Goal: Answer question/provide support: Share knowledge or assist other users

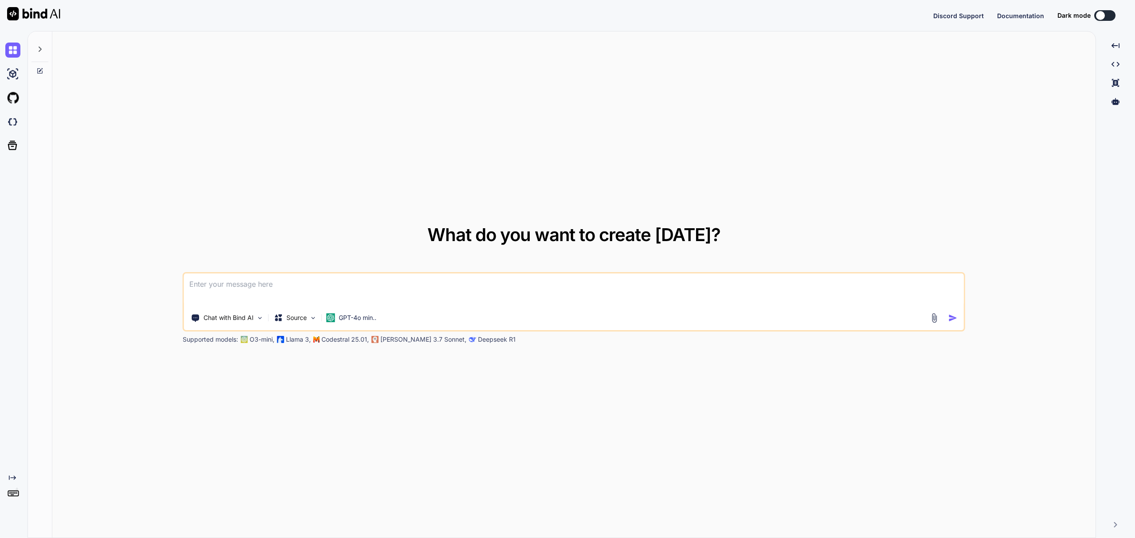
type textarea "x"
click at [1081, 16] on button "Sign in" at bounding box center [1097, 16] width 48 height 18
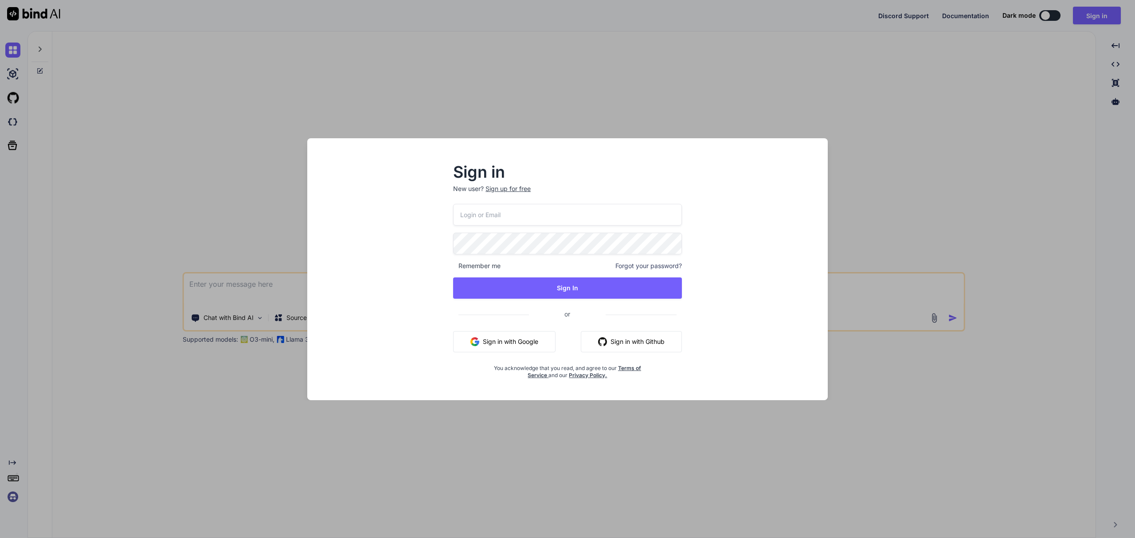
click at [573, 212] on input "email" at bounding box center [567, 215] width 229 height 22
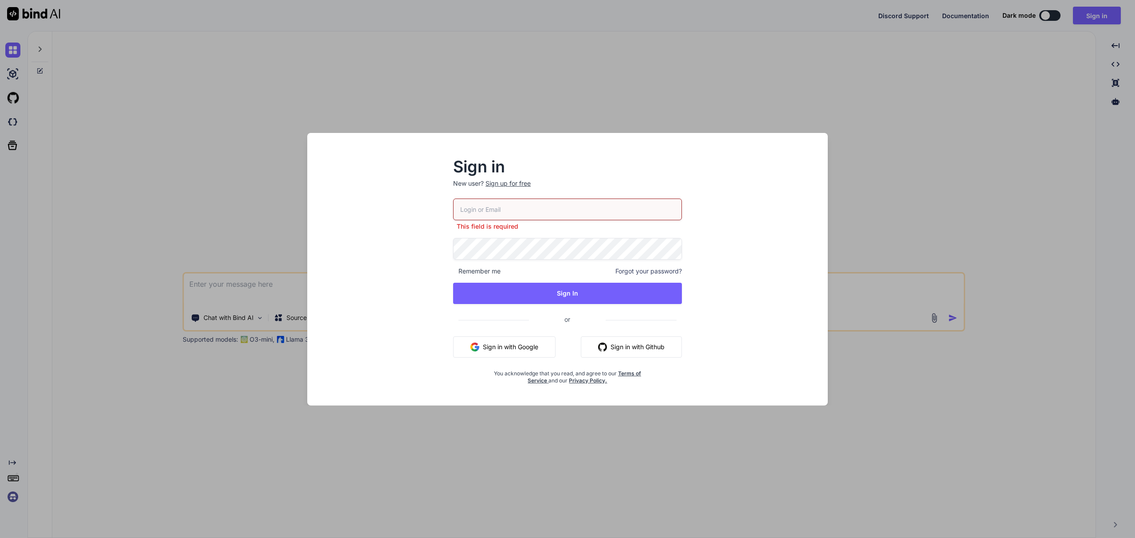
type input "[PERSON_NAME][EMAIL_ADDRESS][PERSON_NAME][DOMAIN_NAME]"
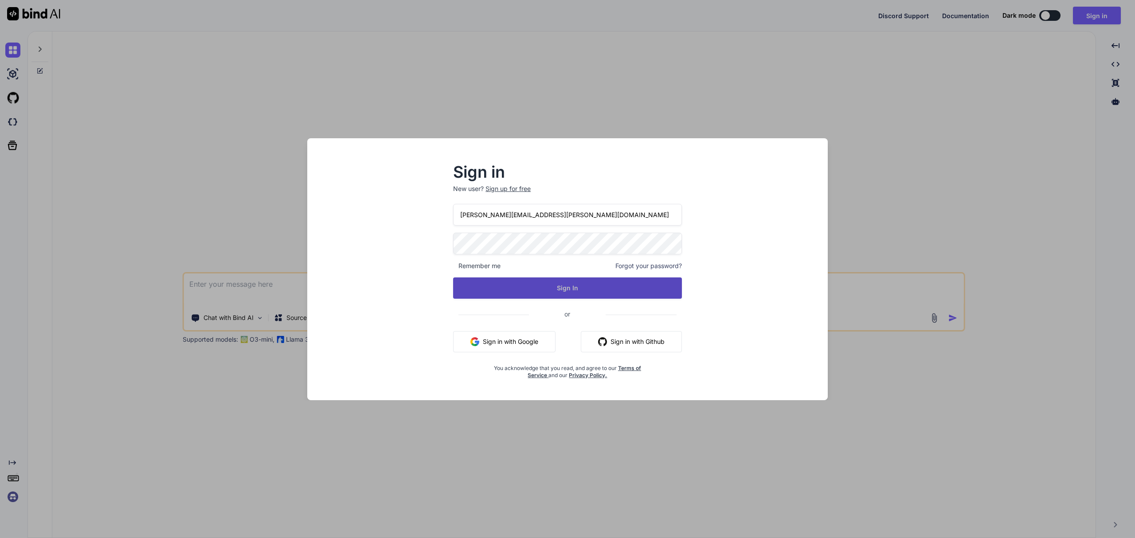
click at [485, 291] on button "Sign In" at bounding box center [567, 288] width 229 height 21
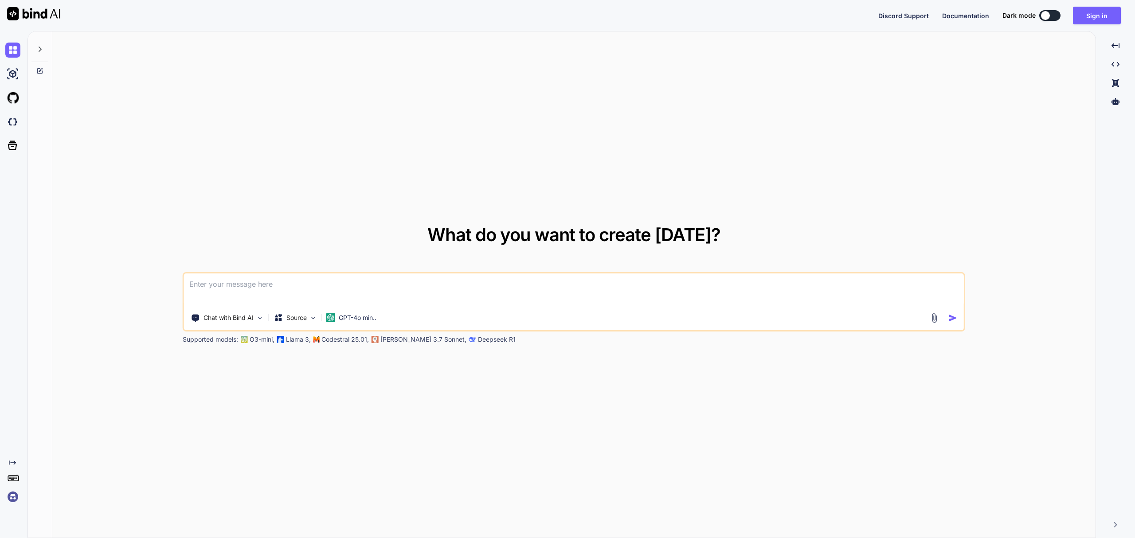
type textarea "x"
click at [1093, 12] on button "Sign in" at bounding box center [1097, 16] width 48 height 18
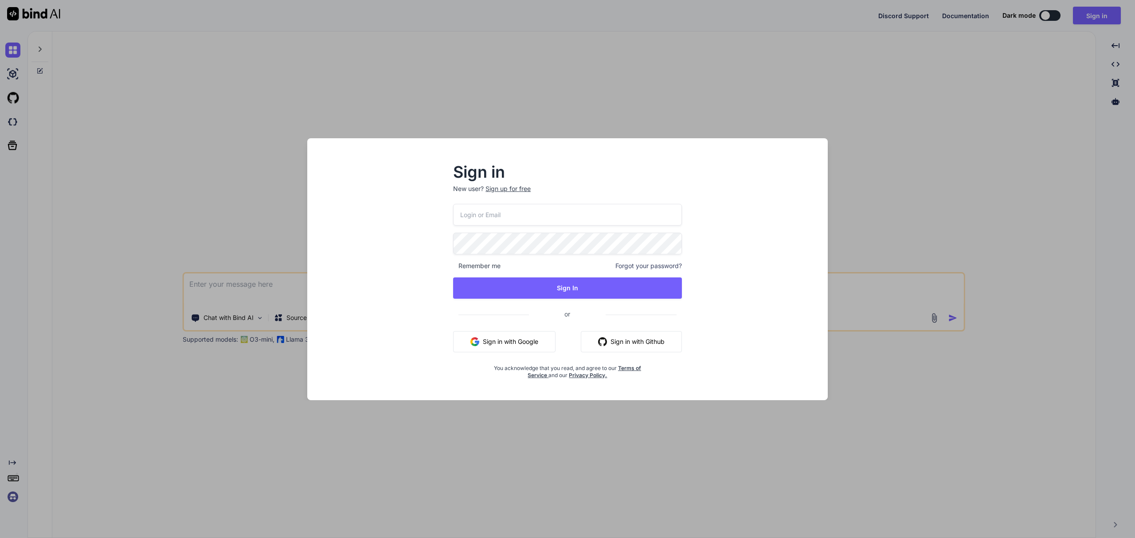
click at [535, 216] on input "email" at bounding box center [567, 215] width 229 height 22
paste input "M@x:n37286"
type input "M@x:n37286"
type textarea "x"
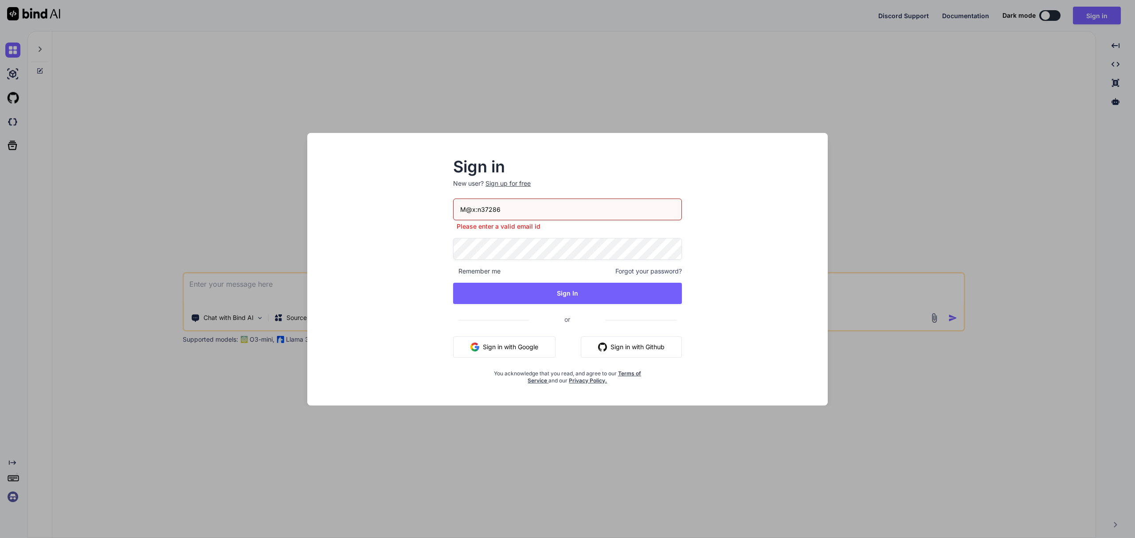
click at [551, 211] on input "M@x:n37286" at bounding box center [567, 210] width 229 height 22
type input "[PERSON_NAME][EMAIL_ADDRESS][PERSON_NAME][DOMAIN_NAME]"
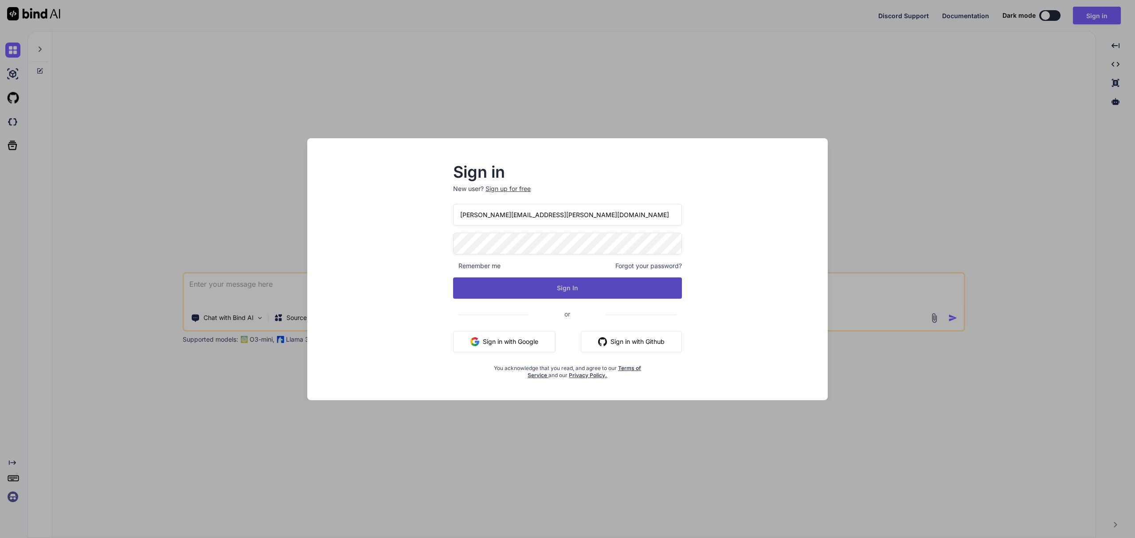
click at [517, 294] on button "Sign In" at bounding box center [567, 288] width 229 height 21
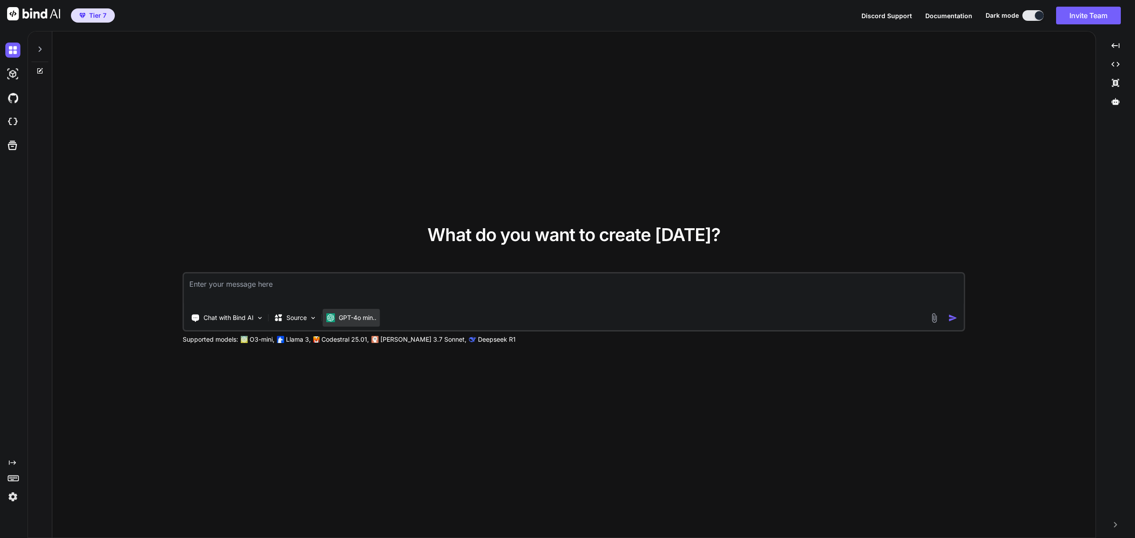
click at [351, 316] on p "GPT-4o min.." at bounding box center [358, 317] width 38 height 9
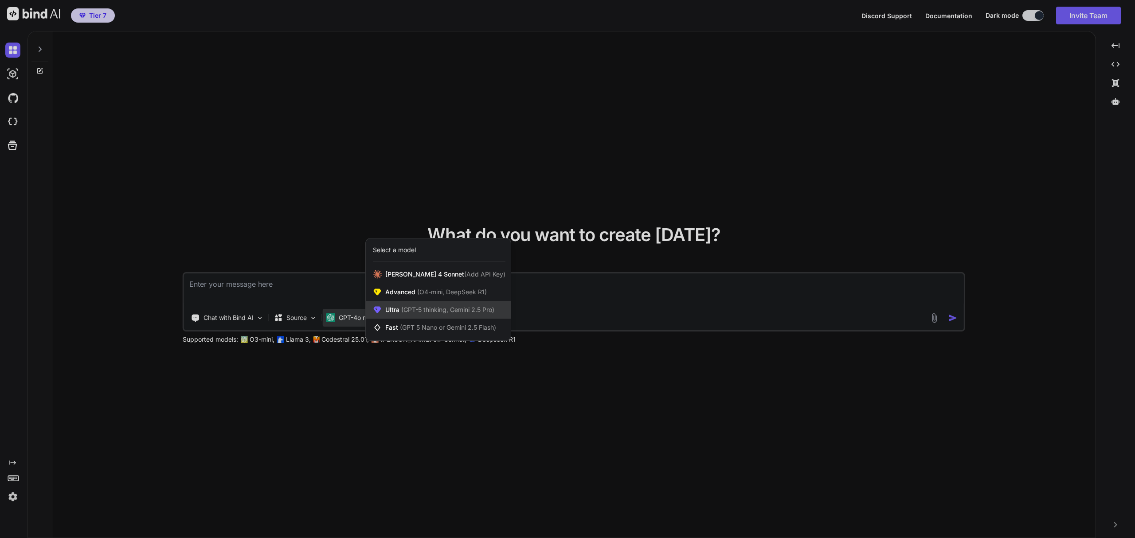
click at [416, 306] on span "Ultra (GPT-5 thinking, Gemini 2.5 Pro)" at bounding box center [439, 310] width 109 height 9
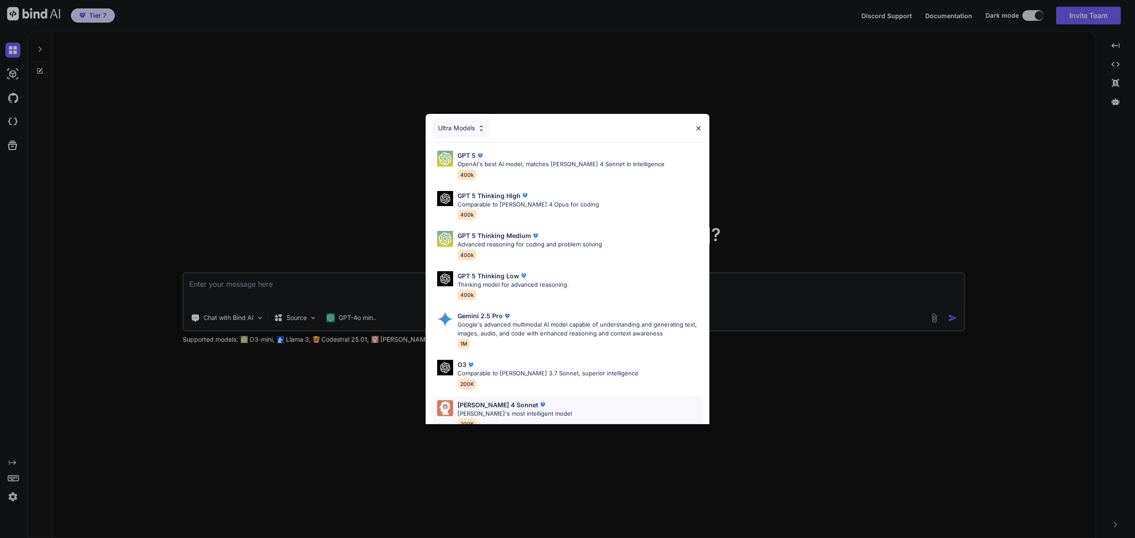
click at [496, 405] on p "Claude 4 Sonnet" at bounding box center [498, 404] width 81 height 9
type textarea "x"
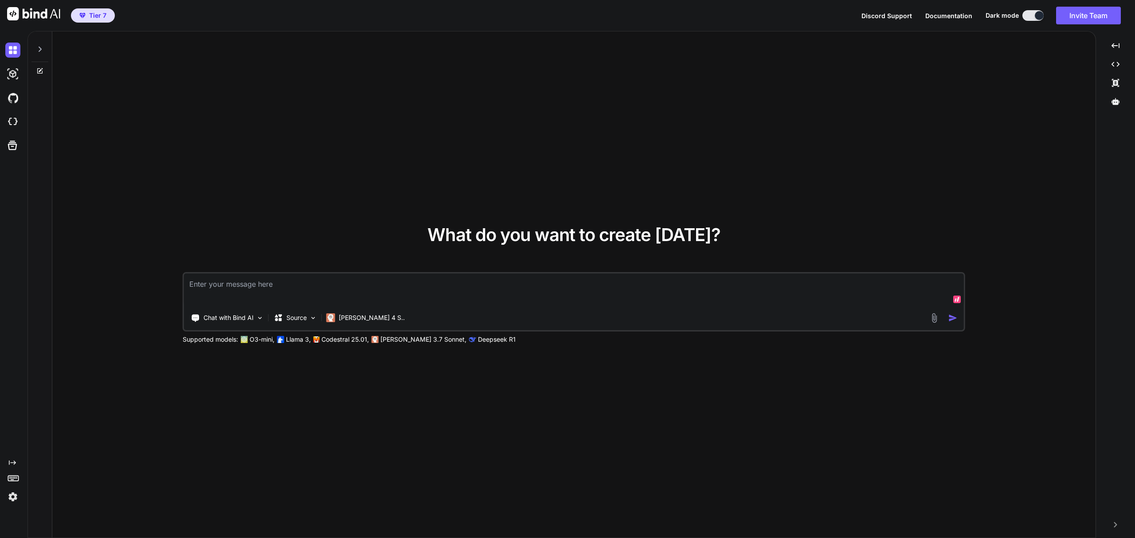
click at [607, 286] on textarea at bounding box center [574, 290] width 780 height 33
paste textarea "I am going to give you the codebase of an app I have created in JSON format - T…"
type textarea "Let me know when you received this and only respond with yes and nothing else. …"
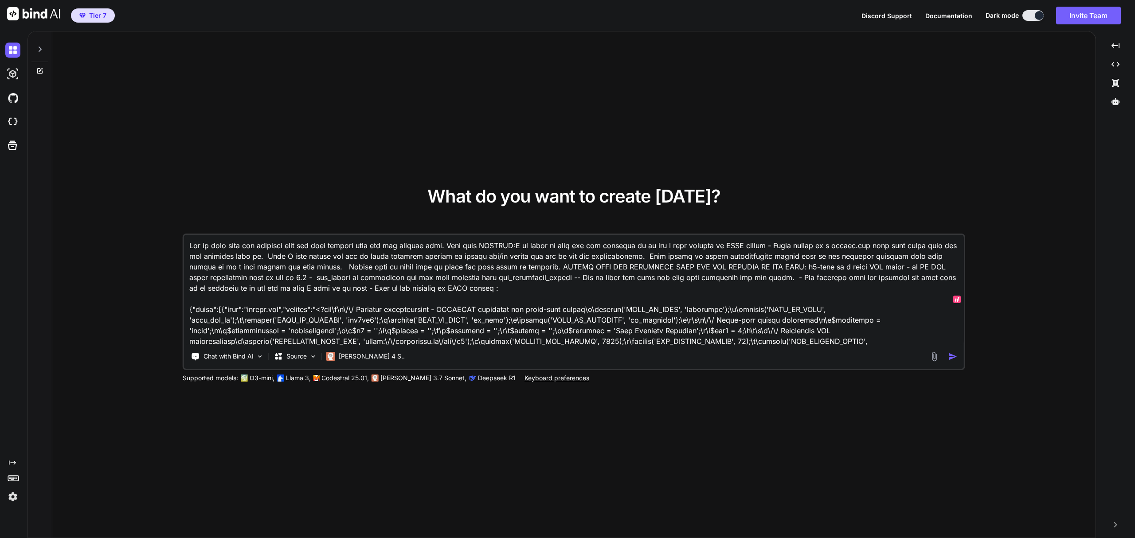
scroll to position [6545, 0]
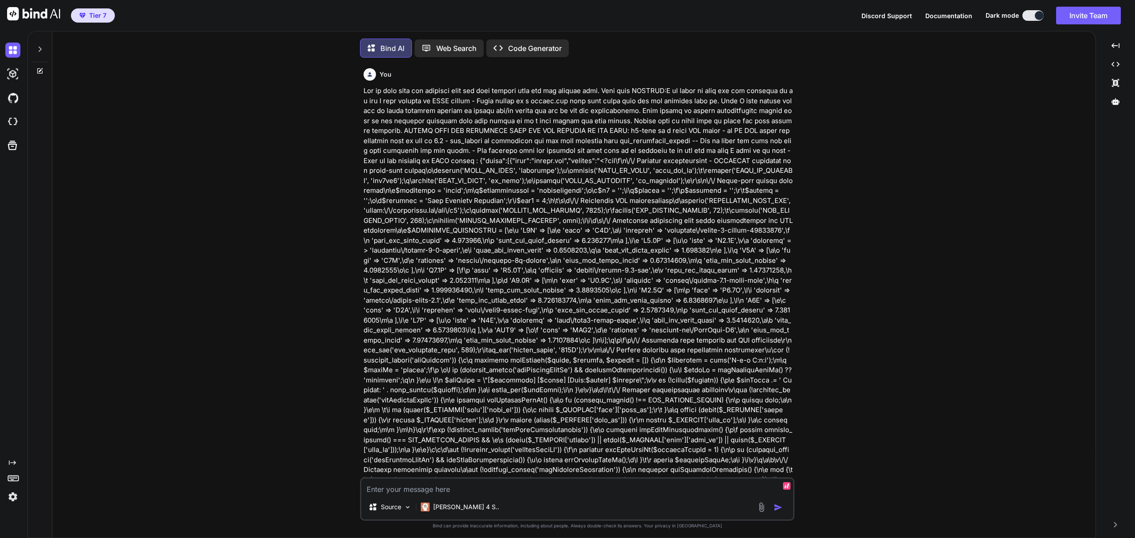
scroll to position [4, 0]
type textarea "I cannot save my openrouter key. Why?"
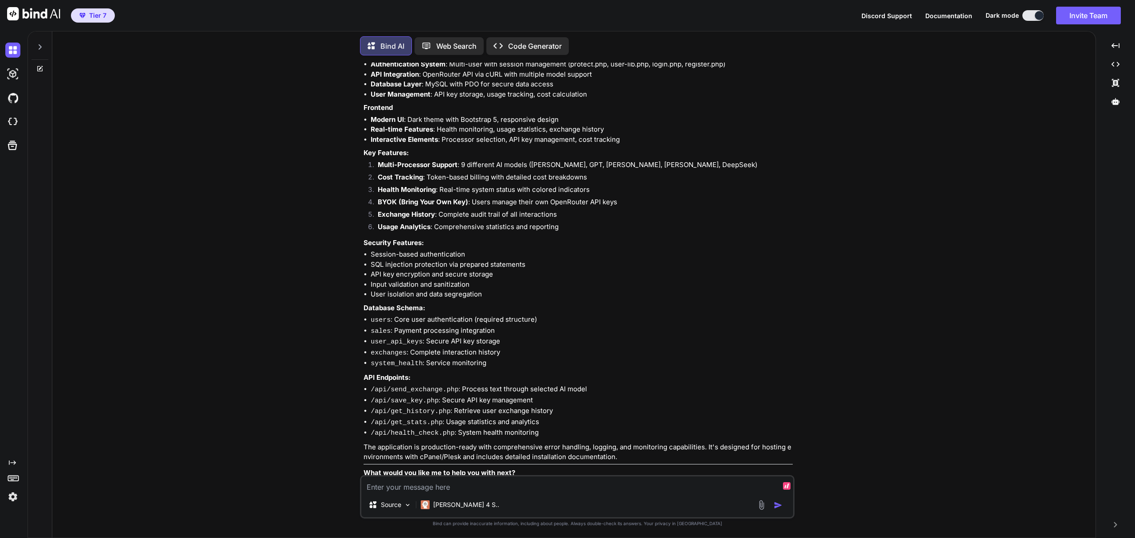
scroll to position [9489, 0]
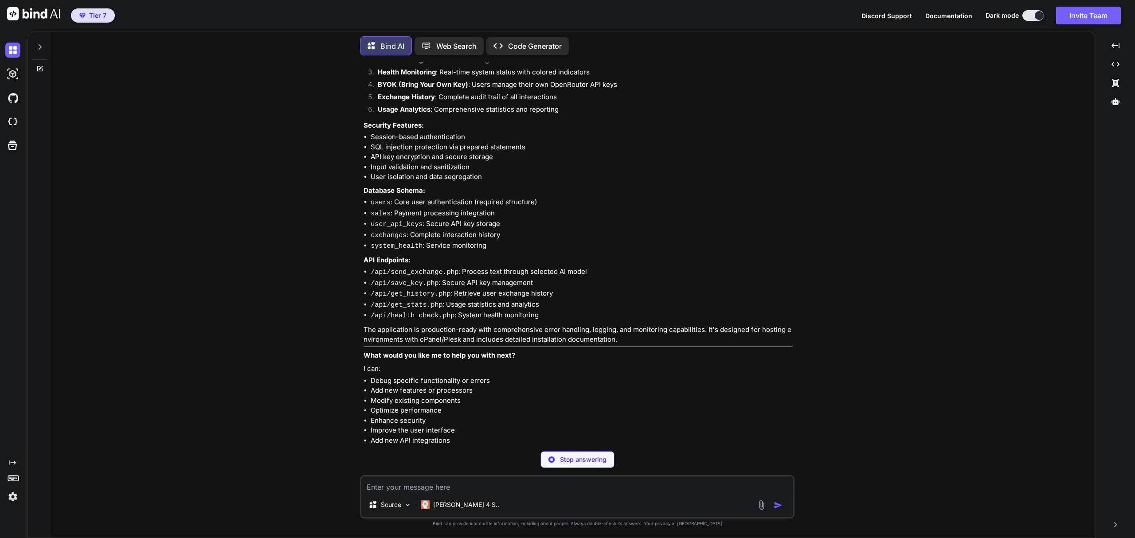
drag, startPoint x: 584, startPoint y: 295, endPoint x: 664, endPoint y: 300, distance: 79.5
click at [664, 386] on li "Add new features or processors" at bounding box center [582, 391] width 422 height 10
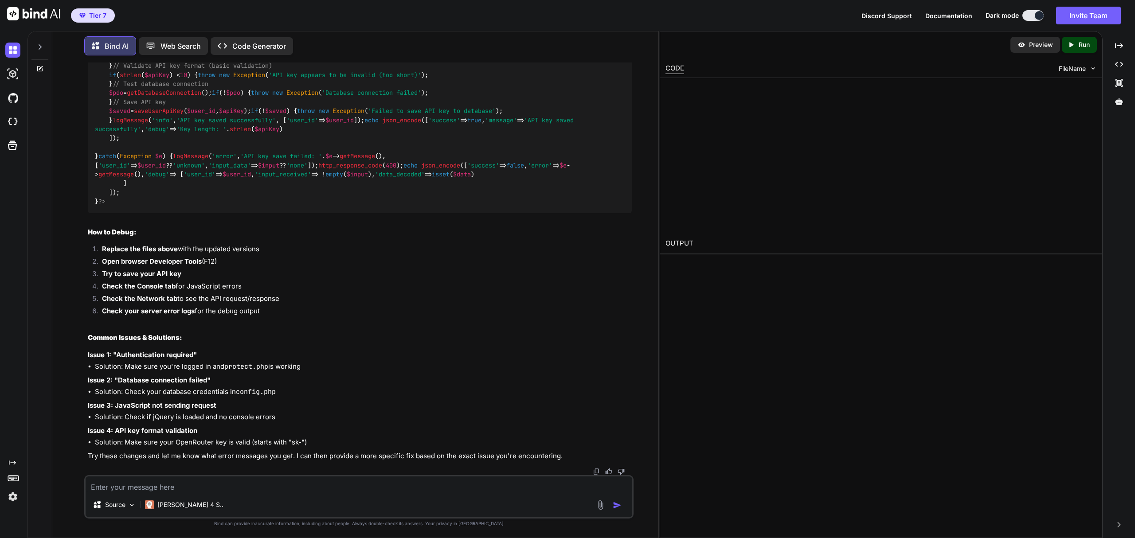
scroll to position [7968, 0]
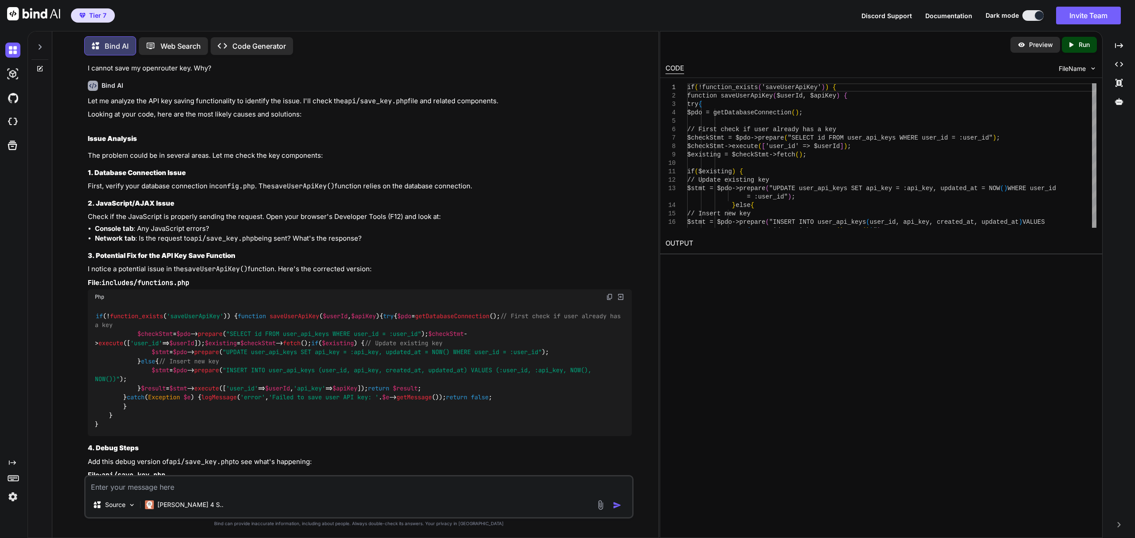
click at [605, 290] on div "Php" at bounding box center [360, 297] width 544 height 15
click at [608, 294] on img at bounding box center [609, 297] width 7 height 7
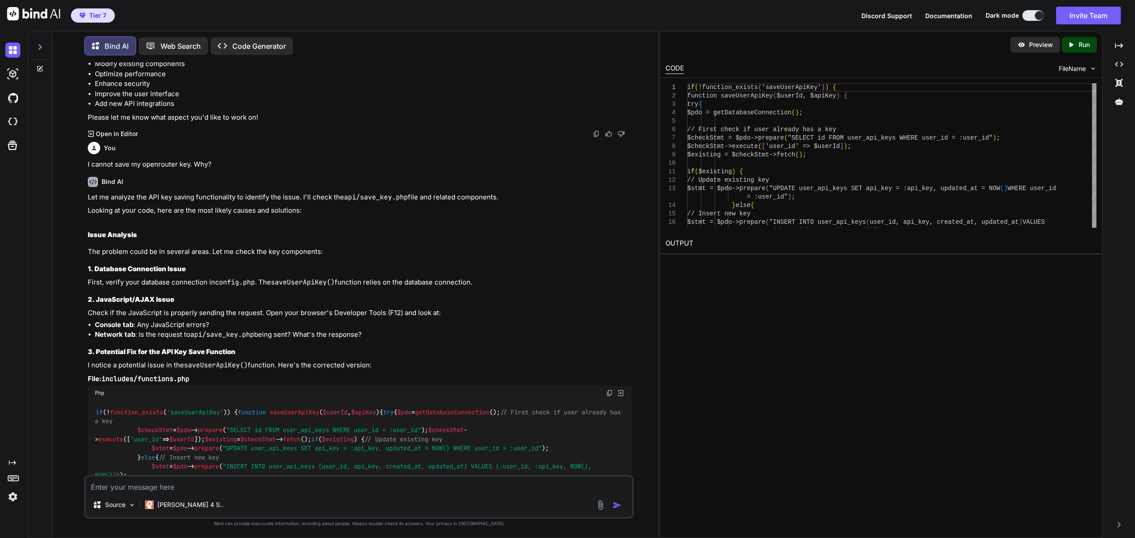
scroll to position [7931, 0]
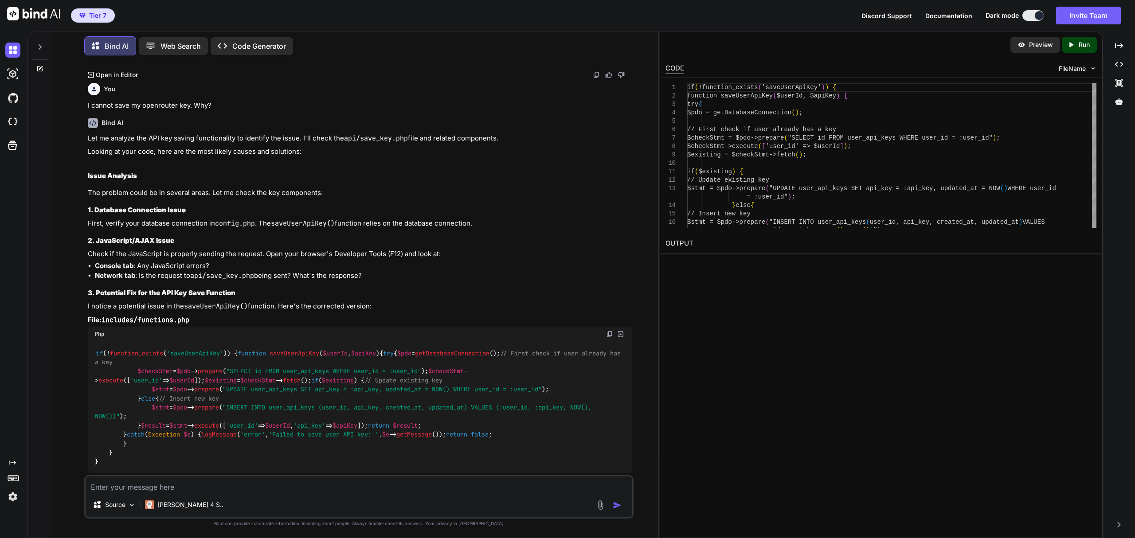
click at [340, 20] on div "Tier 7 Discord Support Documentation Dark mode Invite Team Created with Pixso." at bounding box center [567, 15] width 1135 height 31
click at [379, 496] on div "Source Claude 4 S.." at bounding box center [358, 496] width 549 height 43
click at [316, 487] on textarea at bounding box center [359, 485] width 547 height 16
type textarea "How can I easily add a icon button to copy your response and my message that I …"
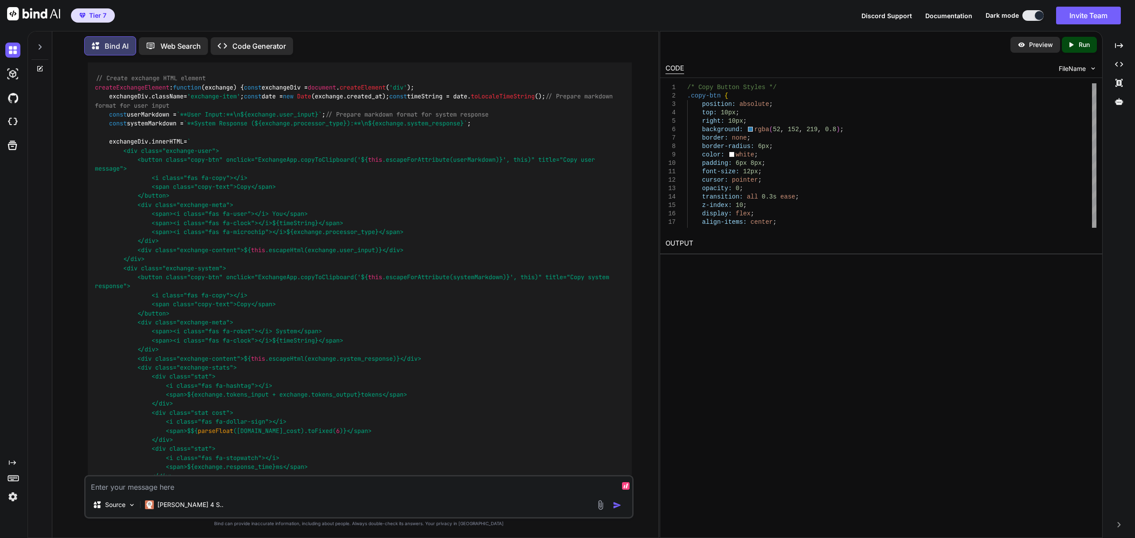
scroll to position [9514, 0]
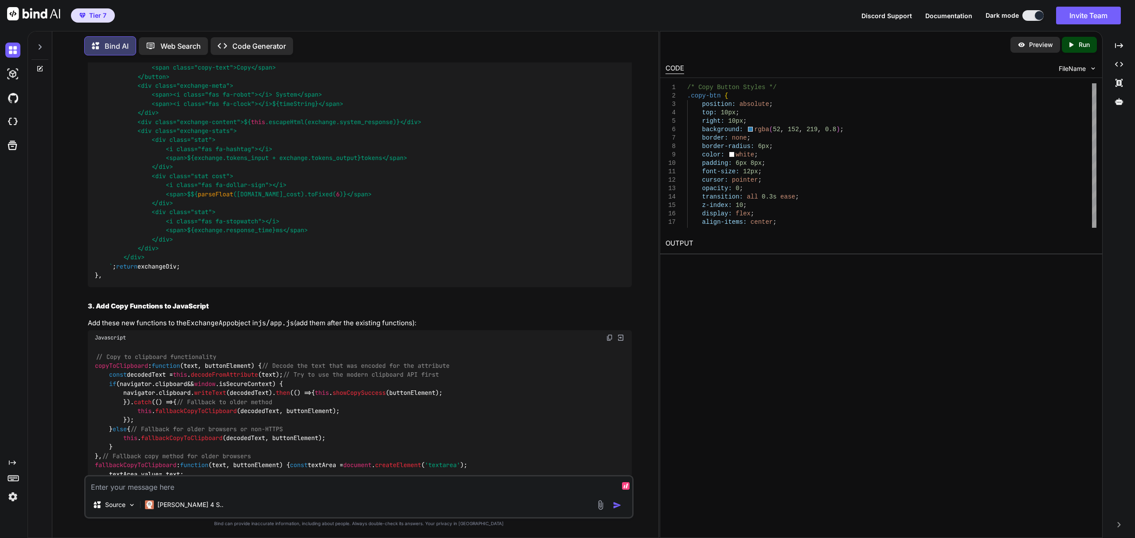
click at [355, 42] on div "Bind AI Web Search Created with Pixso. Code Generator" at bounding box center [339, 45] width 511 height 19
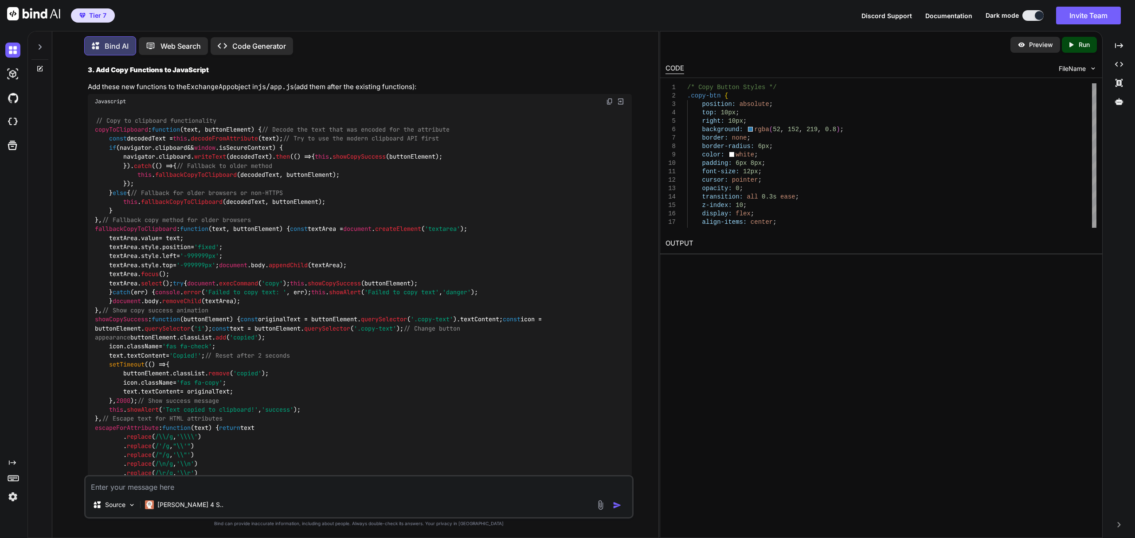
scroll to position [10105, 0]
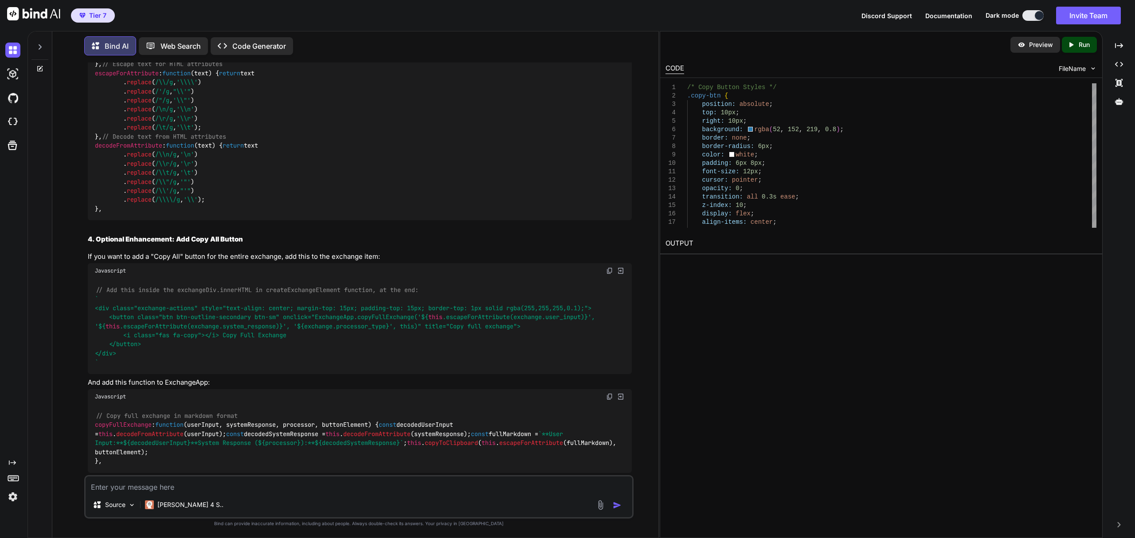
click at [327, 13] on div "Tier 7 Discord Support Documentation Dark mode Invite Team Created with Pixso." at bounding box center [567, 15] width 1135 height 31
click at [486, 16] on div "Tier 7 Discord Support Documentation Dark mode Invite Team Created with Pixso." at bounding box center [567, 15] width 1135 height 31
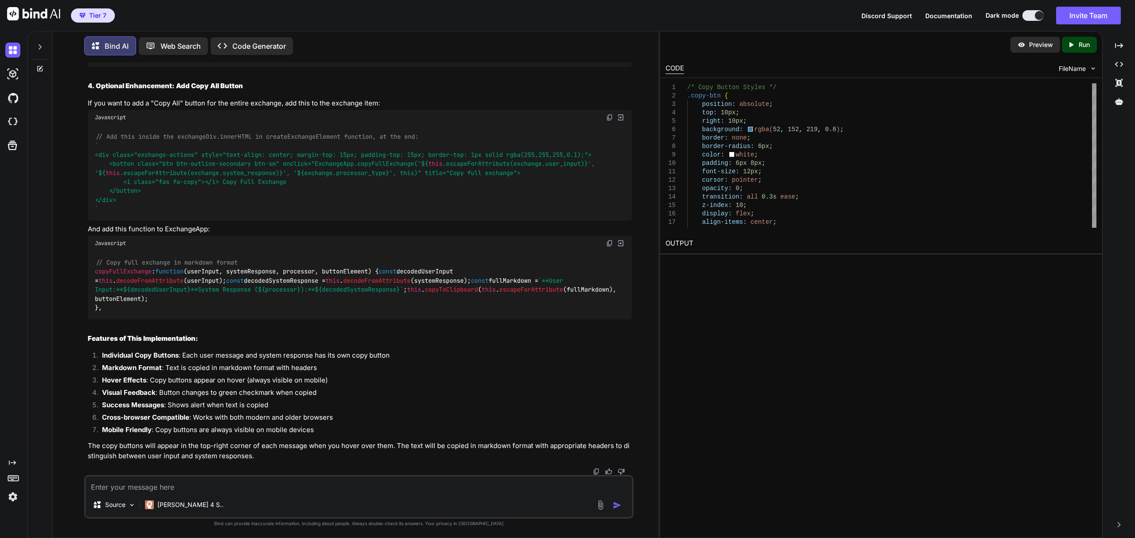
scroll to position [10873, 0]
click at [373, 37] on div "Bind AI Web Search Created with Pixso. Code Generator" at bounding box center [339, 45] width 511 height 19
click at [476, 91] on h2 "4. Optional Enhancement: Add Copy All Button" at bounding box center [360, 86] width 544 height 10
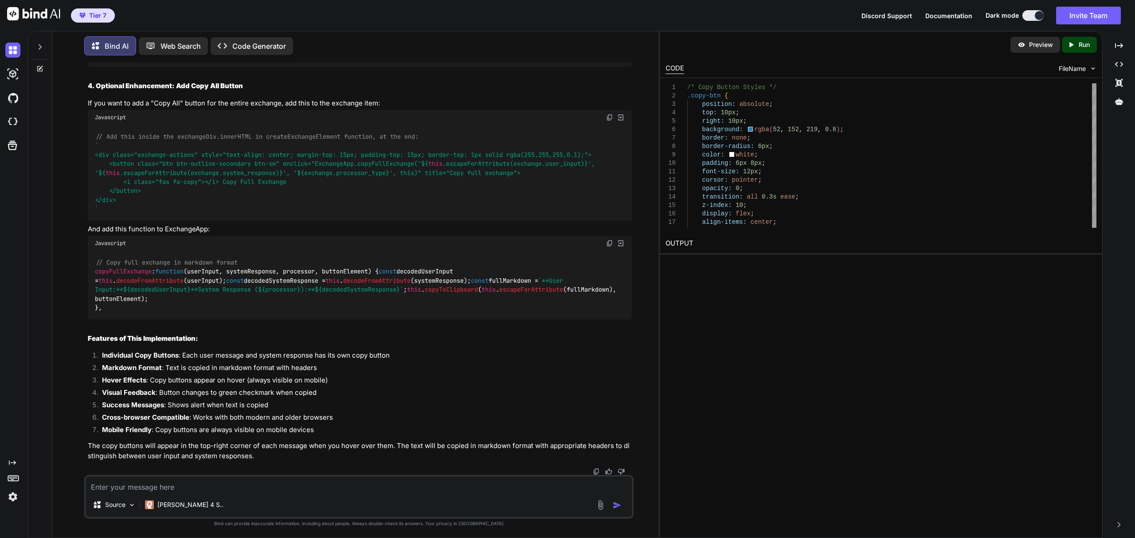
scroll to position [11593, 0]
click at [316, 488] on textarea at bounding box center [359, 485] width 547 height 16
paste textarea "// Application state management const ExchangeApp = { state: { initialized: fal…"
type textarea "Let me know when you received this and only respond with yes and nothing else. …"
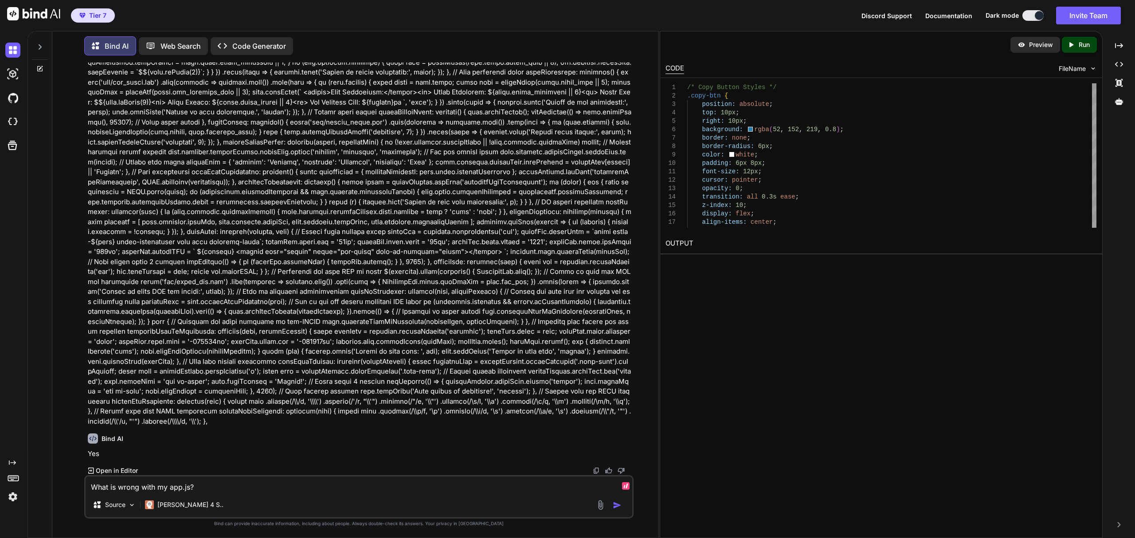
scroll to position [12818, 0]
type textarea "What is wrong with my app.js? I can no longer submit messages."
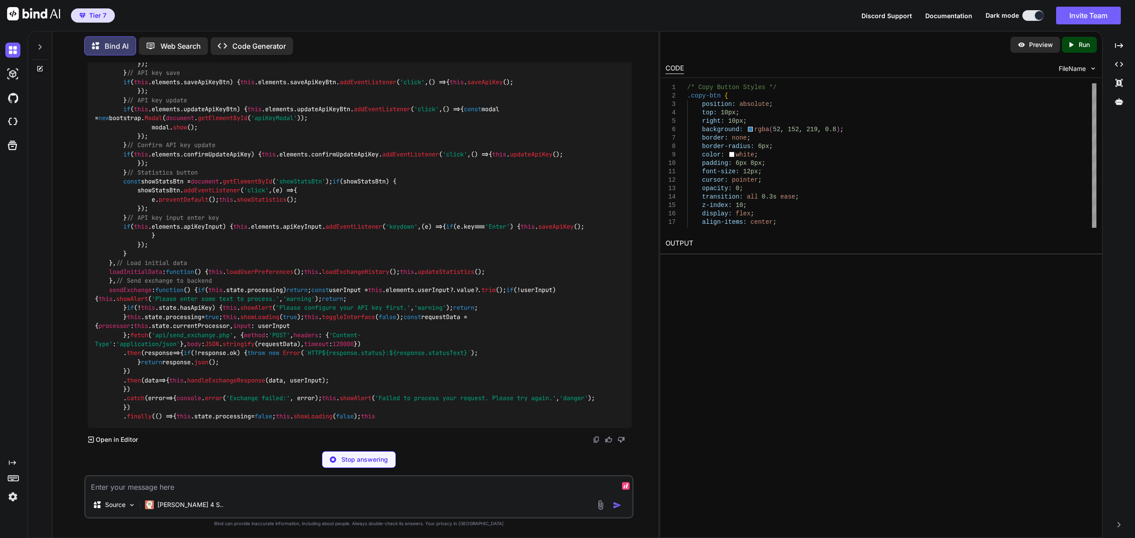
scroll to position [14615, 0]
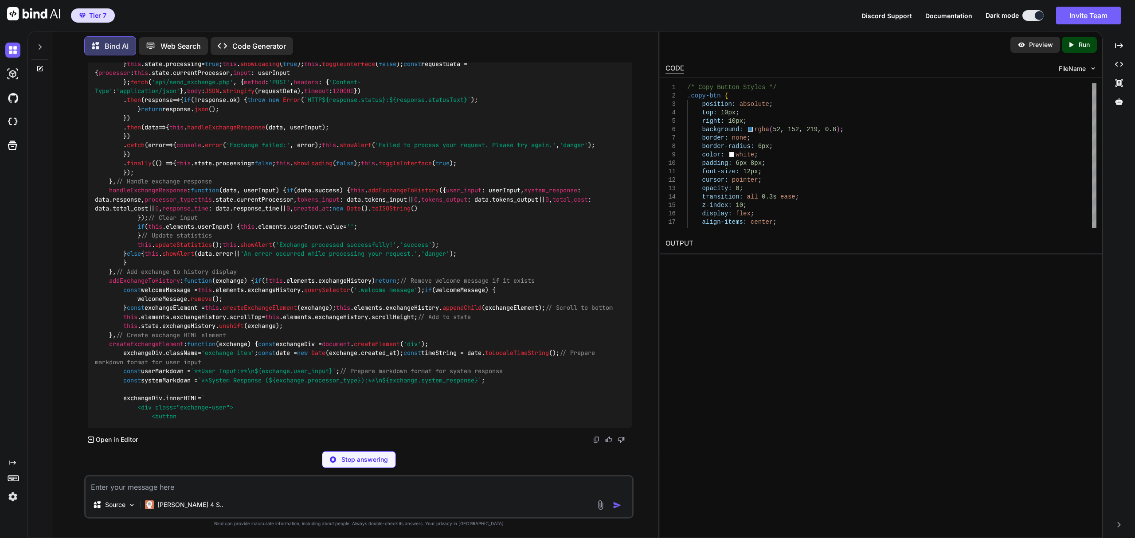
click at [628, 22] on div "Tier 7 Discord Support Documentation Dark mode Invite Team Created with Pixso." at bounding box center [567, 15] width 1135 height 31
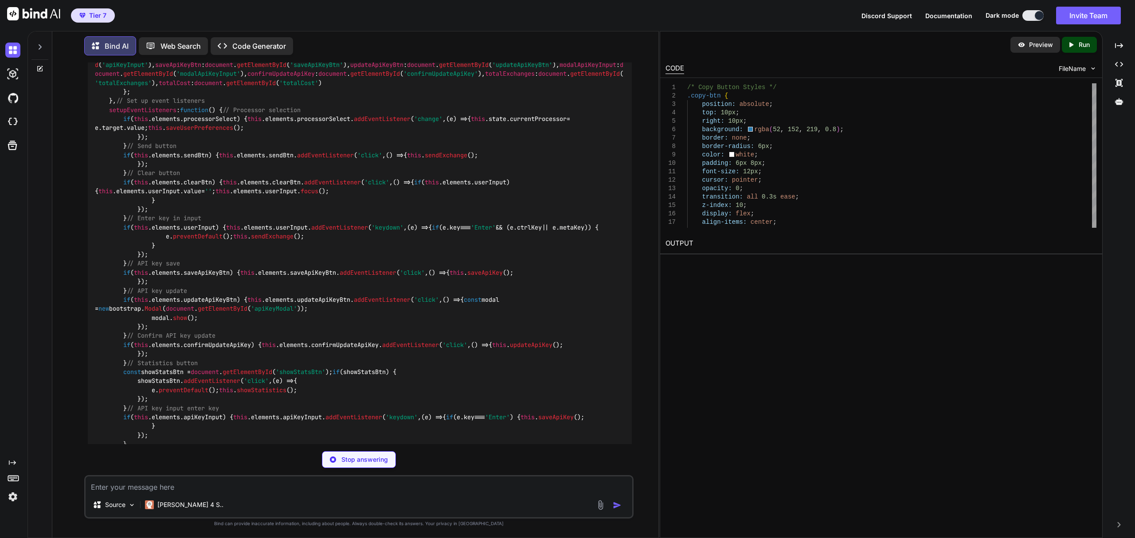
scroll to position [11660, 0]
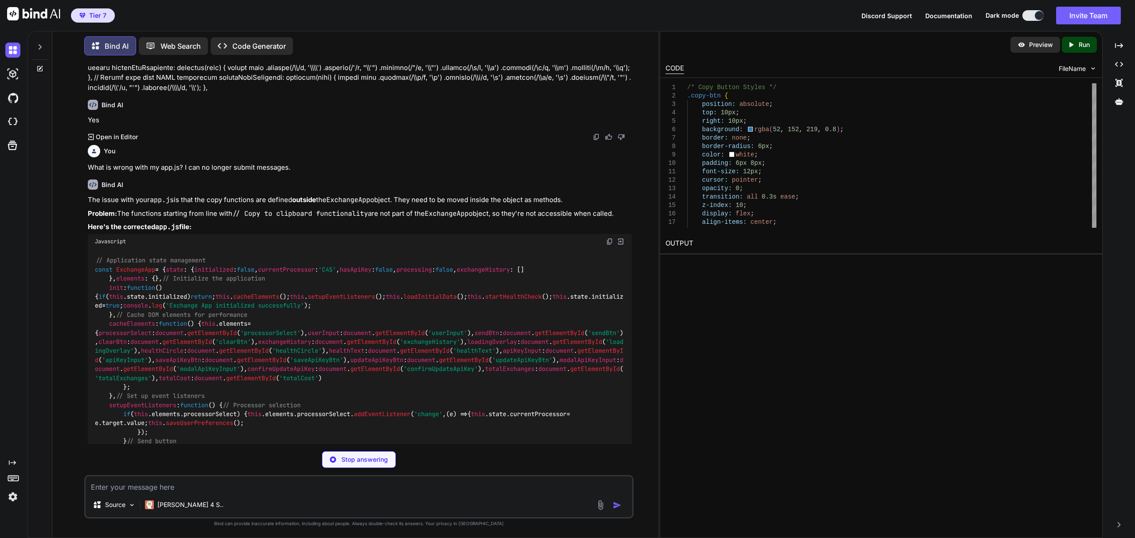
drag, startPoint x: 96, startPoint y: 184, endPoint x: 151, endPoint y: 262, distance: 95.5
click at [314, 486] on textarea at bounding box center [359, 485] width 547 height 16
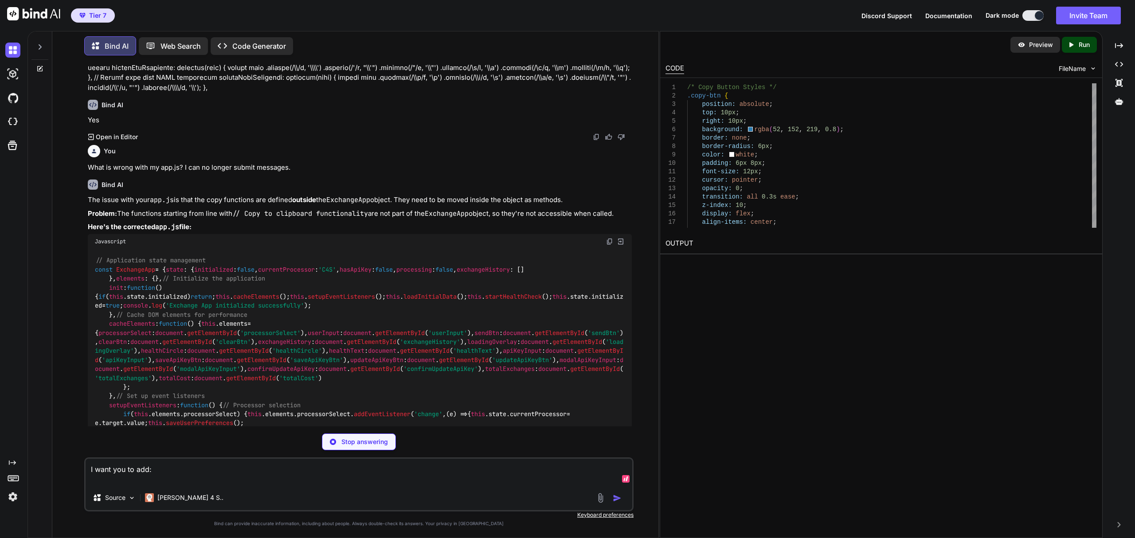
paste textarea "// Add this inside the exchangeDiv.innerHTML in createExchangeElement function,…"
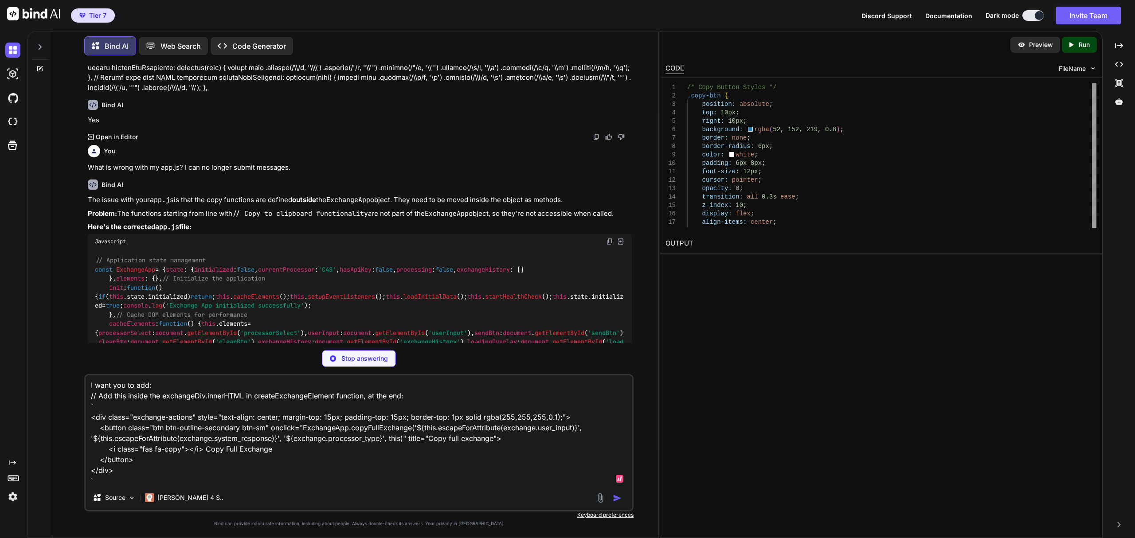
click at [200, 475] on textarea "I want you to add: // Add this inside the exchangeDiv.innerHTML in createExchan…" at bounding box center [359, 431] width 547 height 110
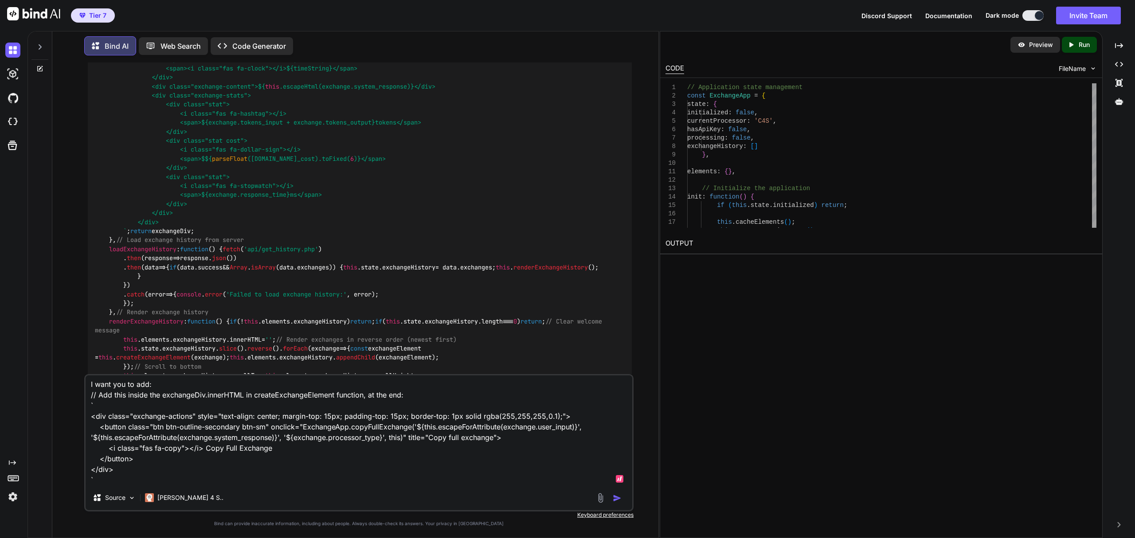
scroll to position [13105, 0]
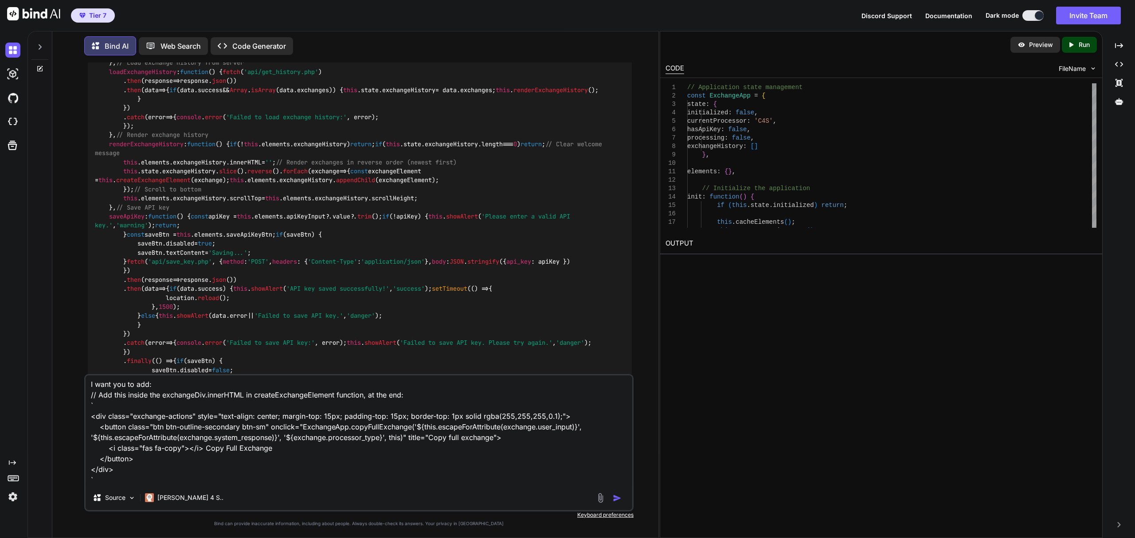
click at [705, 12] on div "Tier 7 Discord Support Documentation Dark mode Invite Team Created with Pixso." at bounding box center [567, 15] width 1135 height 31
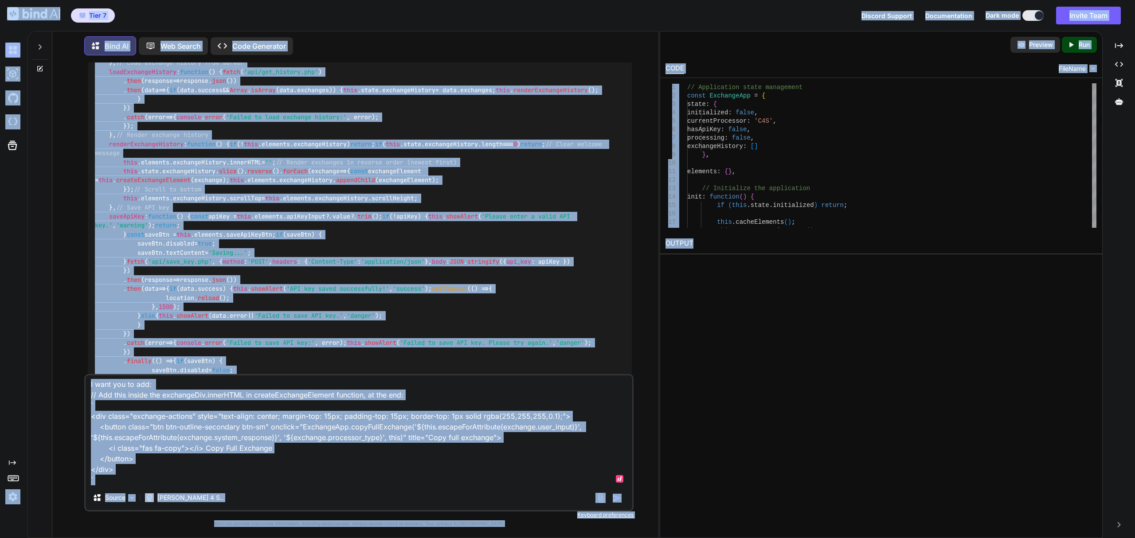
click at [341, 462] on textarea "I want you to add: // Add this inside the exchangeDiv.innerHTML in createExchan…" at bounding box center [359, 431] width 547 height 110
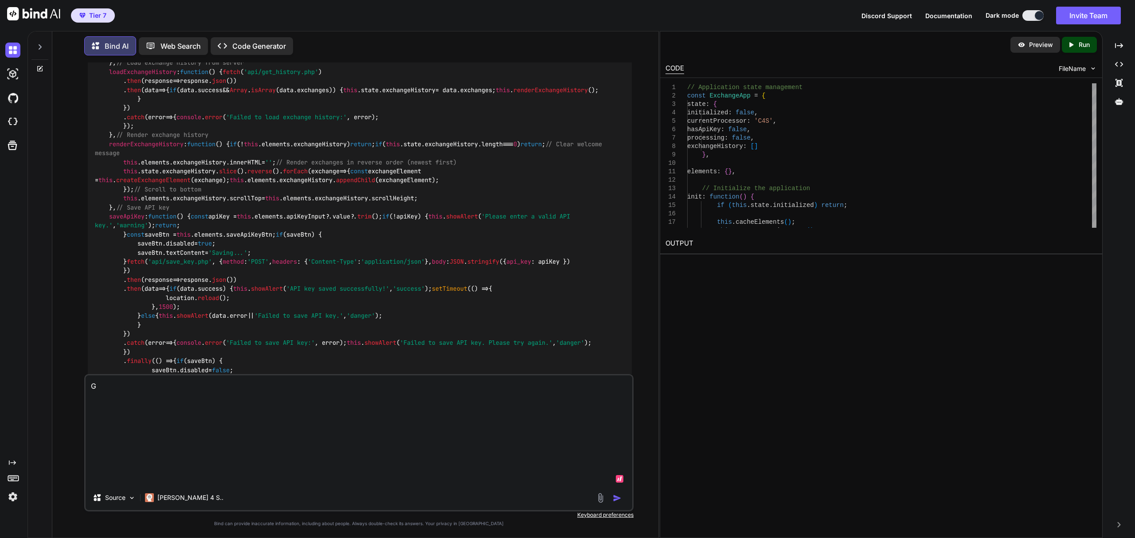
scroll to position [0, 0]
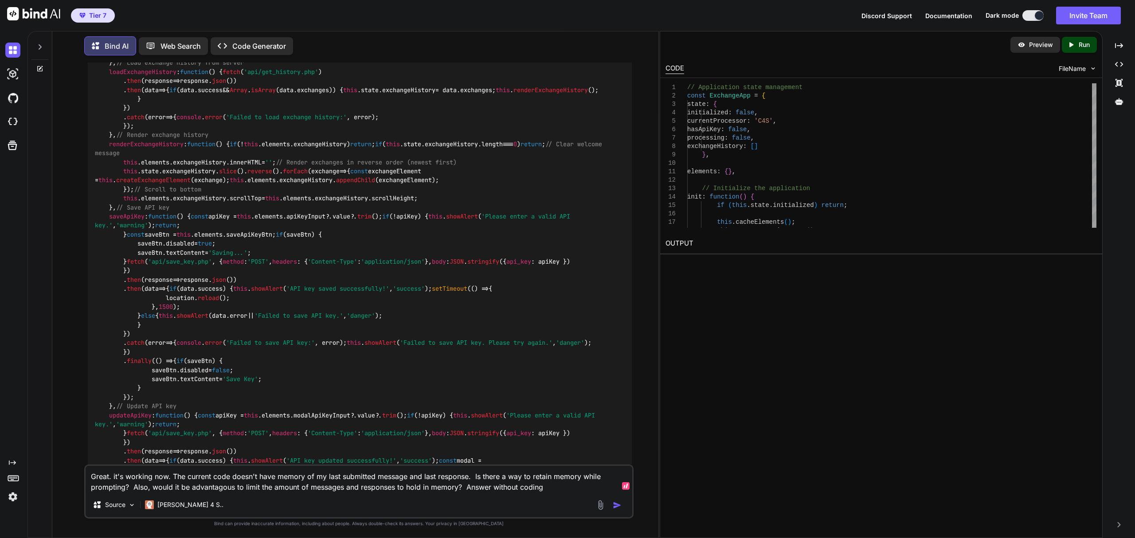
type textarea "Great. it's working now. The current code doesn't have memory of my last submit…"
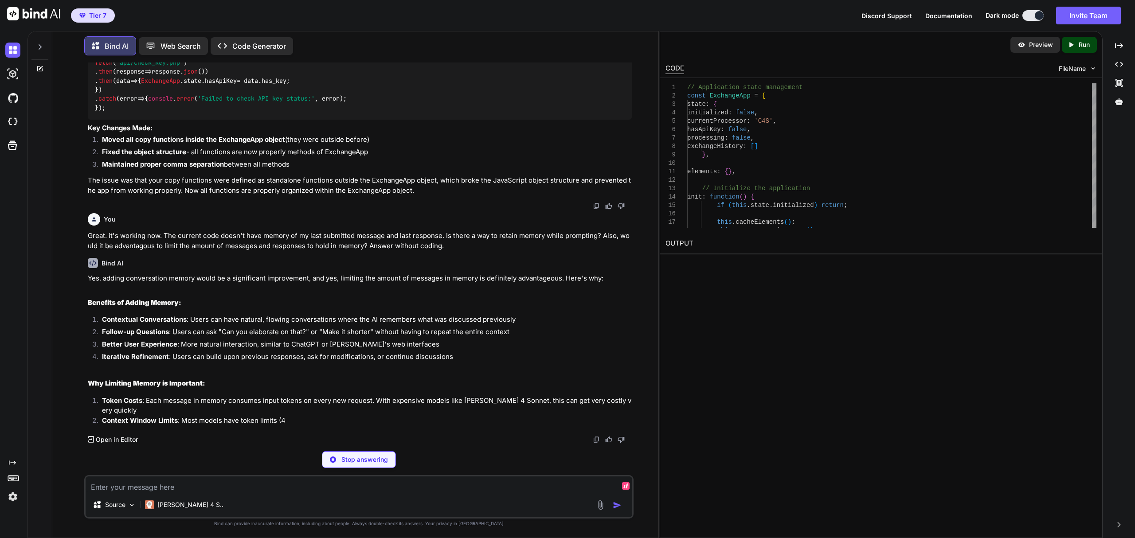
scroll to position [19292, 0]
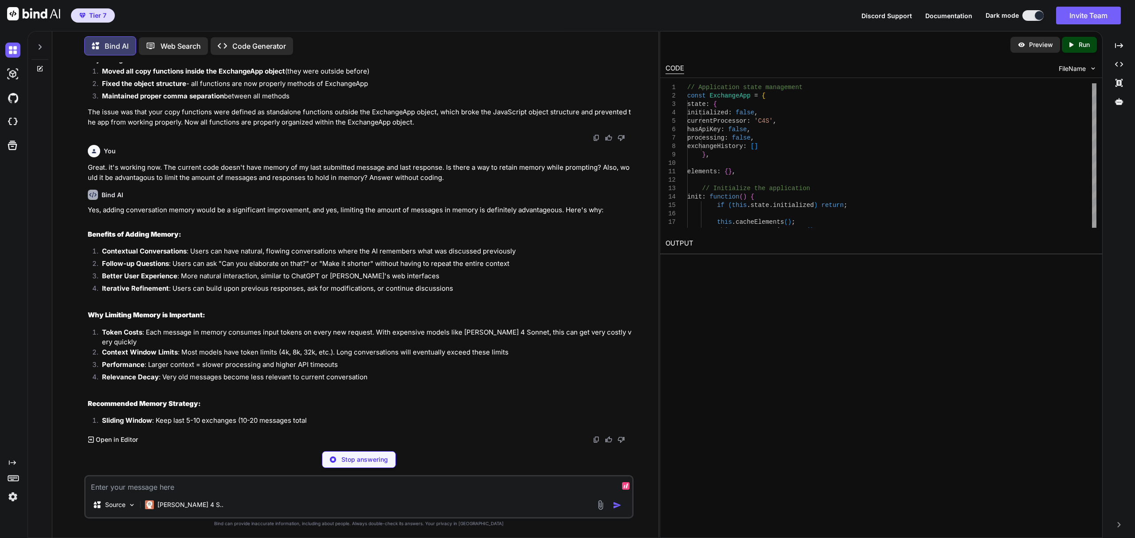
click at [474, 485] on textarea at bounding box center [359, 485] width 547 height 16
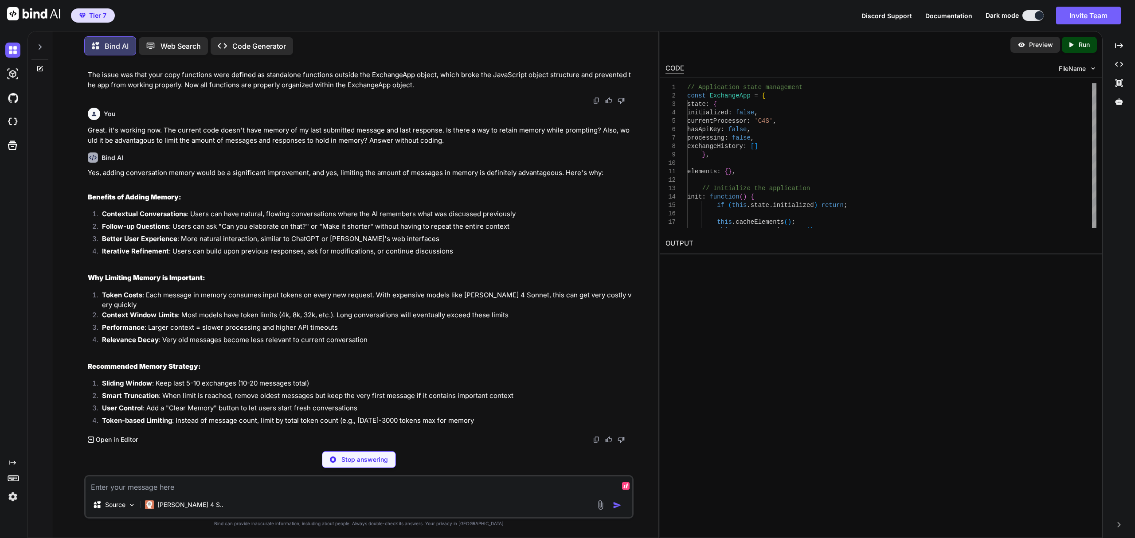
type textarea "i"
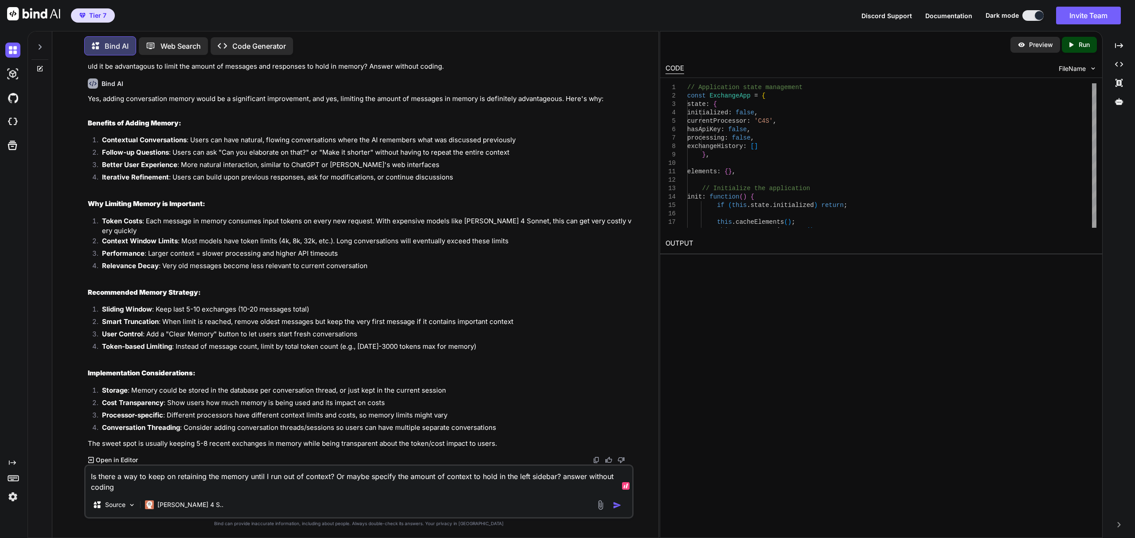
type textarea "Is there a way to keep on retaining the memory until I run out of context? Or m…"
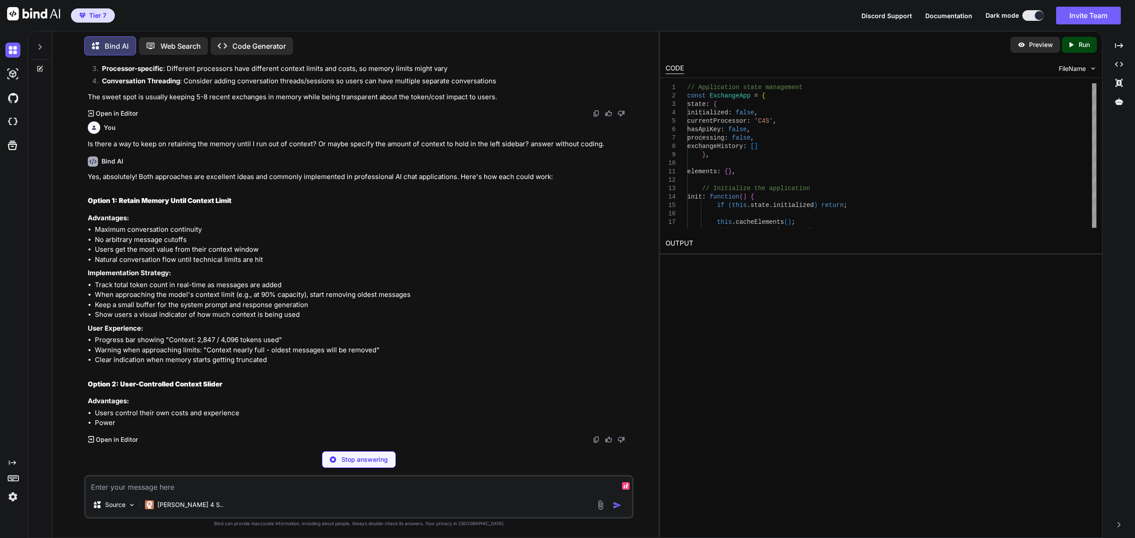
scroll to position [19792, 0]
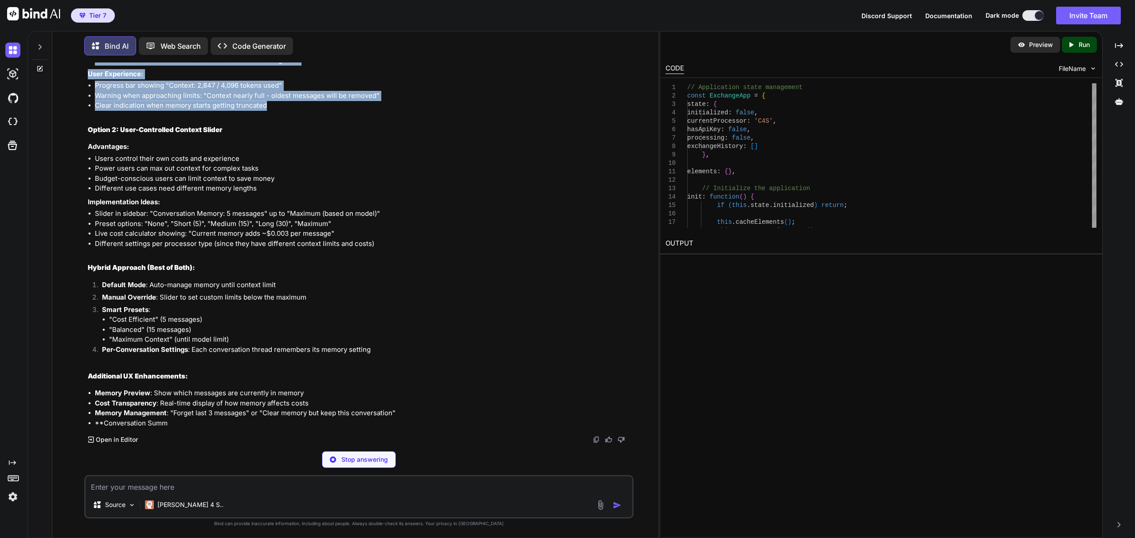
drag, startPoint x: 278, startPoint y: 390, endPoint x: 86, endPoint y: 227, distance: 252.4
click at [86, 227] on div "You Bind AI Yes Text Exchange Platform - Codebase Overview I've analyzed your c…" at bounding box center [360, 254] width 548 height 382
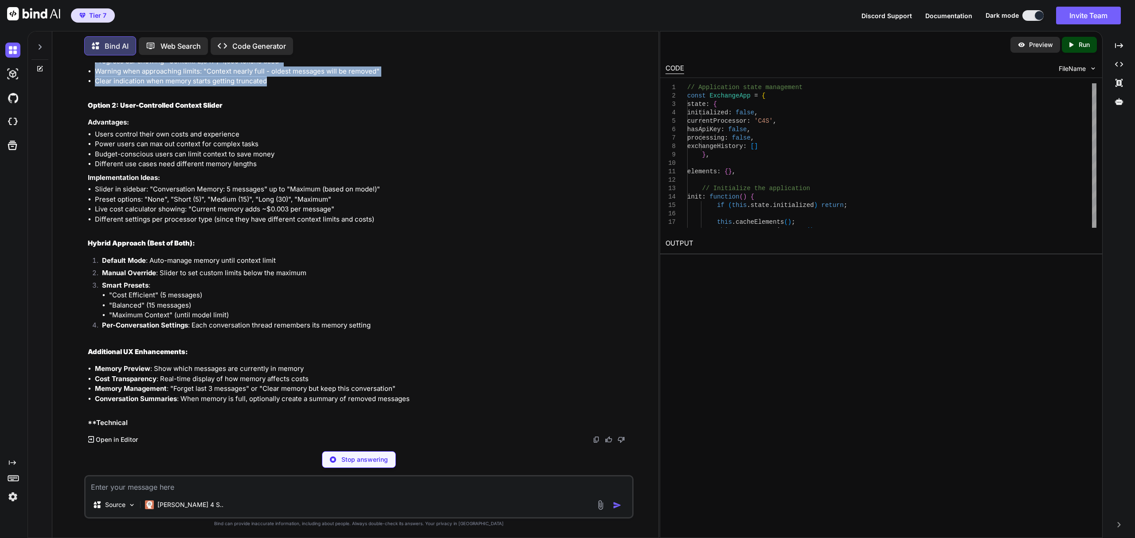
copy div "Option 1: Retain Memory Until Context Limit Advantages: Maximum conversation co…"
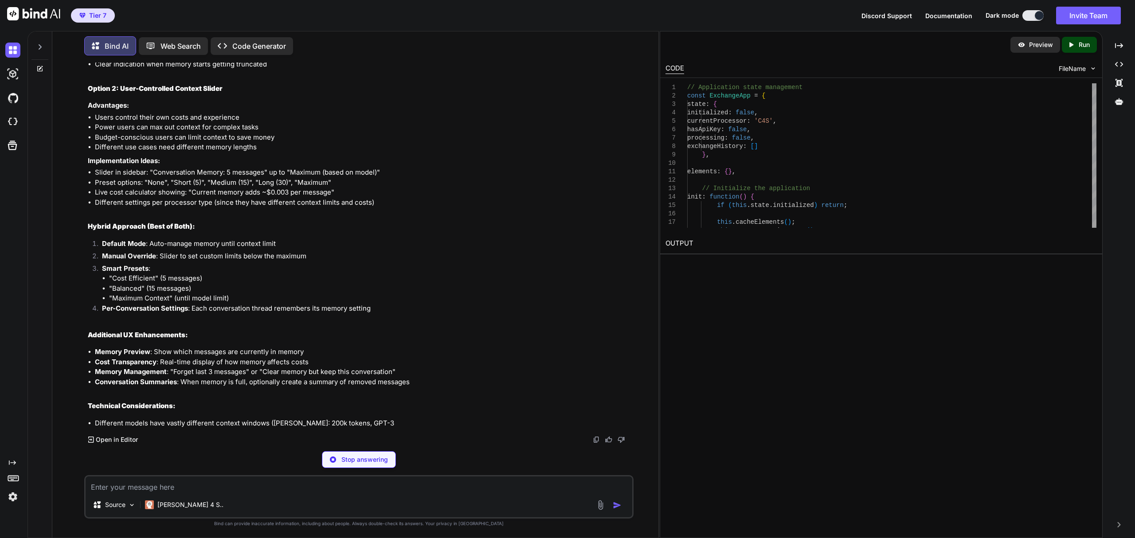
click at [210, 482] on textarea at bounding box center [359, 485] width 547 height 16
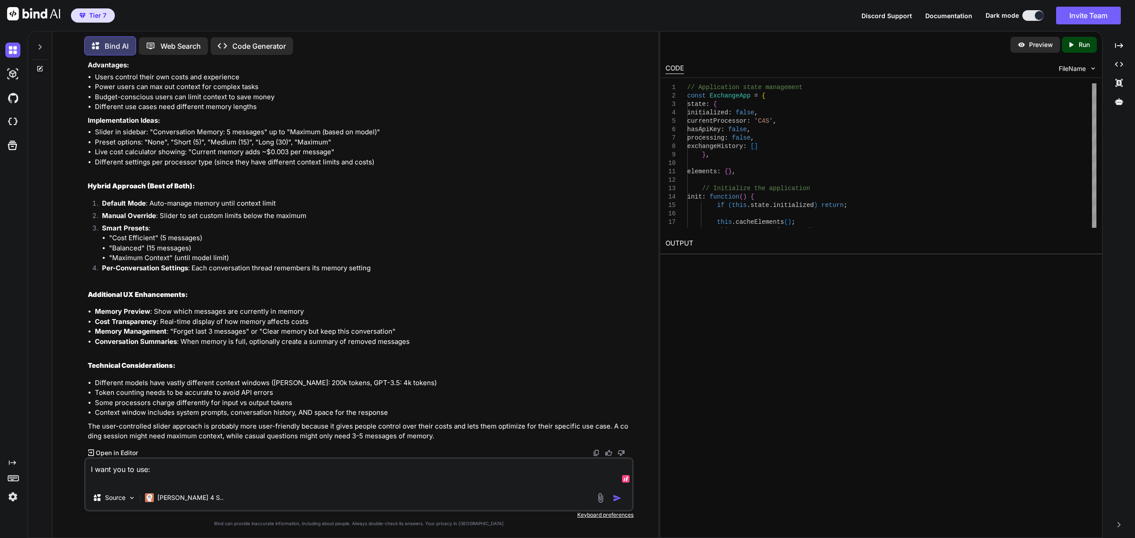
paste textarea "Option 1: Retain Memory Until Context Limit Advantages: Maximum conversation co…"
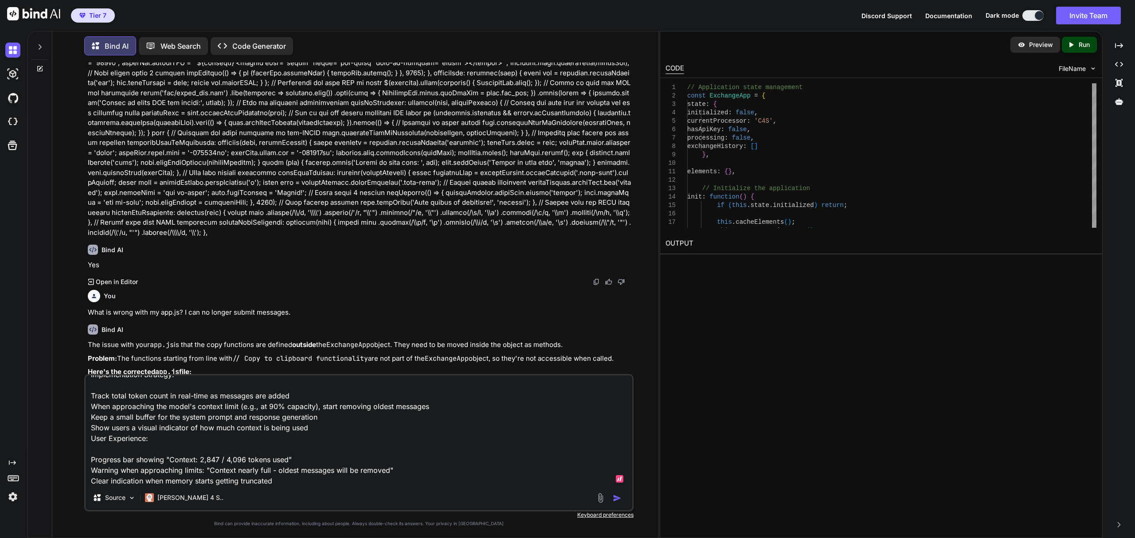
scroll to position [11574, 0]
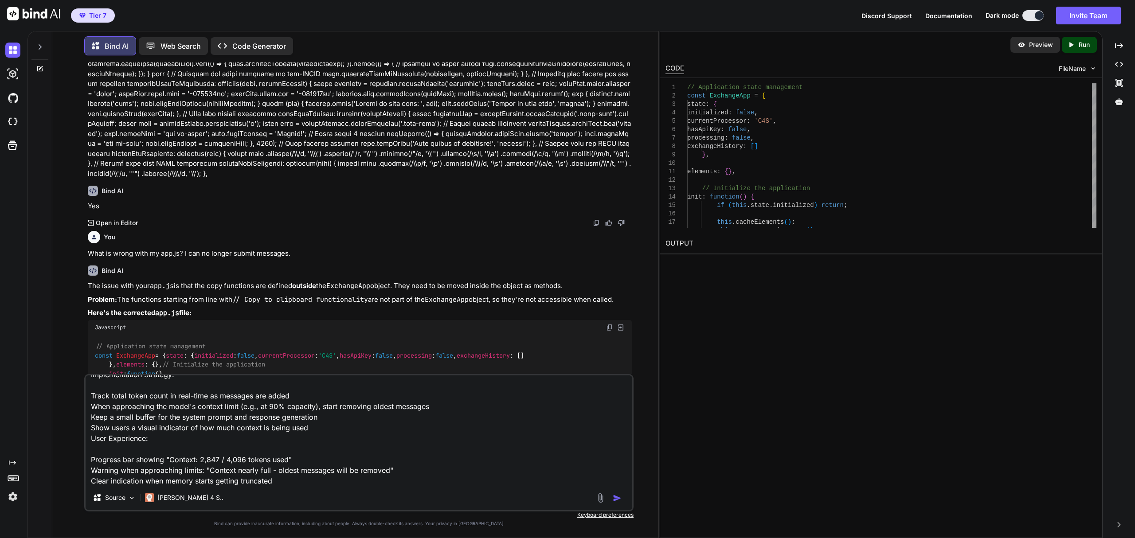
drag, startPoint x: 84, startPoint y: 219, endPoint x: 386, endPoint y: 231, distance: 301.8
click at [386, 231] on div "You Bind AI Yes Text Exchange Platform - Codebase Overview I've analyzed your c…" at bounding box center [358, 300] width 549 height 475
copy div "4. Optional Enhancement: Add Copy All Button If you want to add a "Copy All" bu…"
click at [302, 480] on textarea "I want you to use: Option 1: Retain Memory Until Context Limit Advantages: Maxi…" at bounding box center [359, 431] width 547 height 110
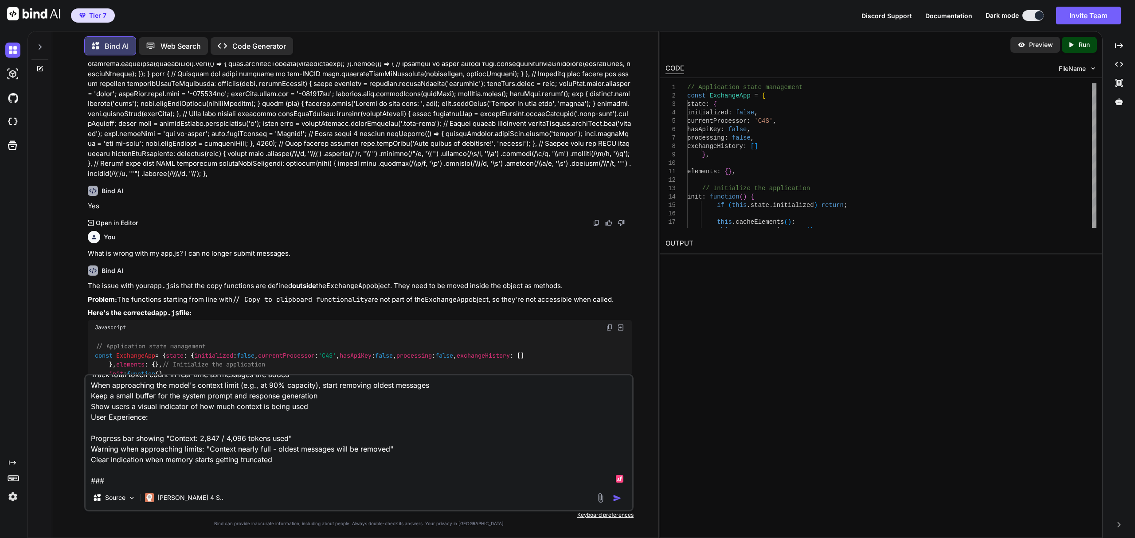
scroll to position [129, 0]
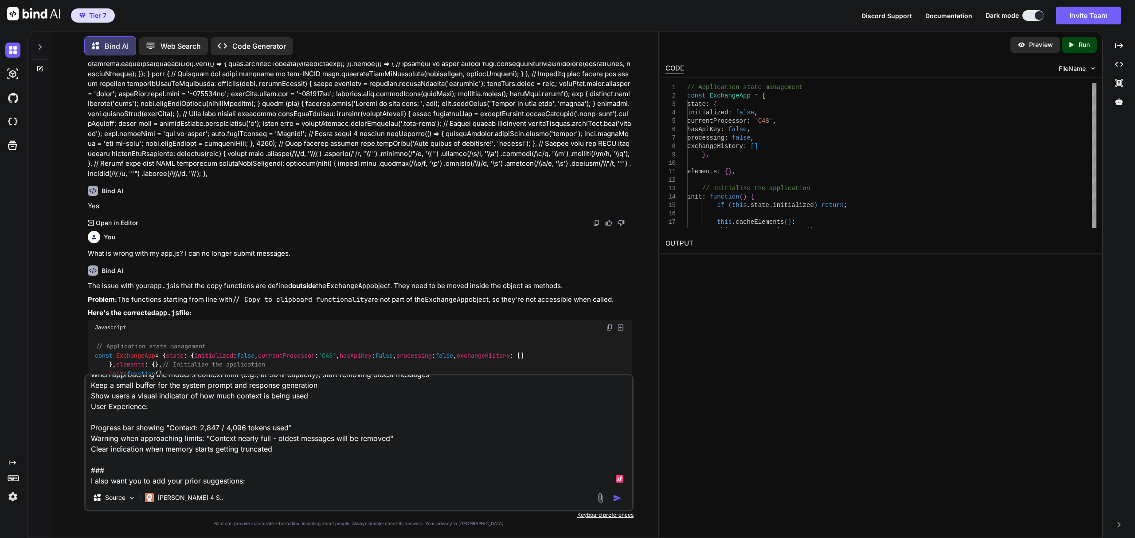
paste textarea "4. Optional Enhancement: Add Copy All Button If you want to add a "Copy All" bu…"
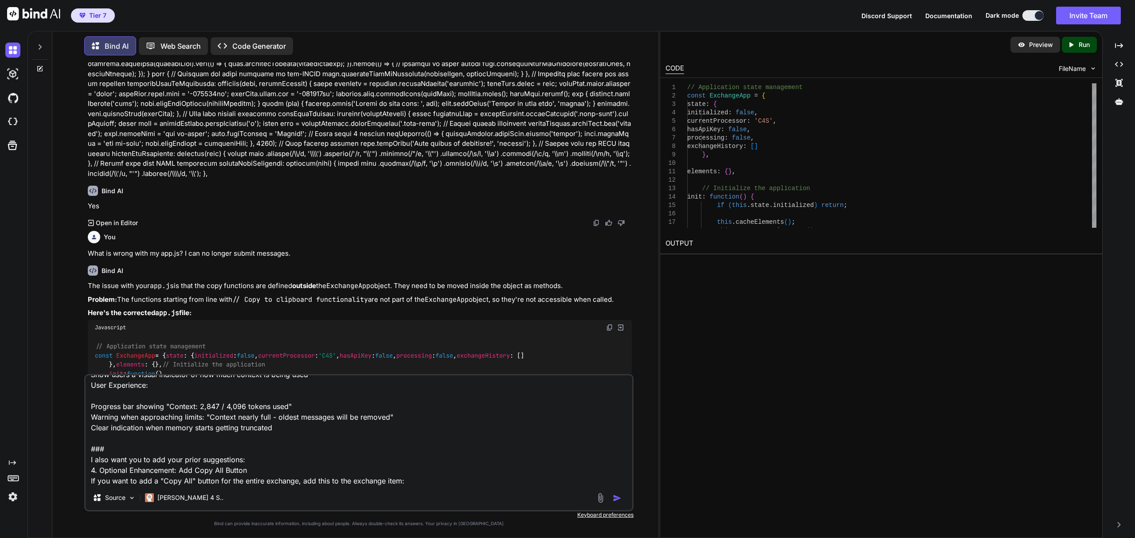
click at [428, 483] on textarea "I want you to use: Option 1: Retain Memory Until Context Limit Advantages: Maxi…" at bounding box center [359, 431] width 547 height 110
paste textarea "// Add this inside the exchangeDiv.innerHTML in createExchangeElement function,…"
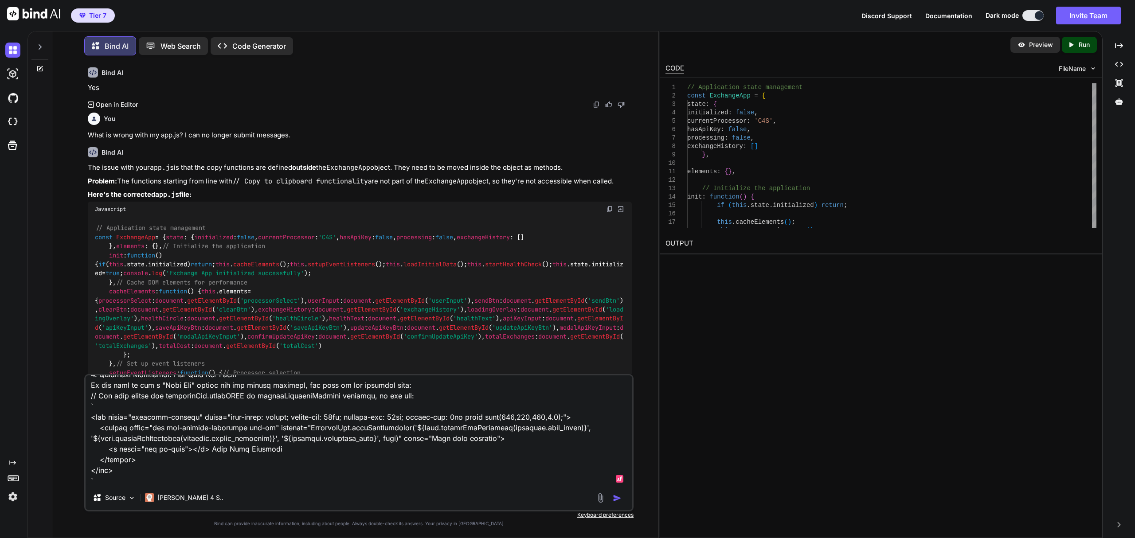
scroll to position [11751, 0]
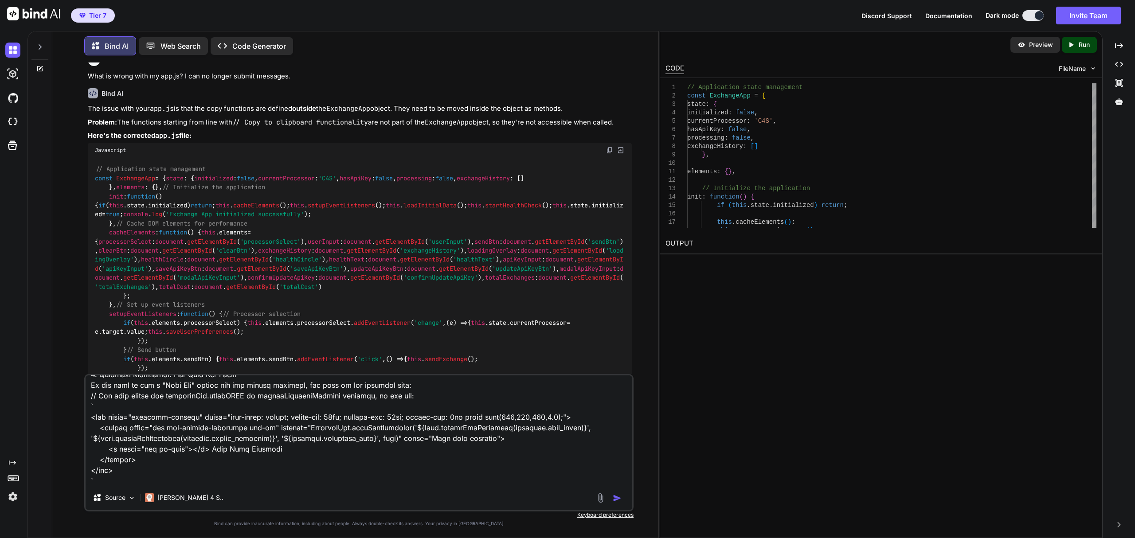
drag, startPoint x: 87, startPoint y: 183, endPoint x: 222, endPoint y: 180, distance: 134.8
click at [222, 180] on div "You Bind AI Yes Text Exchange Platform - Codebase Overview I've analyzed your c…" at bounding box center [360, 219] width 548 height 312
copy p "And add this function to ExchangeApp:"
click at [126, 477] on textarea at bounding box center [359, 431] width 547 height 110
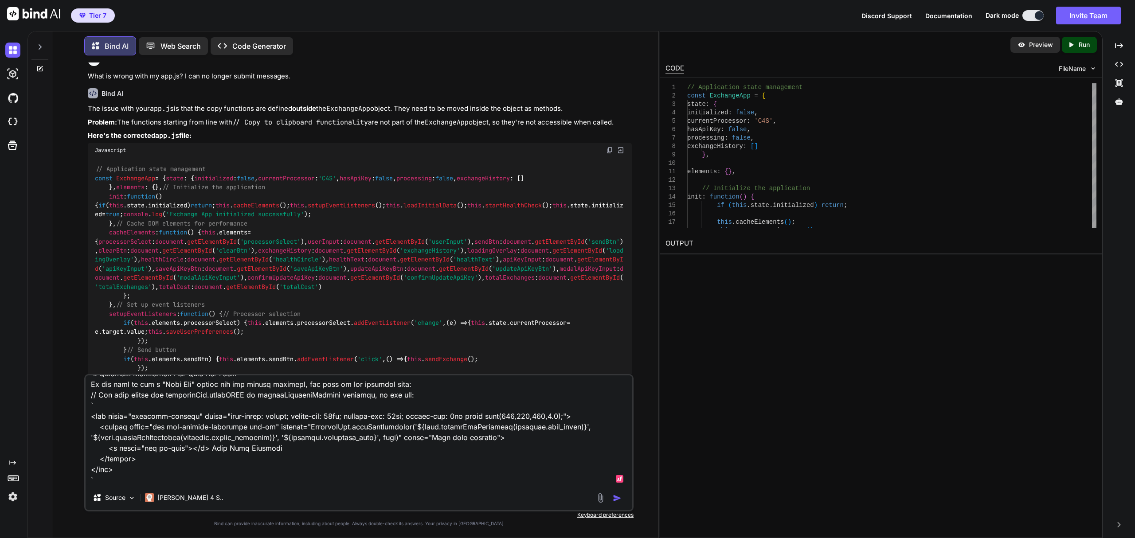
paste textarea "And add this function to ExchangeApp:"
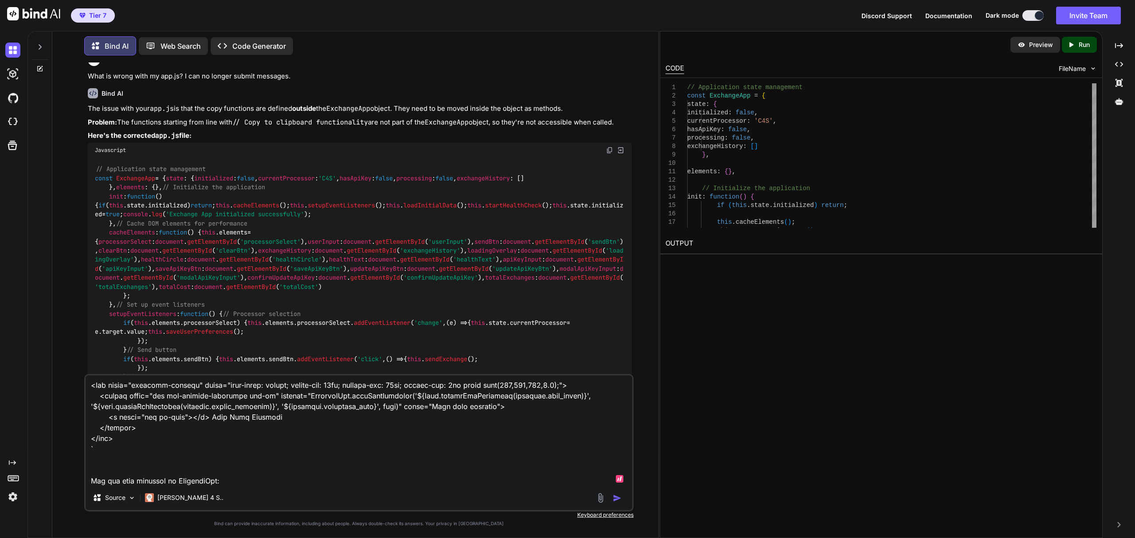
click at [257, 481] on textarea at bounding box center [359, 431] width 547 height 110
paste textarea "// Copy full exchange in markdown format copyFullExchange: function(userInput, …"
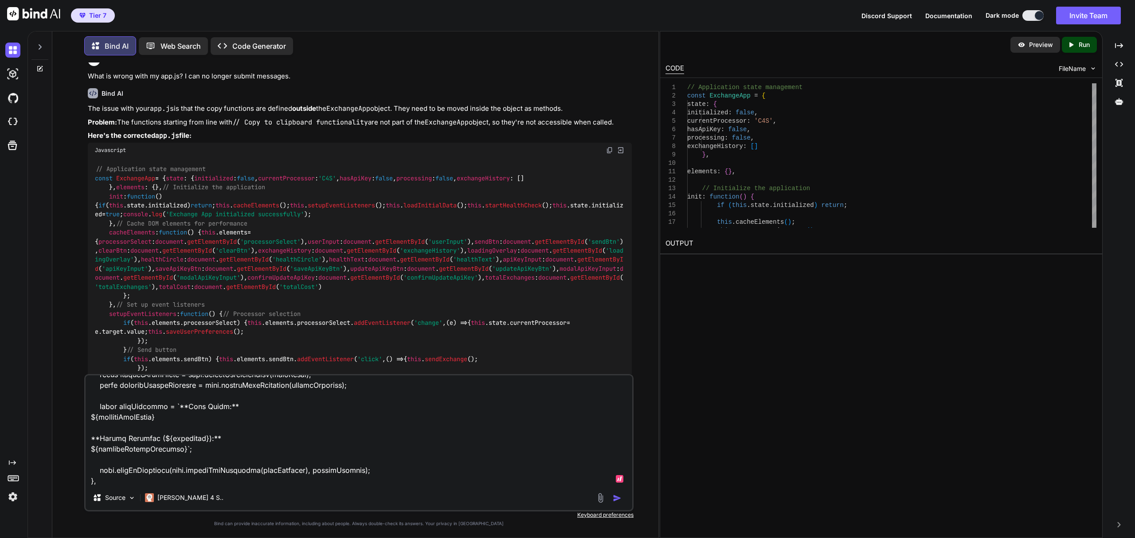
scroll to position [448, 0]
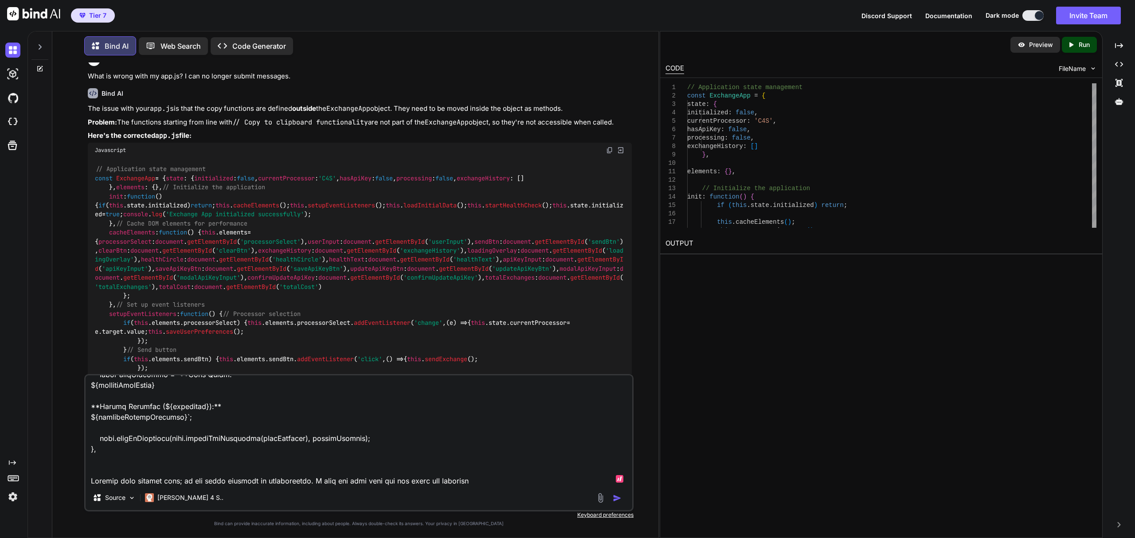
type textarea "I want you to use: Option 1: Retain Memory Until Context Limit Advantages: Maxi…"
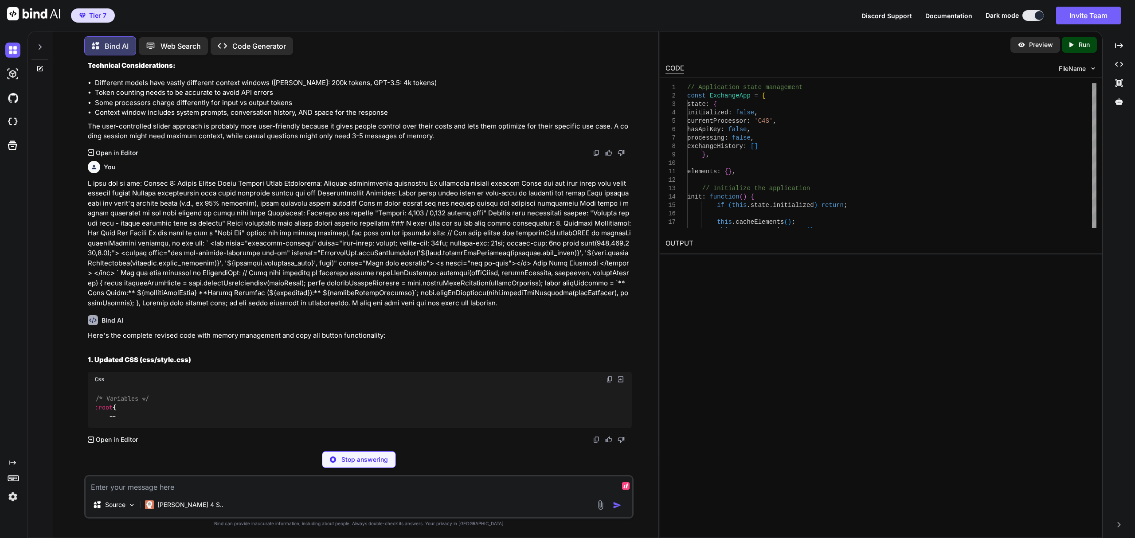
scroll to position [20464, 0]
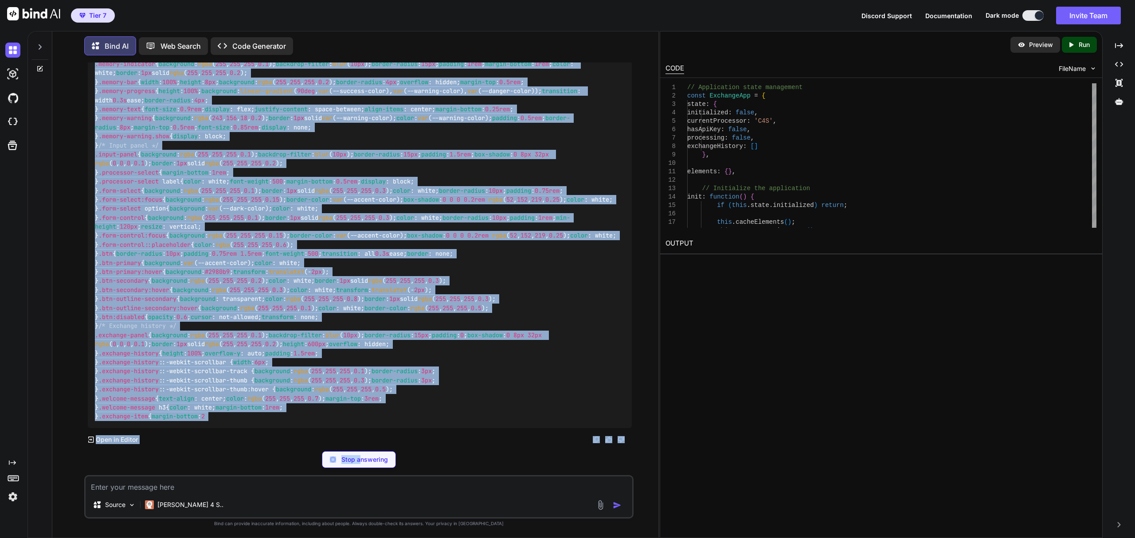
drag, startPoint x: 393, startPoint y: 362, endPoint x: 359, endPoint y: 463, distance: 106.7
click at [359, 463] on div "You Bind AI Yes Text Exchange Platform - Codebase Overview I've analyzed your c…" at bounding box center [358, 300] width 549 height 475
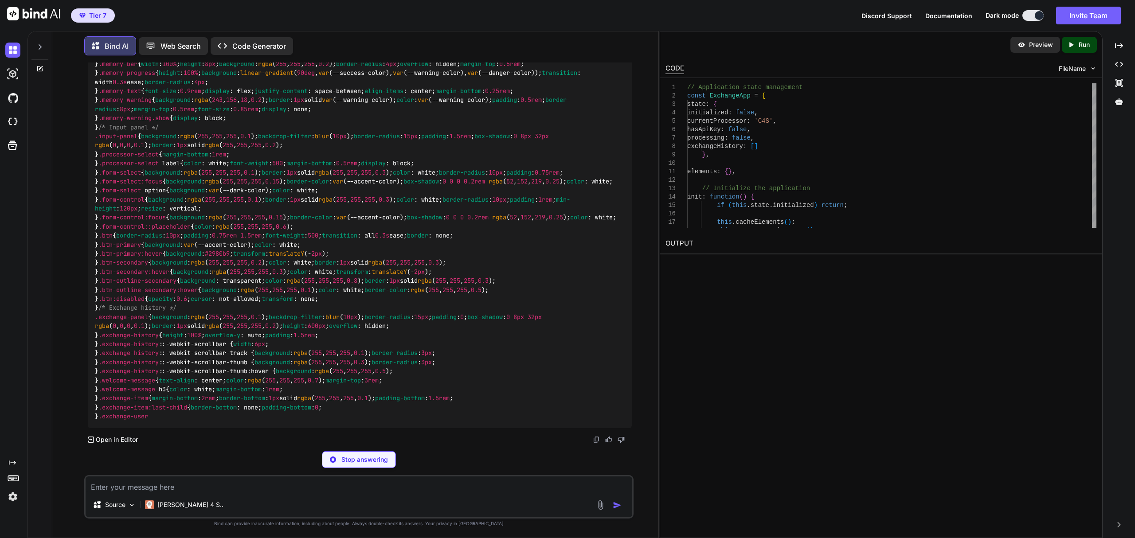
click at [435, 200] on div "Here's the complete revised code with memory management and copy all button fun…" at bounding box center [360, 94] width 544 height 667
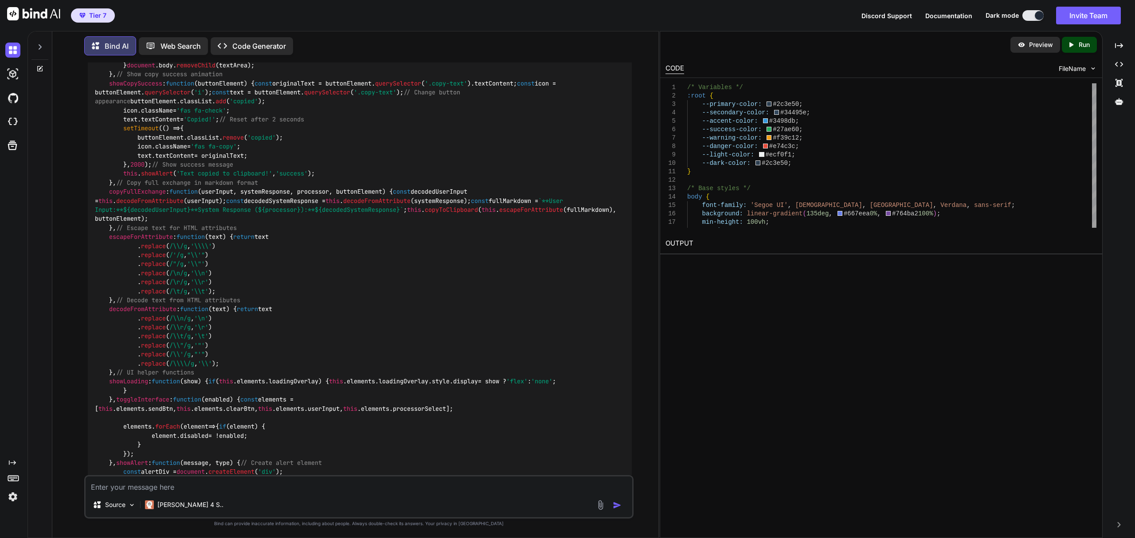
scroll to position [20432, 0]
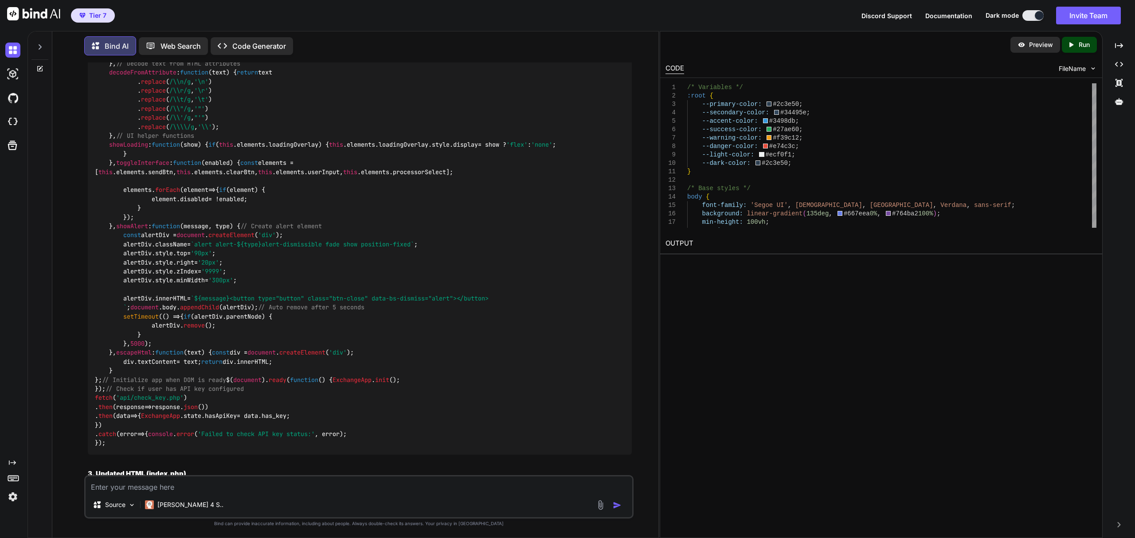
click at [353, 17] on div "Tier 7 Discord Support Documentation Dark mode Invite Team Created with Pixso." at bounding box center [567, 15] width 1135 height 31
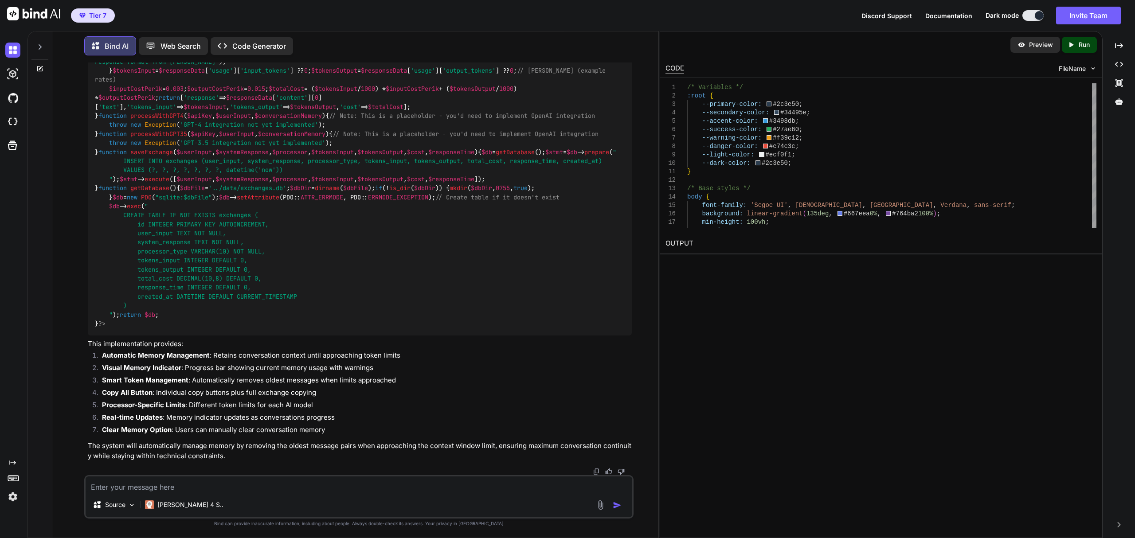
scroll to position [25575, 0]
click at [630, 18] on div "Tier 7 Discord Support Documentation Dark mode Invite Team Created with Pixso." at bounding box center [567, 15] width 1135 height 31
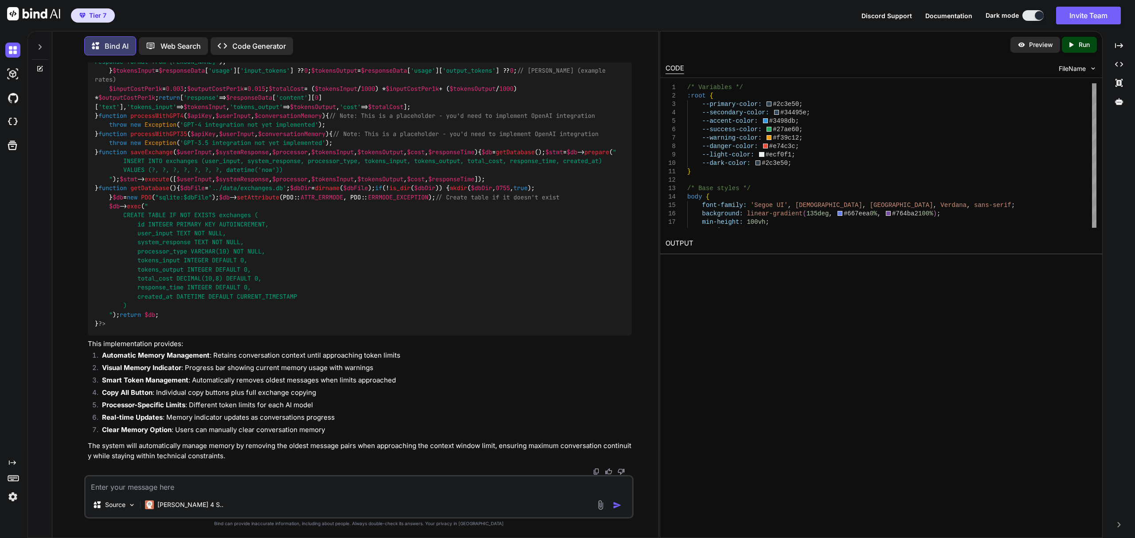
click at [354, 27] on div "Tier 7 Discord Support Documentation Dark mode Invite Team Created with Pixso." at bounding box center [567, 15] width 1135 height 31
click at [355, 22] on div "Tier 7 Discord Support Documentation Dark mode Invite Team Created with Pixso." at bounding box center [567, 15] width 1135 height 31
click at [376, 33] on div "Bind AI Web Search Created with Pixso. Code Generator" at bounding box center [358, 46] width 549 height 26
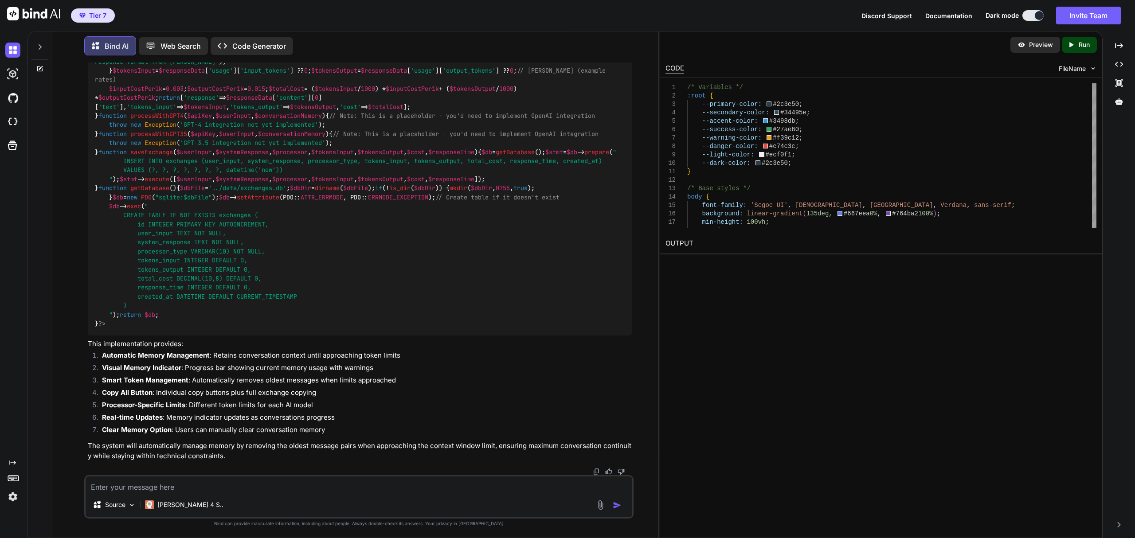
scroll to position [32829, 0]
click at [338, 36] on div "Bind AI Web Search Created with Pixso. Code Generator" at bounding box center [339, 45] width 511 height 19
click at [297, 486] on textarea at bounding box center [359, 485] width 547 height 16
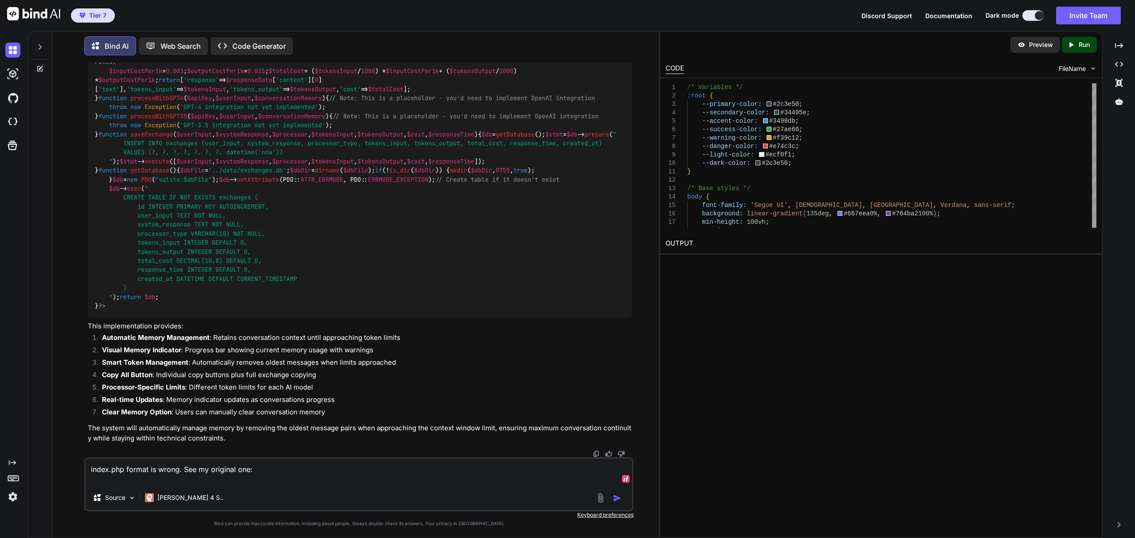
paste textarea "<?php require_once('protect.php'); require_once(__DIR__ . '/config.php'); requi…"
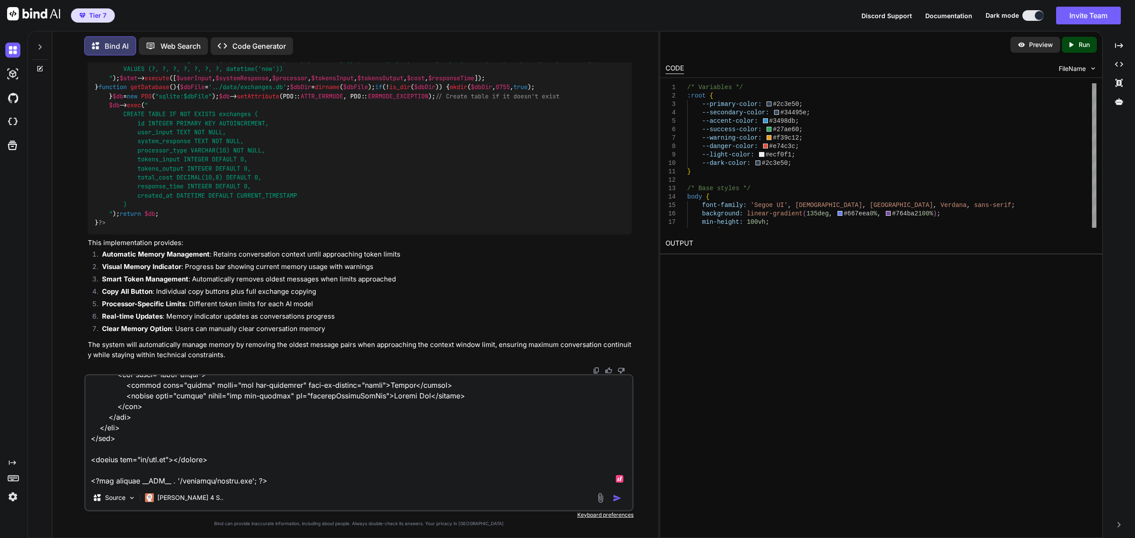
scroll to position [1459, 0]
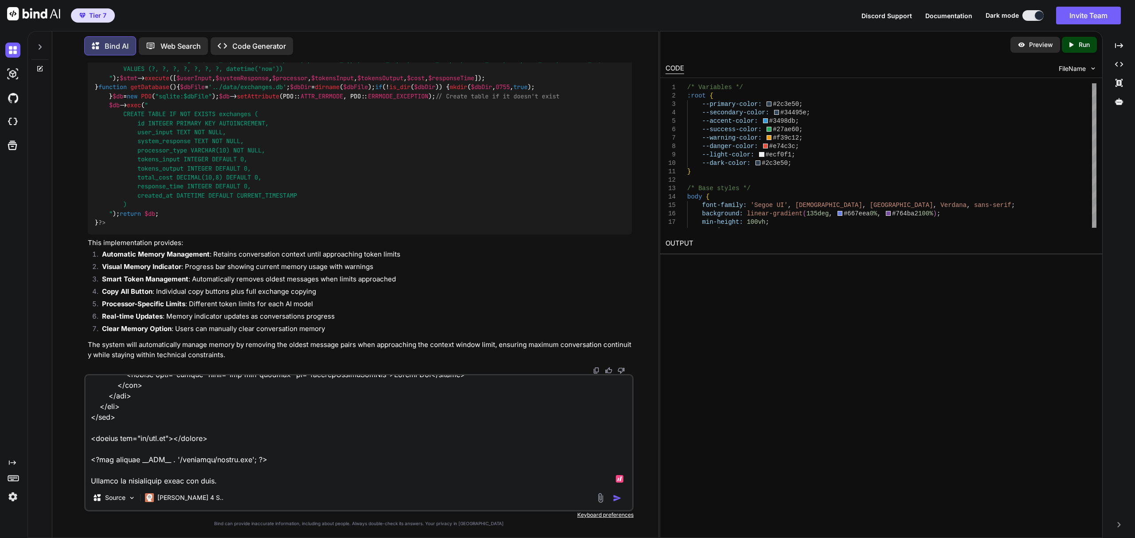
click at [180, 479] on textarea at bounding box center [359, 431] width 547 height 110
type textarea "index.php format is wrong. See my original one: <?php require_once('protect.php…"
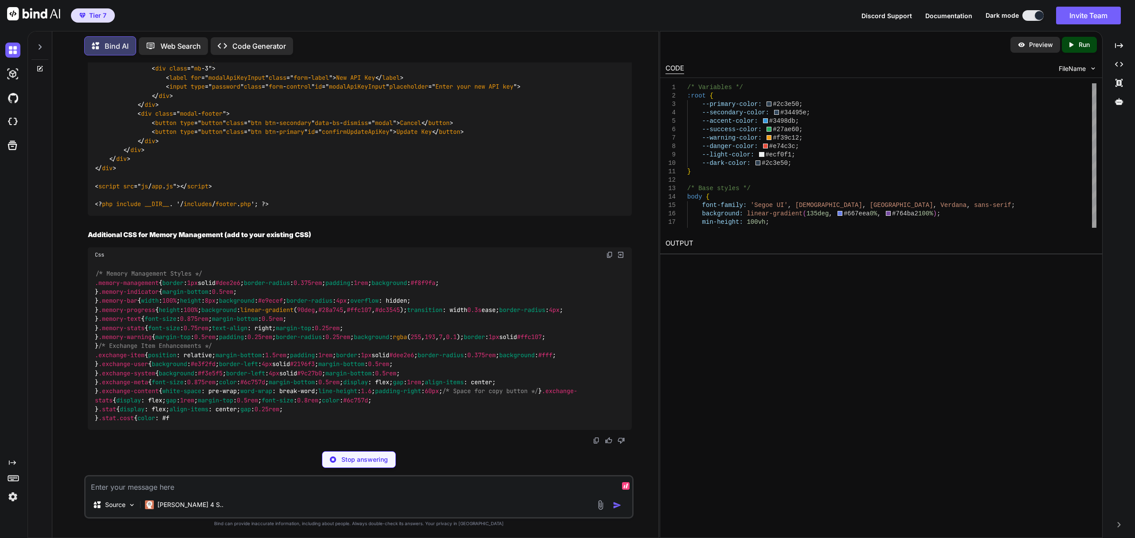
scroll to position [38977, 0]
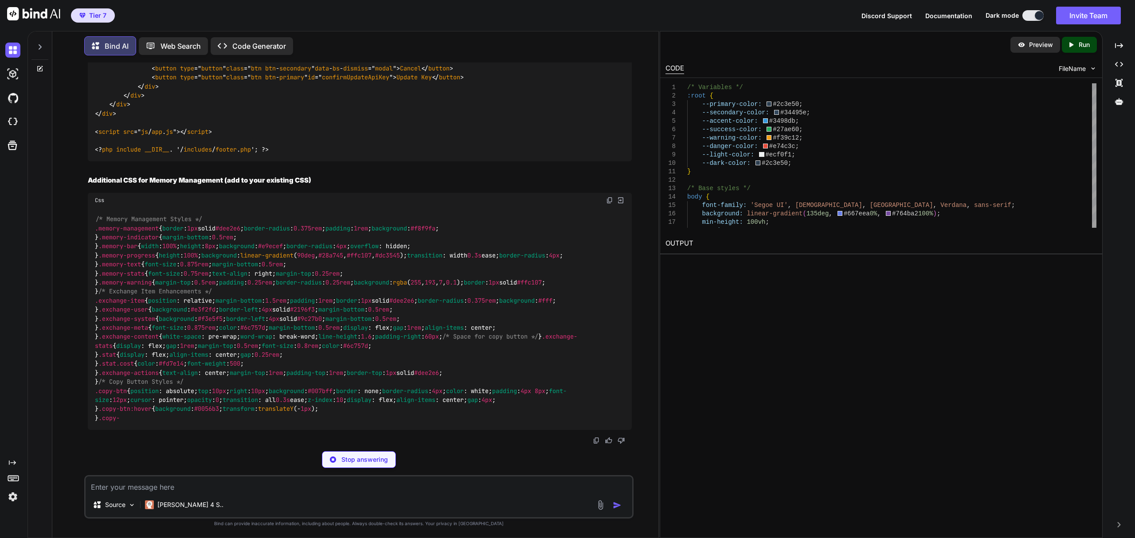
scroll to position [37321, 0]
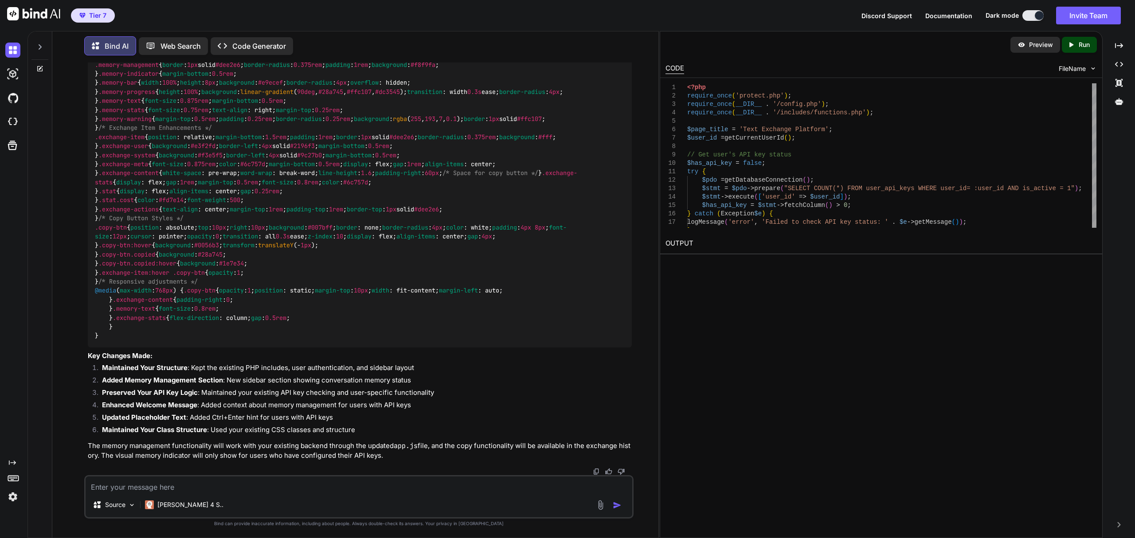
click at [469, 36] on div "Bind AI Web Search Created with Pixso. Code Generator" at bounding box center [339, 45] width 511 height 19
drag, startPoint x: 494, startPoint y: 34, endPoint x: 476, endPoint y: 59, distance: 31.0
click at [494, 34] on div "Bind AI Web Search Created with Pixso. Code Generator" at bounding box center [358, 46] width 549 height 26
click at [282, 488] on textarea at bounding box center [359, 485] width 547 height 16
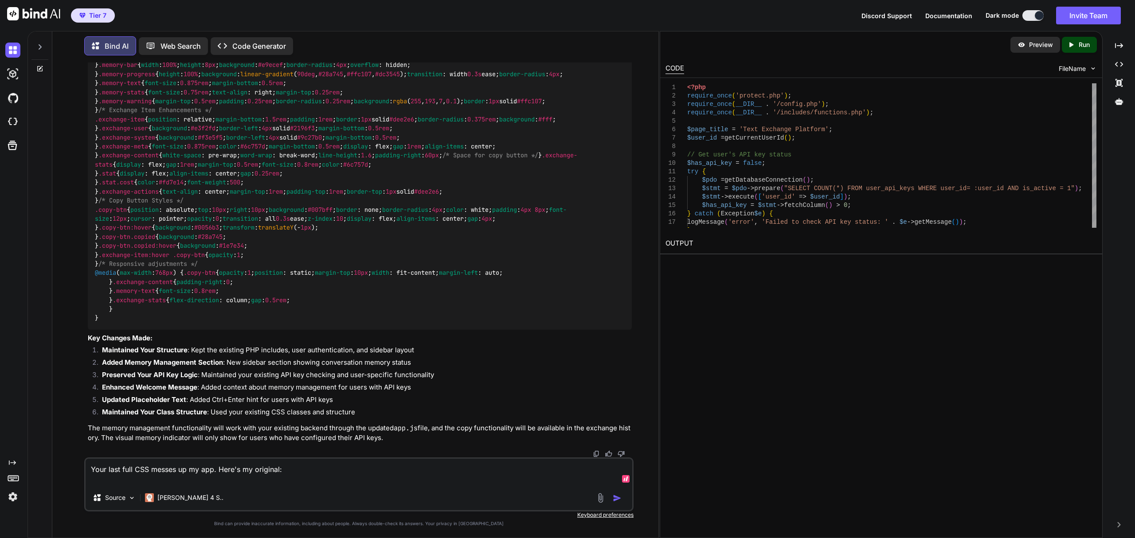
paste textarea "/* CSS Reset and Base Styles */ * { box-sizing: border-box; margin: 0; padding:…"
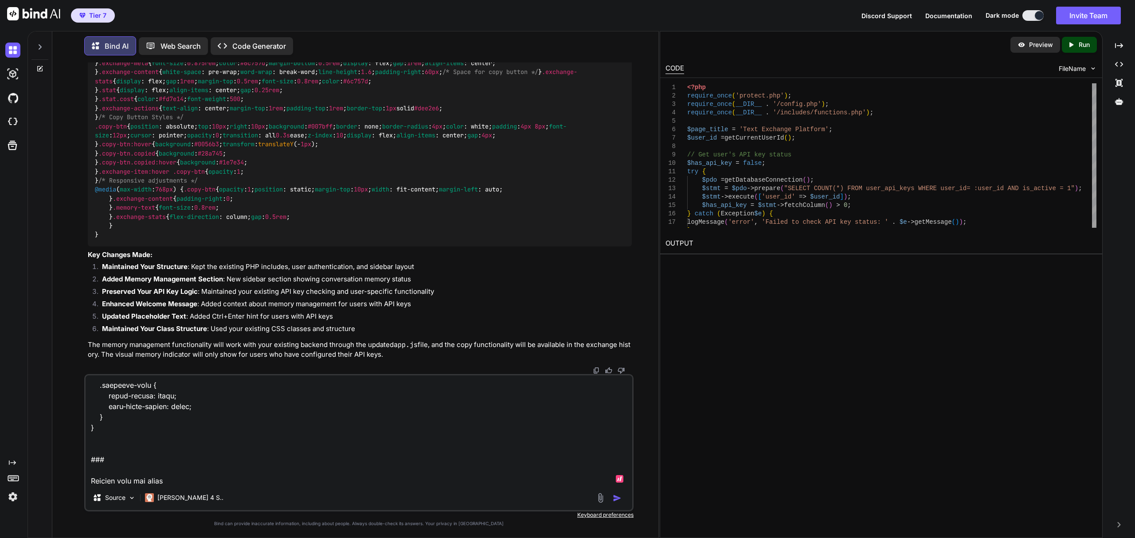
scroll to position [38927, 0]
type textarea "Your last full CSS messes up my app. Here's my original: /* CSS Reset and Base …"
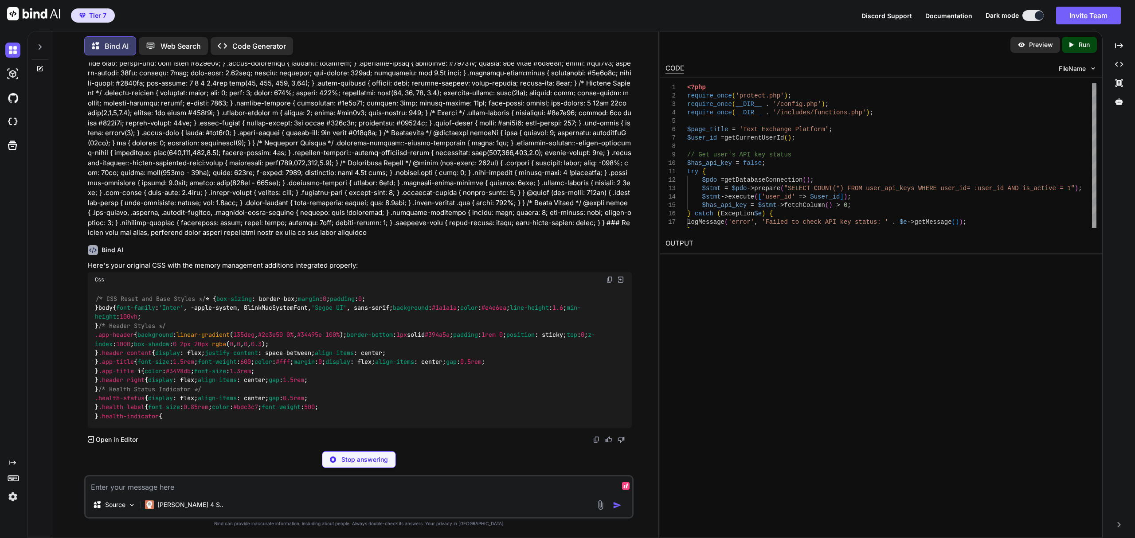
scroll to position [41768, 0]
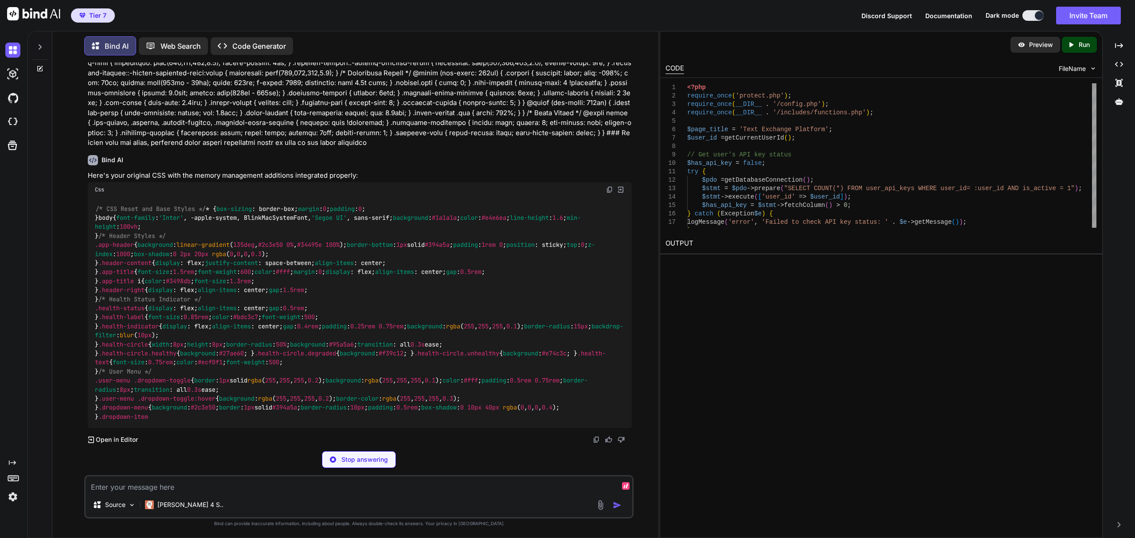
click at [611, 13] on div "Tier 7 Discord Support Documentation Dark mode Invite Team Created with Pixso." at bounding box center [567, 15] width 1135 height 31
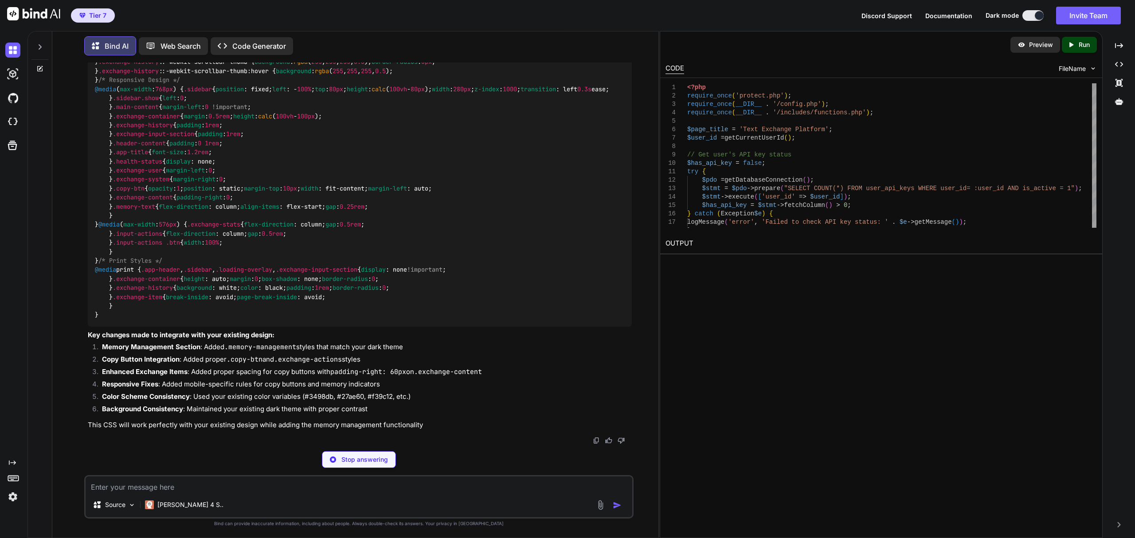
scroll to position [41349, 0]
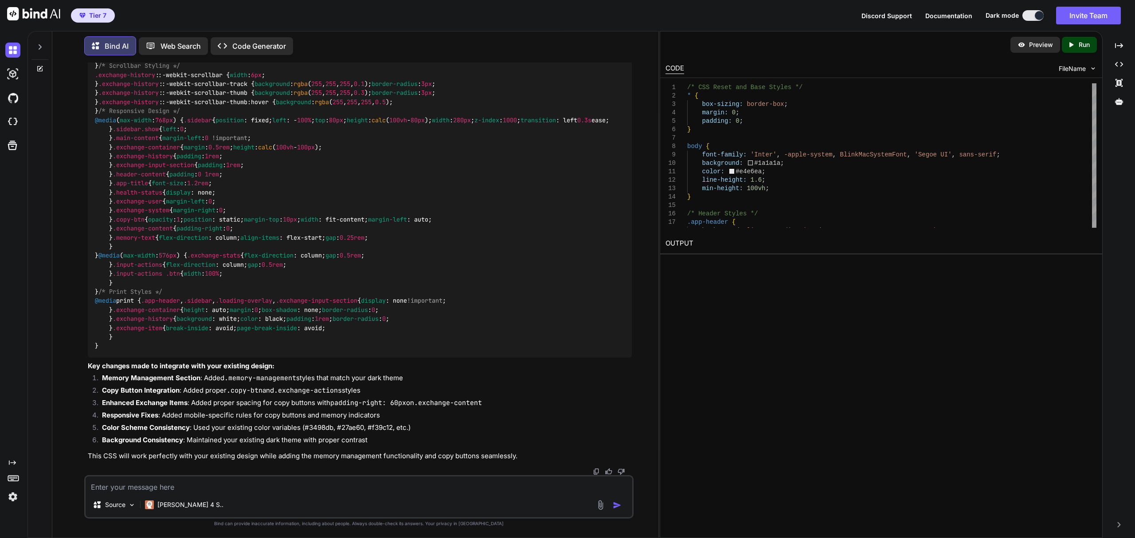
click at [254, 483] on textarea at bounding box center [359, 485] width 547 height 16
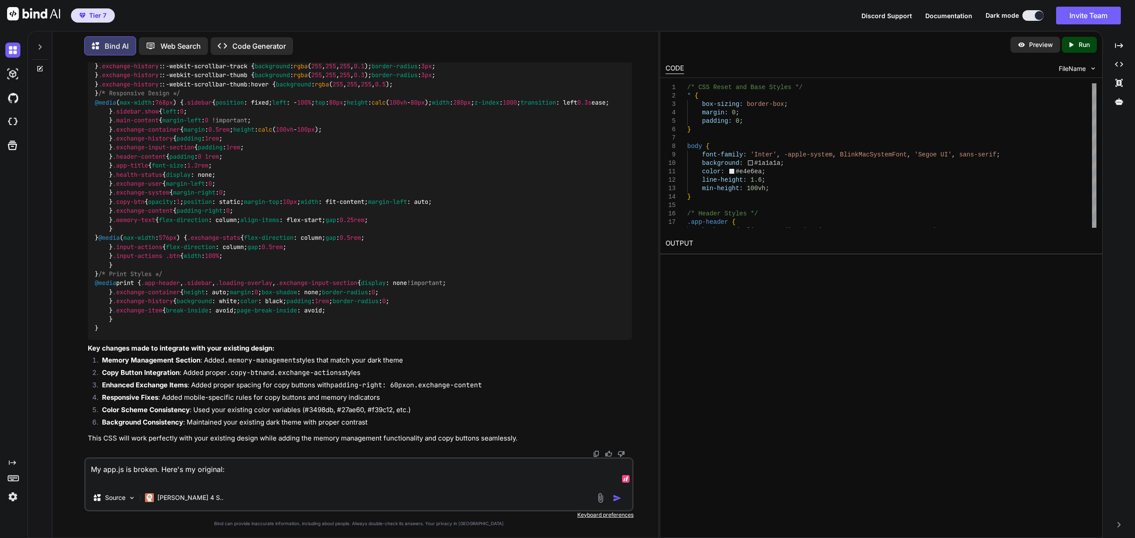
paste textarea "// Application state management const ExchangeApp = { state: { initialized: fal…"
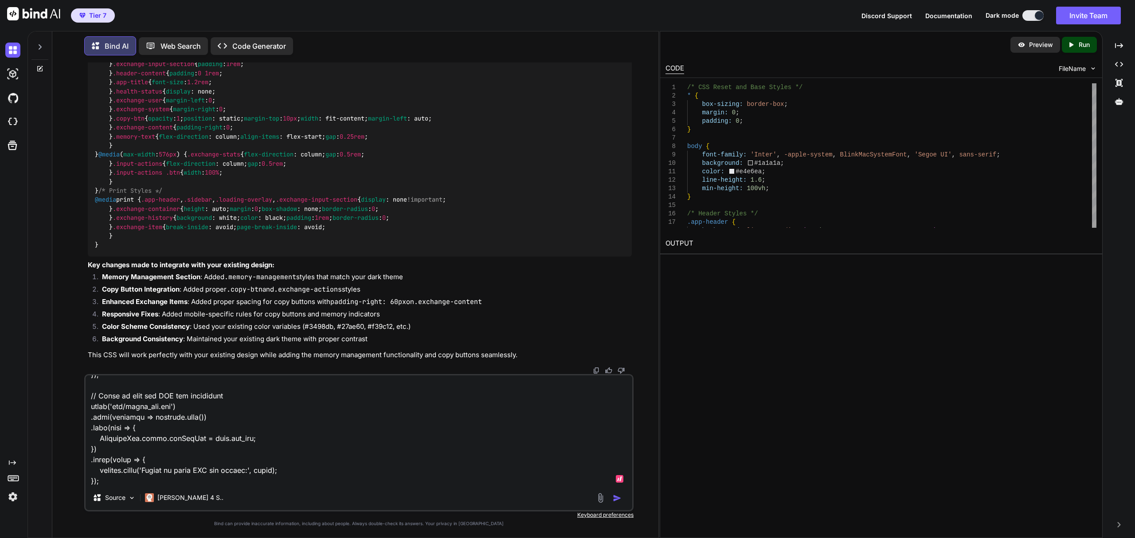
scroll to position [5907, 0]
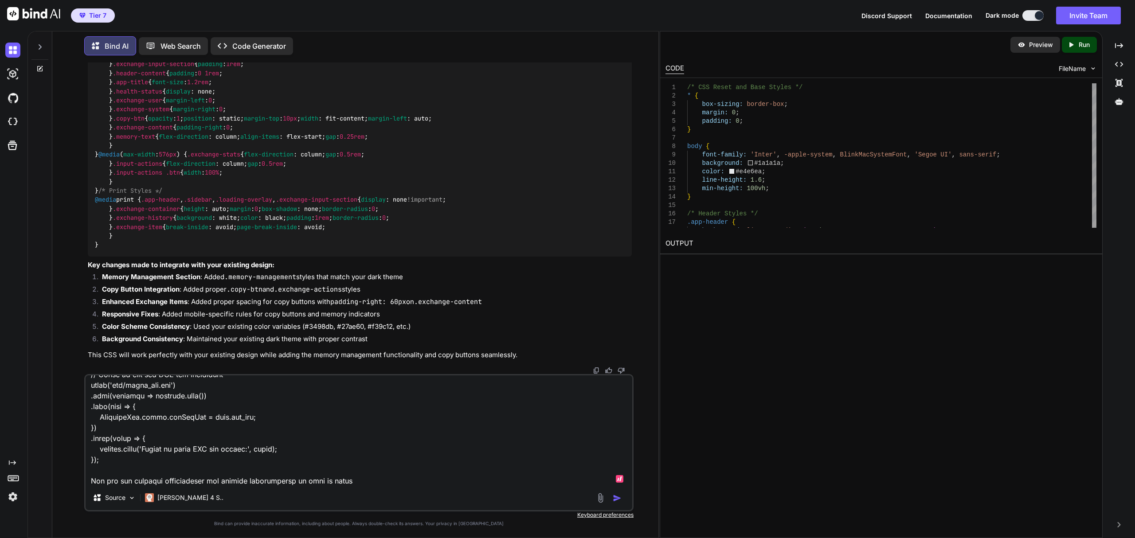
type textarea "My app.js is broken. Here's my original: // Application state management const …"
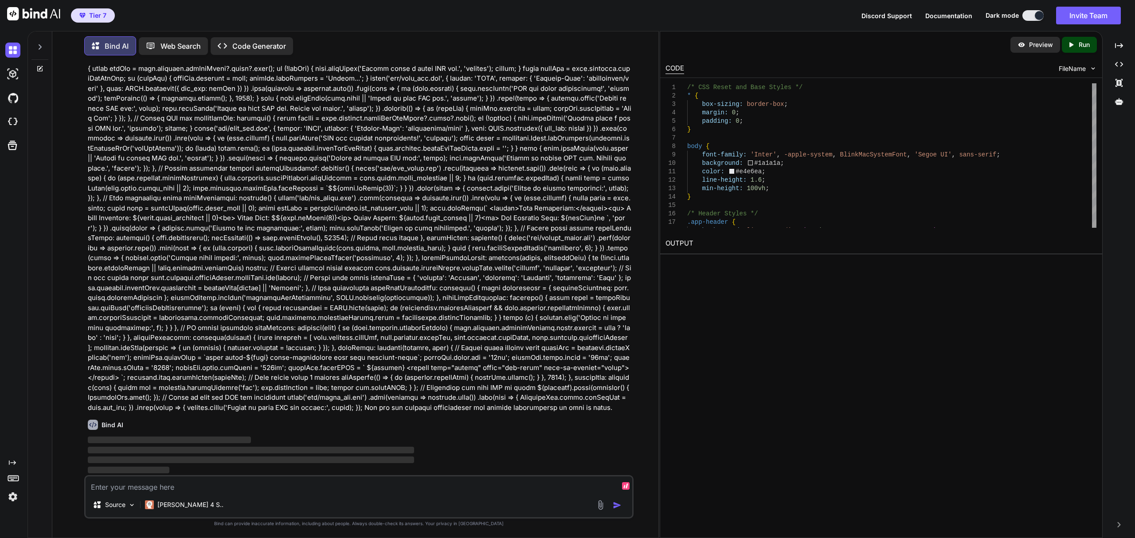
scroll to position [48429, 0]
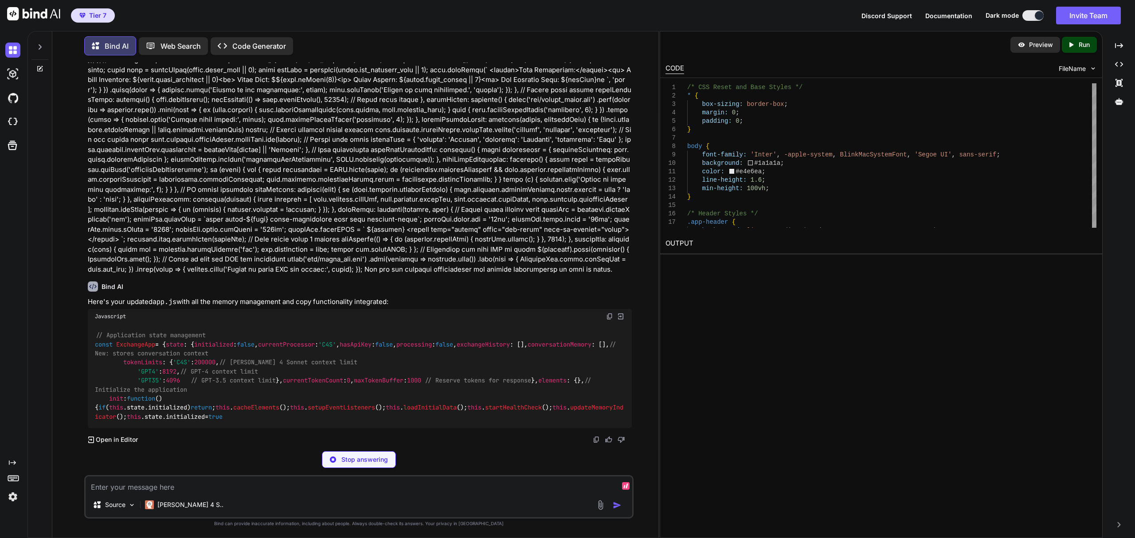
click at [674, 15] on div "Tier 7 Discord Support Documentation Dark mode Invite Team Created with Pixso." at bounding box center [567, 15] width 1135 height 31
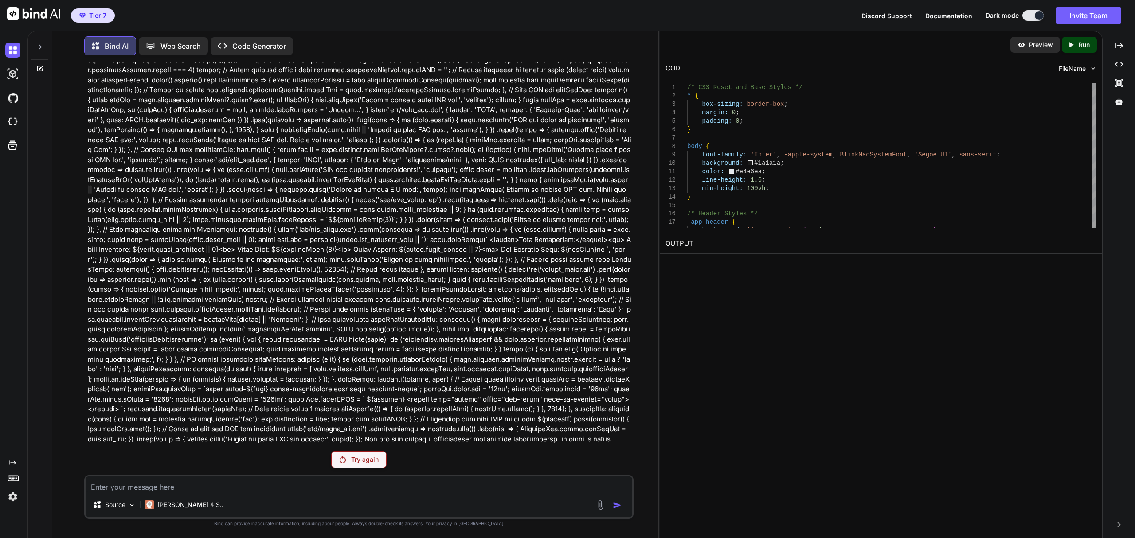
scroll to position [41987, 0]
click at [350, 465] on div "Try again" at bounding box center [358, 459] width 55 height 17
drag, startPoint x: 580, startPoint y: 339, endPoint x: 456, endPoint y: 440, distance: 160.2
drag, startPoint x: 456, startPoint y: 440, endPoint x: 203, endPoint y: 168, distance: 371.8
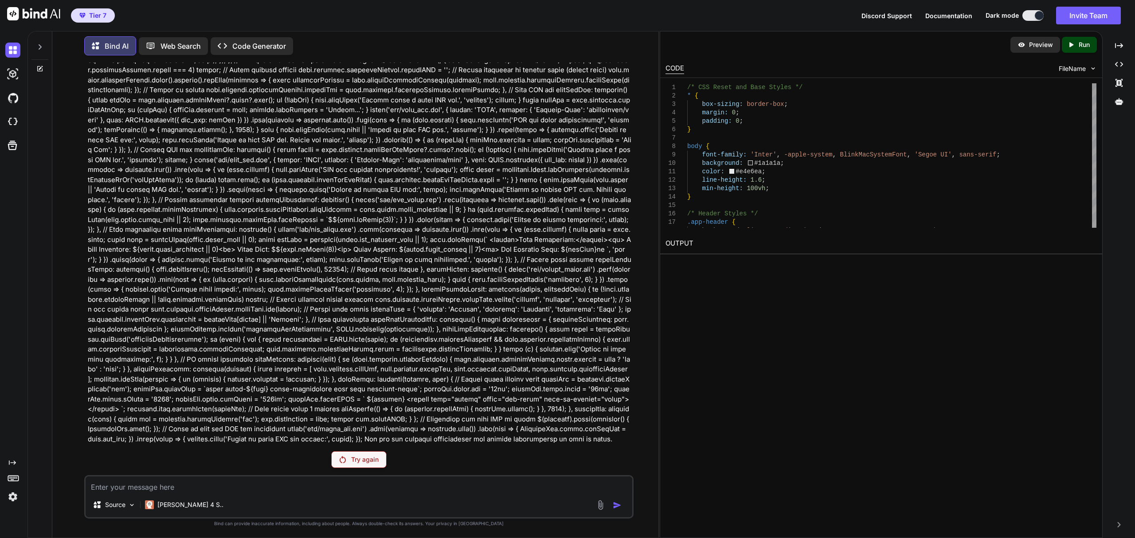
click at [203, 168] on p at bounding box center [360, 35] width 544 height 818
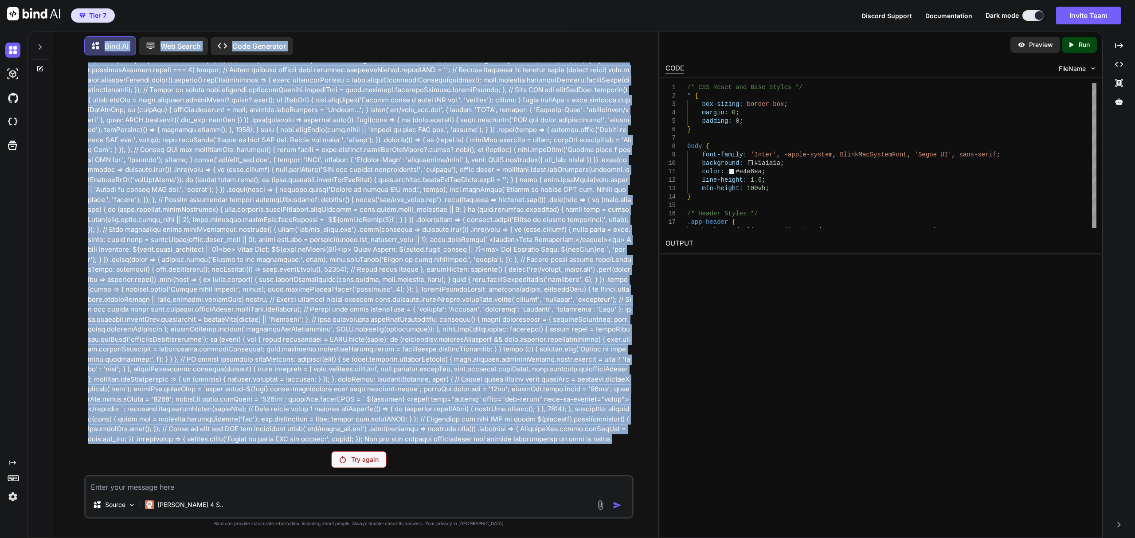
scroll to position [48157, 0]
drag, startPoint x: 444, startPoint y: 439, endPoint x: 82, endPoint y: 356, distance: 370.7
click at [82, 356] on div "You Bind AI Yes Text Exchange Platform - Codebase Overview I've analyzed your c…" at bounding box center [358, 300] width 599 height 475
copy p "My app.js is broken. Here's my original: // Application state management const …"
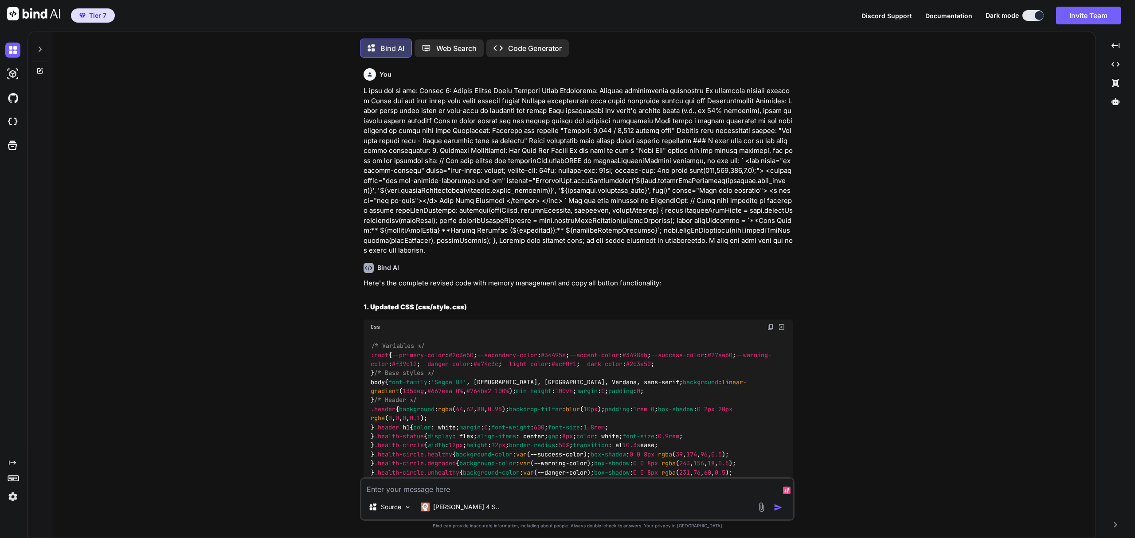
type textarea "x"
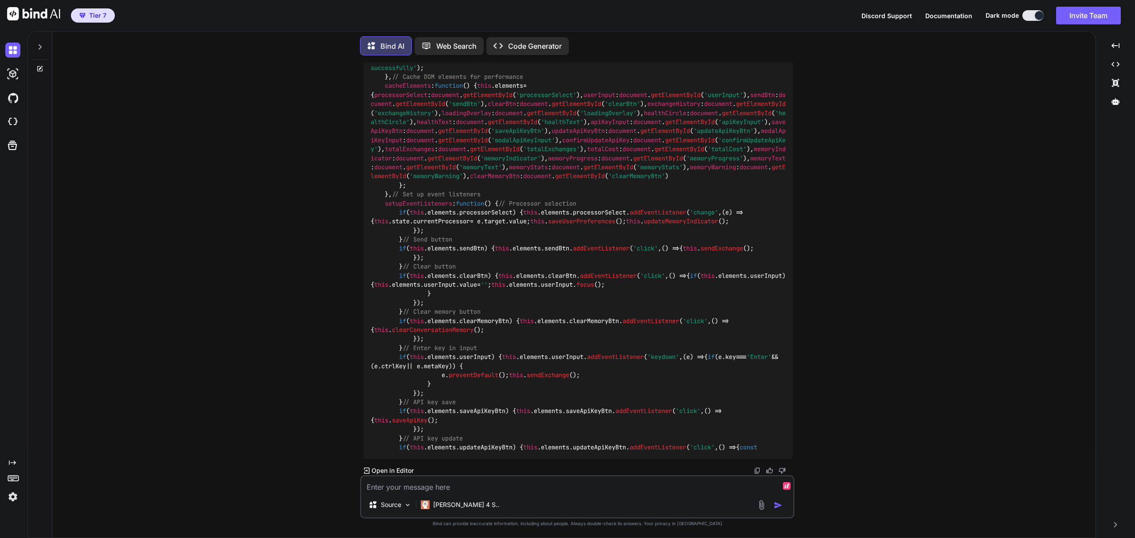
type textarea "My app.js is broken. Here's my original: // Application state management const …"
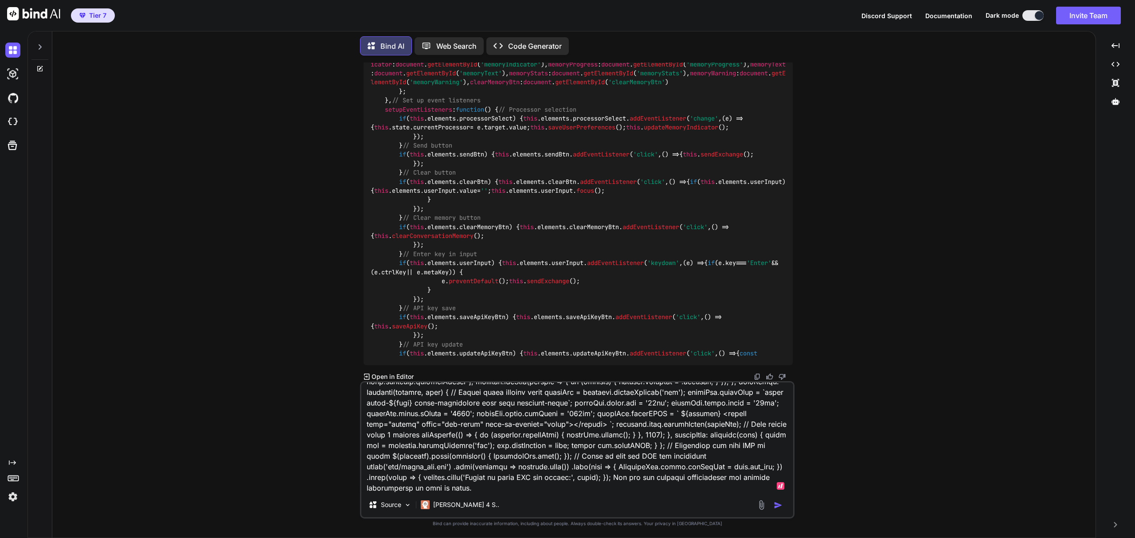
type textarea "x"
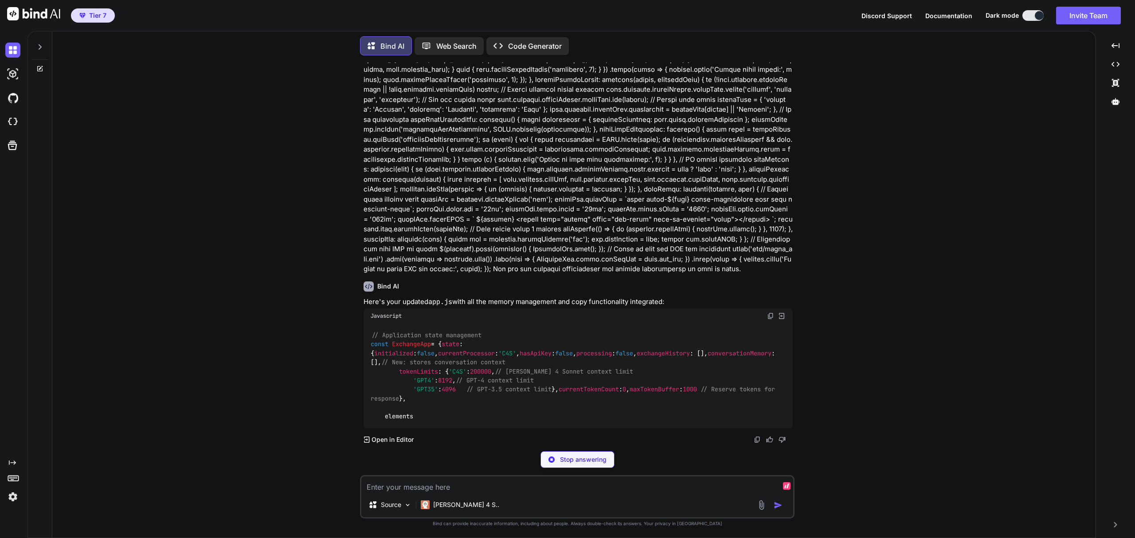
scroll to position [33520, 0]
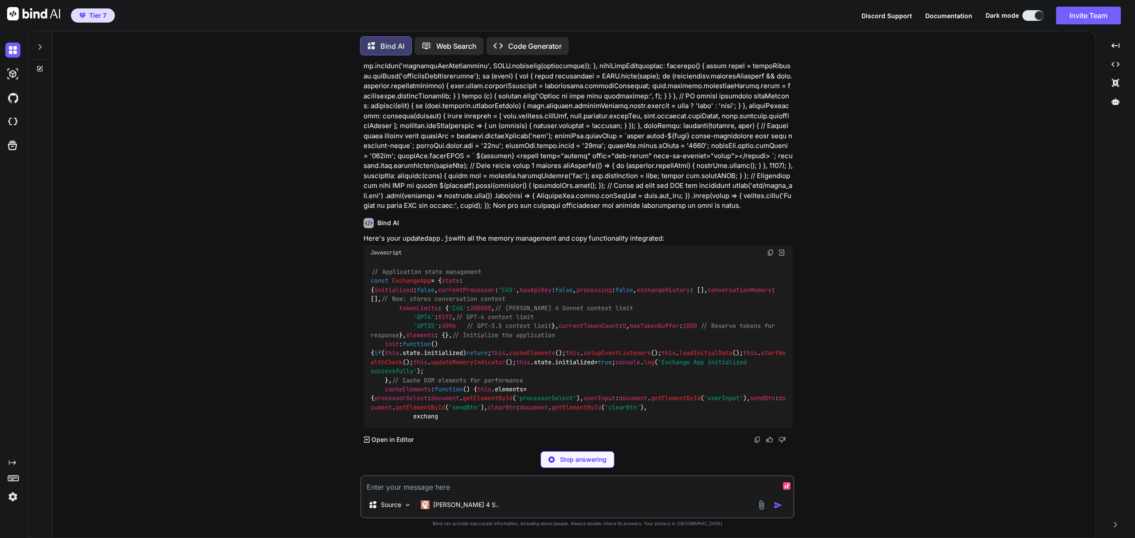
type textarea "x"
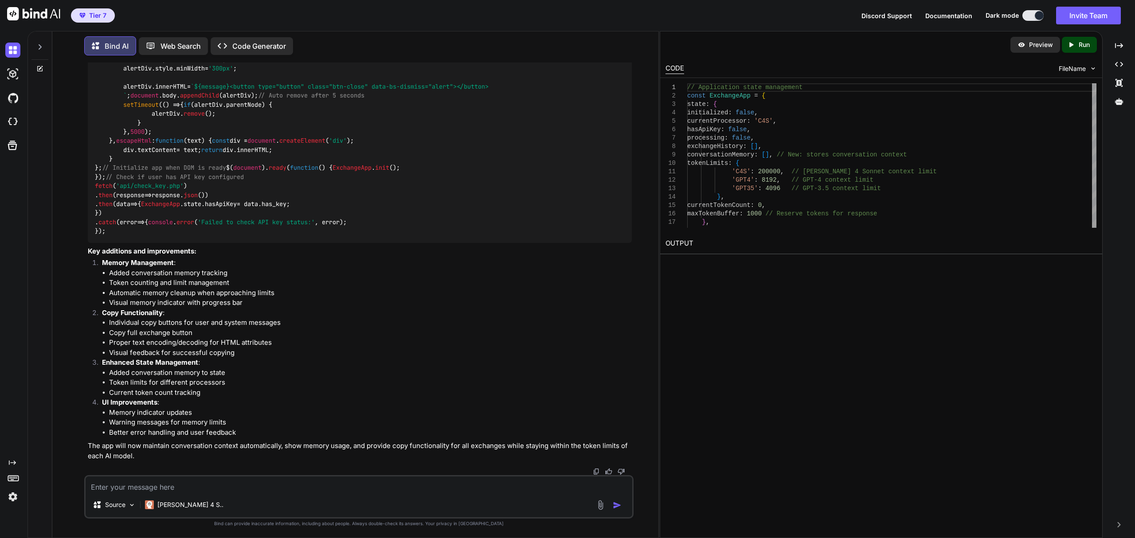
scroll to position [32229, 0]
click at [786, 38] on div "Preview Created with Pixso. Run" at bounding box center [881, 44] width 442 height 27
click at [210, 482] on textarea at bounding box center [359, 485] width 547 height 16
paste textarea "<?php require_once('protect.php'); require_once(__DIR__ . '/config.php'); requi…"
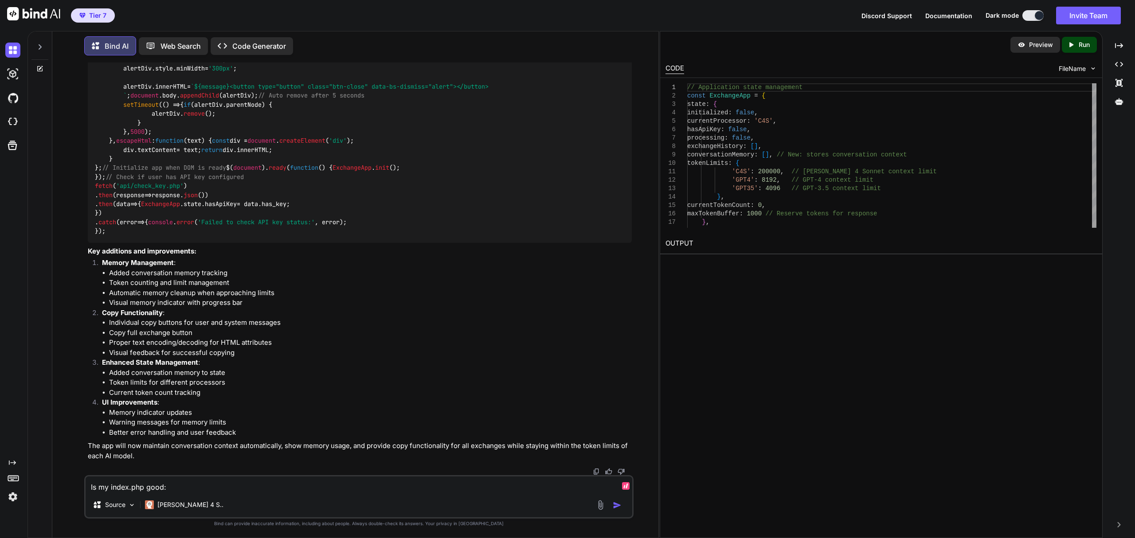
type textarea "Is my index.php good: <?php require_once('protect.php'); require_once(__DIR__ .…"
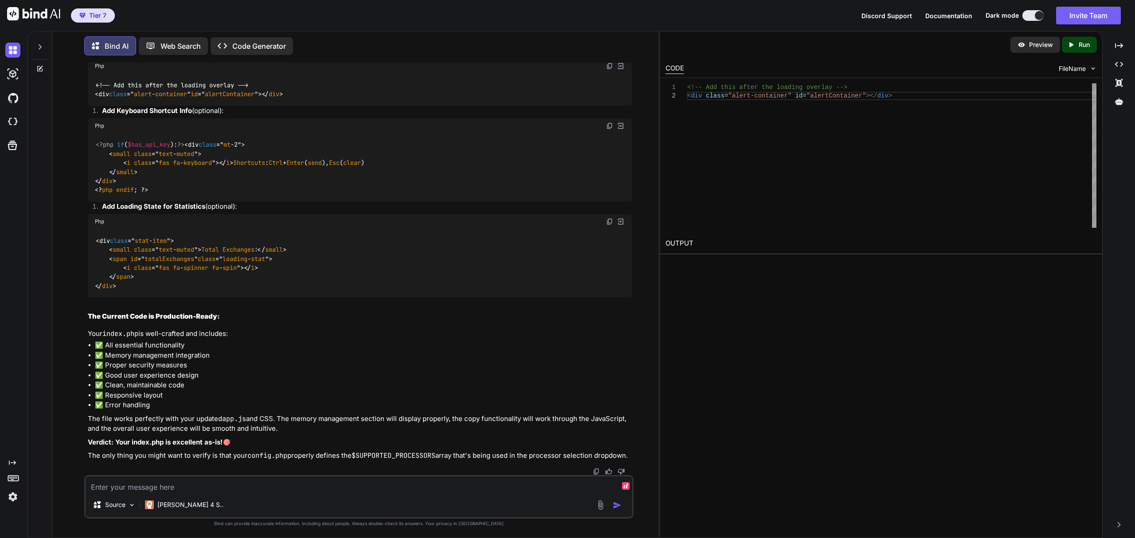
scroll to position [40651, 0]
click at [394, 486] on textarea at bounding box center [359, 485] width 547 height 16
type textarea "provide new index.php with your enhancments"
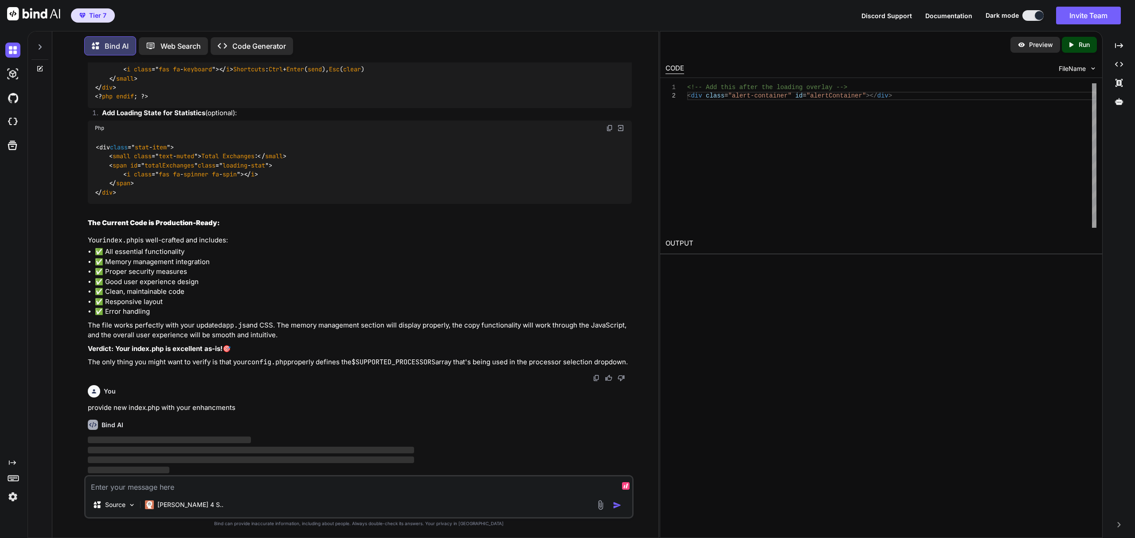
scroll to position [40862, 0]
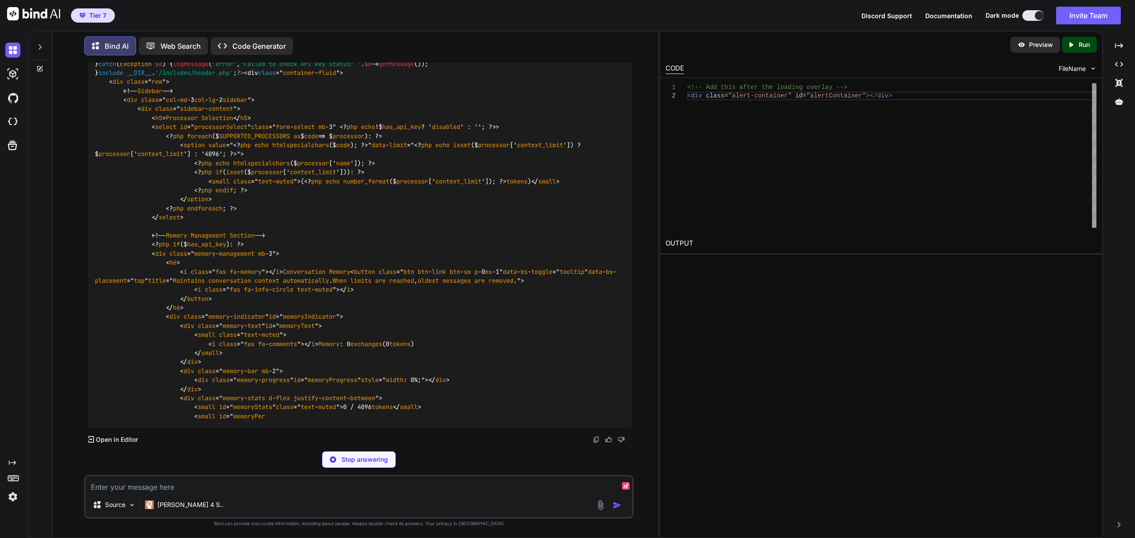
click at [722, 16] on div "Tier 7 Discord Support Documentation Dark mode Invite Team Created with Pixso." at bounding box center [567, 15] width 1135 height 31
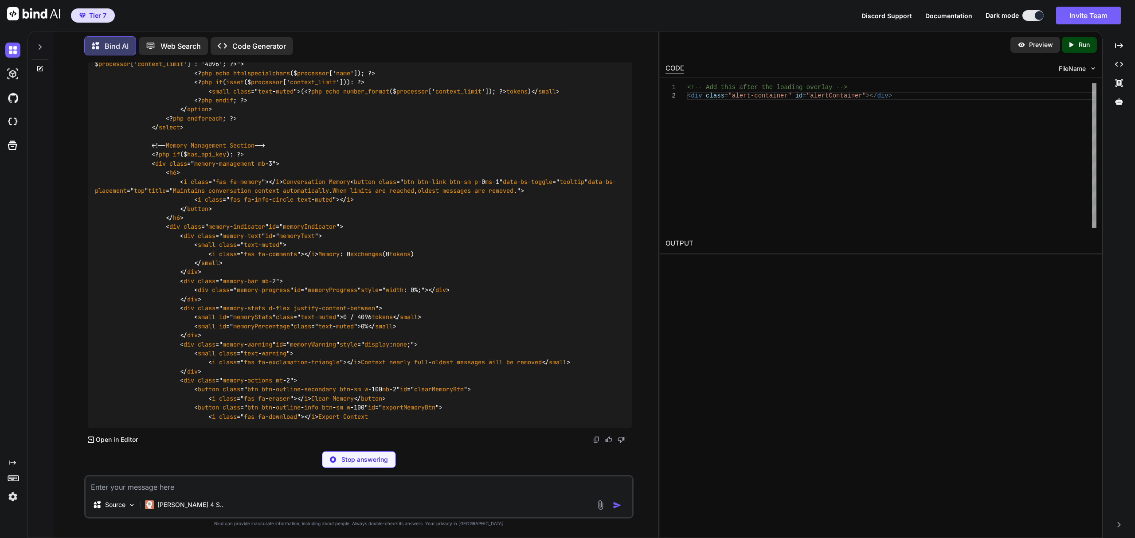
click at [470, 476] on div "Source Claude 4 S.." at bounding box center [358, 496] width 549 height 43
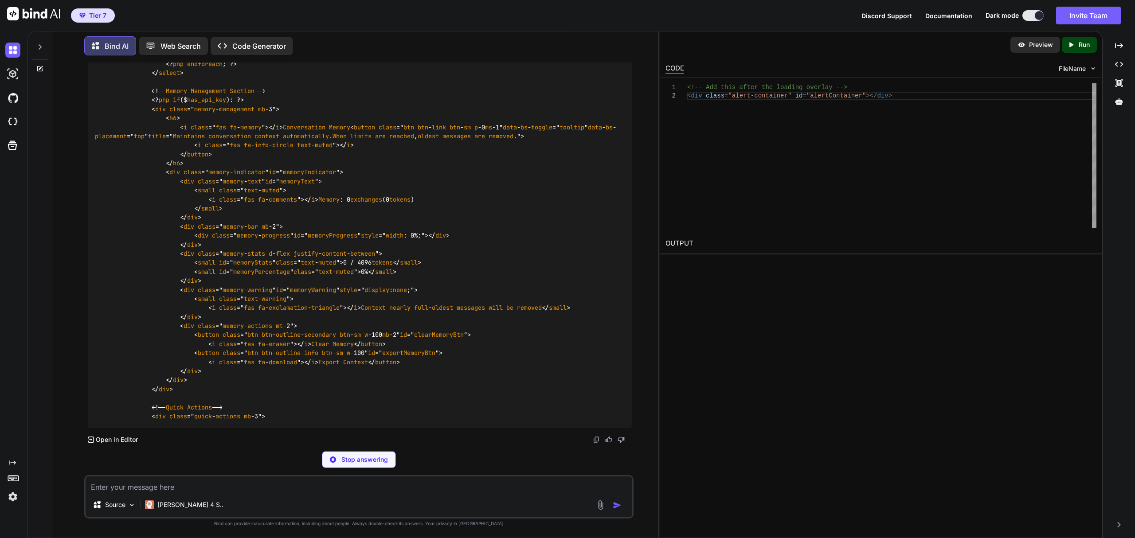
click at [470, 482] on textarea at bounding box center [359, 485] width 547 height 16
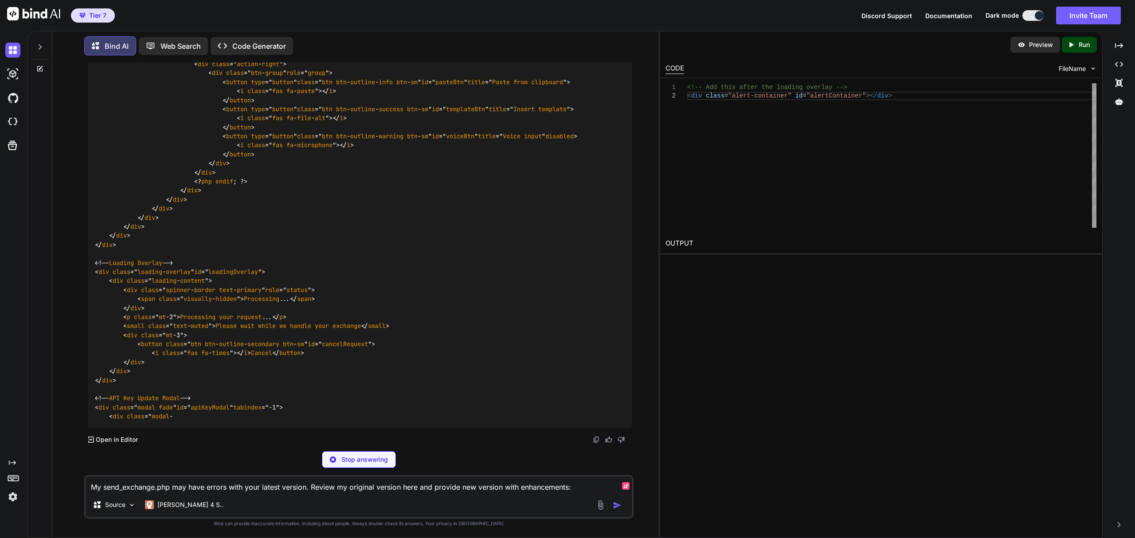
paste textarea "<?php require_once('../protect.php'); require_once(__DIR__ . '/../config.php');…"
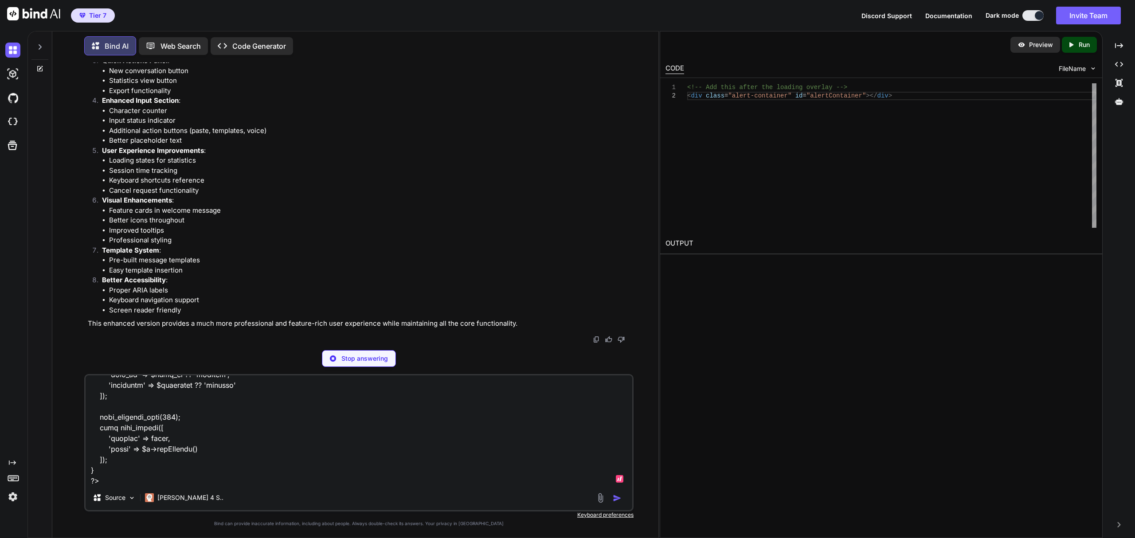
scroll to position [41194, 0]
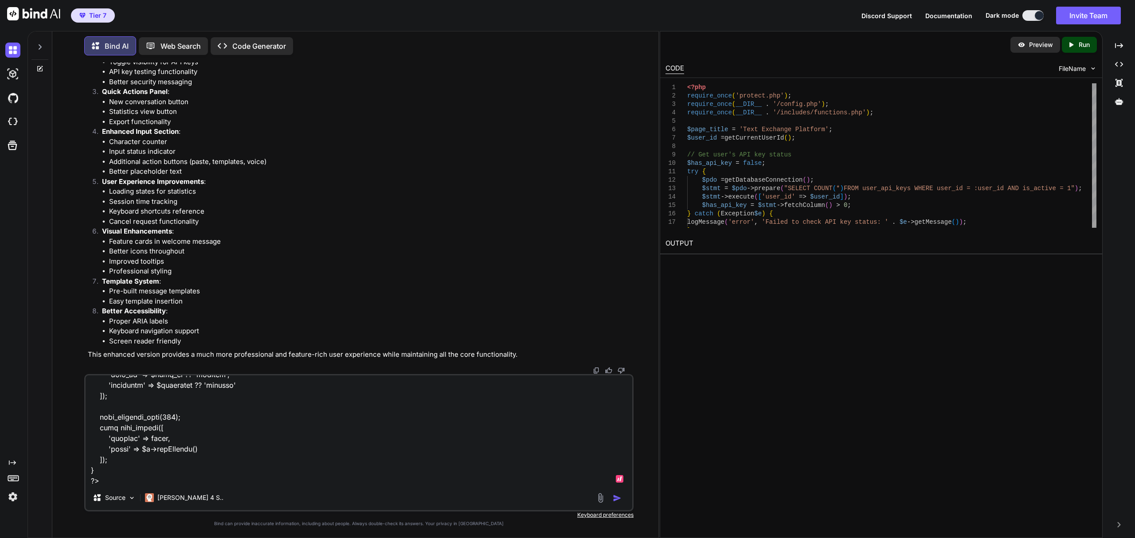
type textarea "My send_exchange.php may have errors with your latest version. Review my origin…"
click at [463, 435] on textarea at bounding box center [359, 431] width 547 height 110
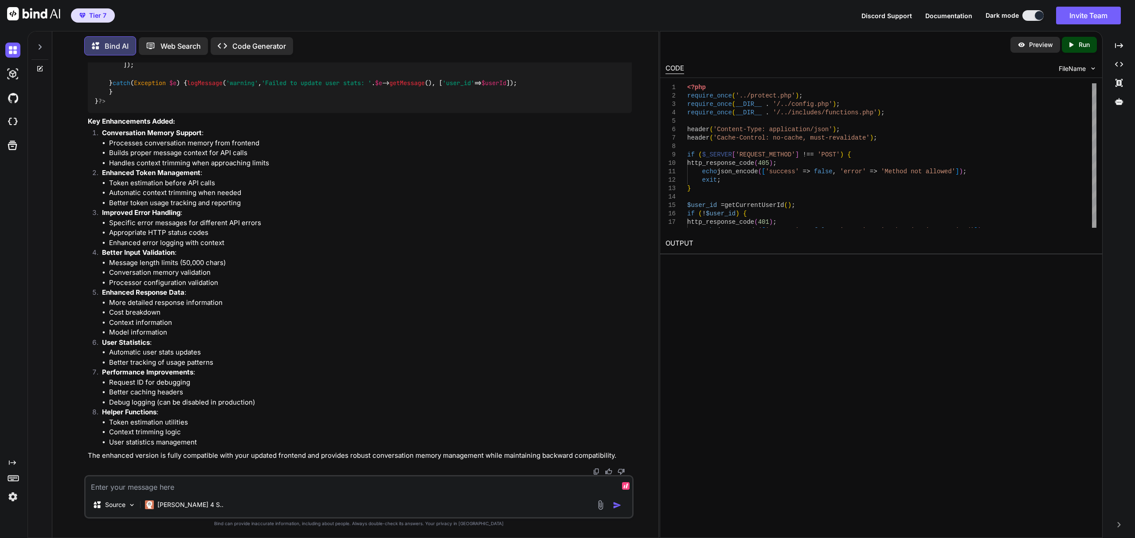
scroll to position [45405, 0]
click at [373, 492] on textarea at bounding box center [359, 485] width 547 height 16
paste textarea "What is inside variable CONTENT Copy System 7:35:17 AM I don't have memory of p…"
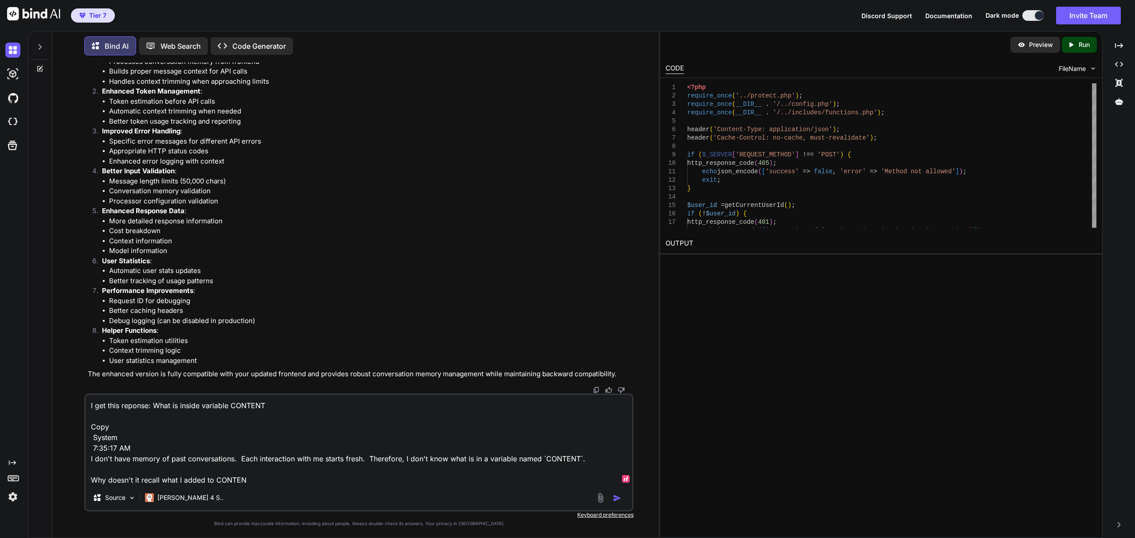
type textarea "I get this reponse: What is inside variable CONTENT Copy System 7:35:17 AM I do…"
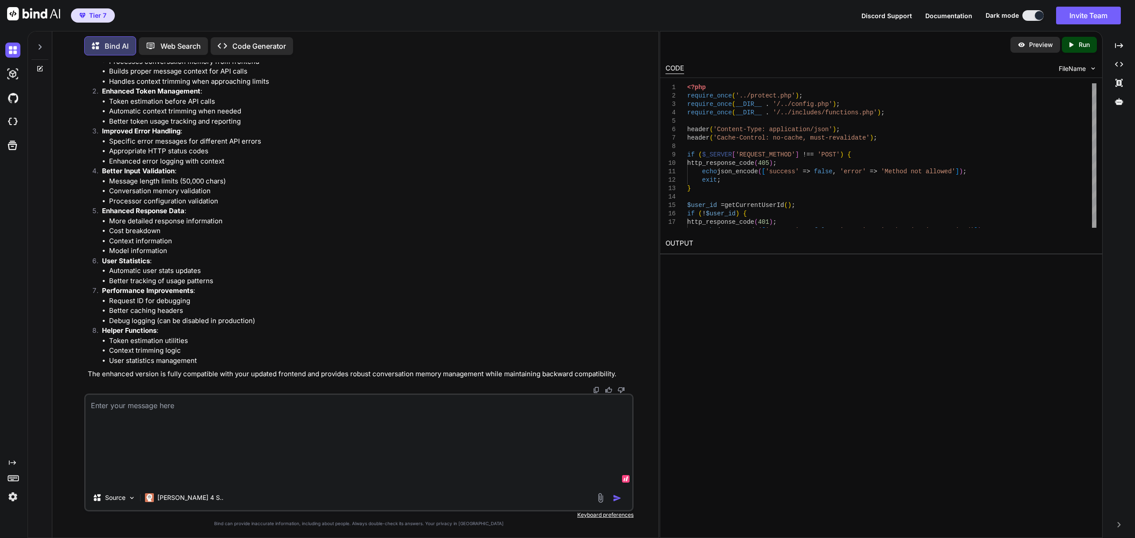
scroll to position [48524, 0]
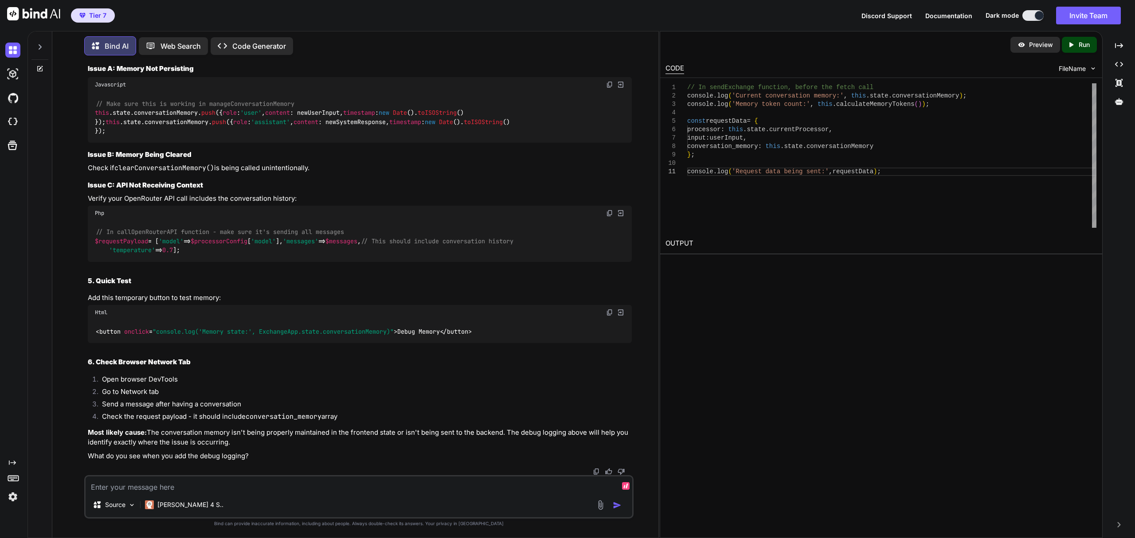
click at [502, 489] on textarea at bounding box center [359, 485] width 547 height 16
click at [449, 489] on textarea at bounding box center [359, 485] width 547 height 16
paste textarea "3056 / 3096 tokens"
type textarea "Why is my memory capped at: 3056 / 3096 tokens My LLMs support way more than th…"
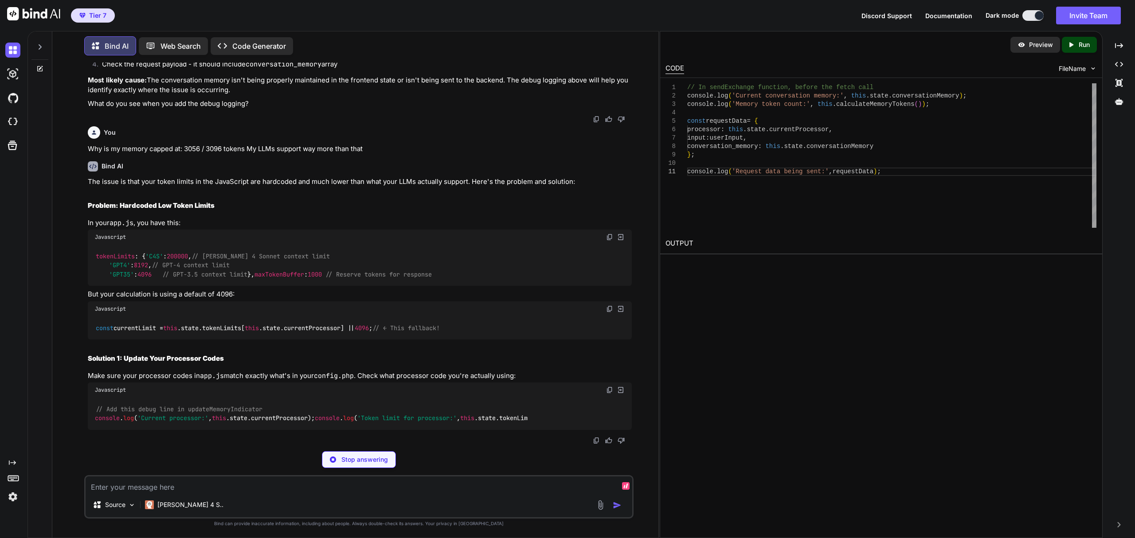
scroll to position [49937, 0]
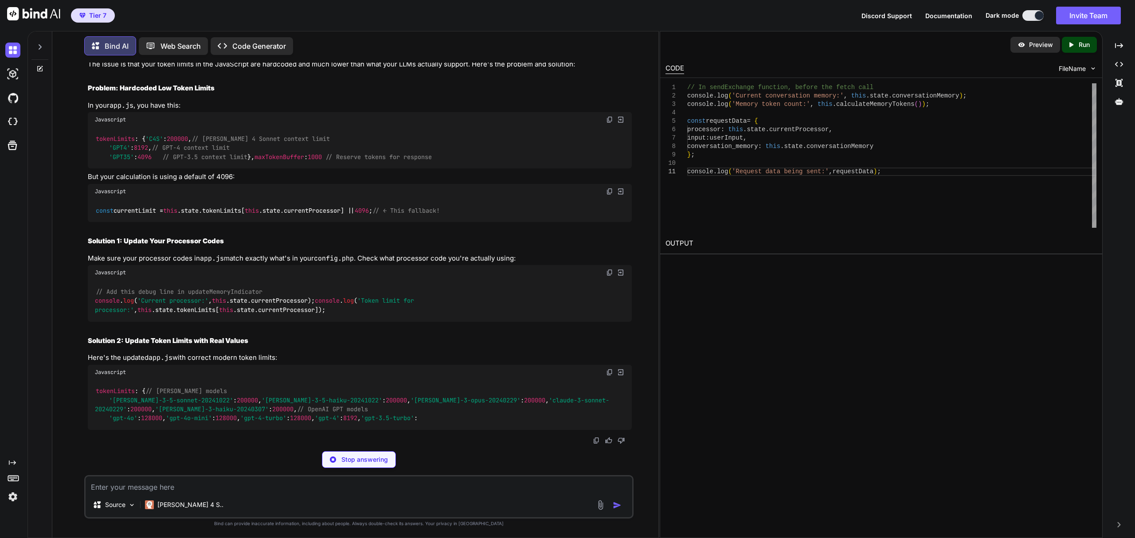
drag, startPoint x: 272, startPoint y: 220, endPoint x: 92, endPoint y: 201, distance: 181.0
click at [92, 168] on div "tokenLimits : { 'C4S' : 200000 , // Claude 4 Sonnet context limit 'GPT4' : 8192…" at bounding box center [360, 147] width 544 height 41
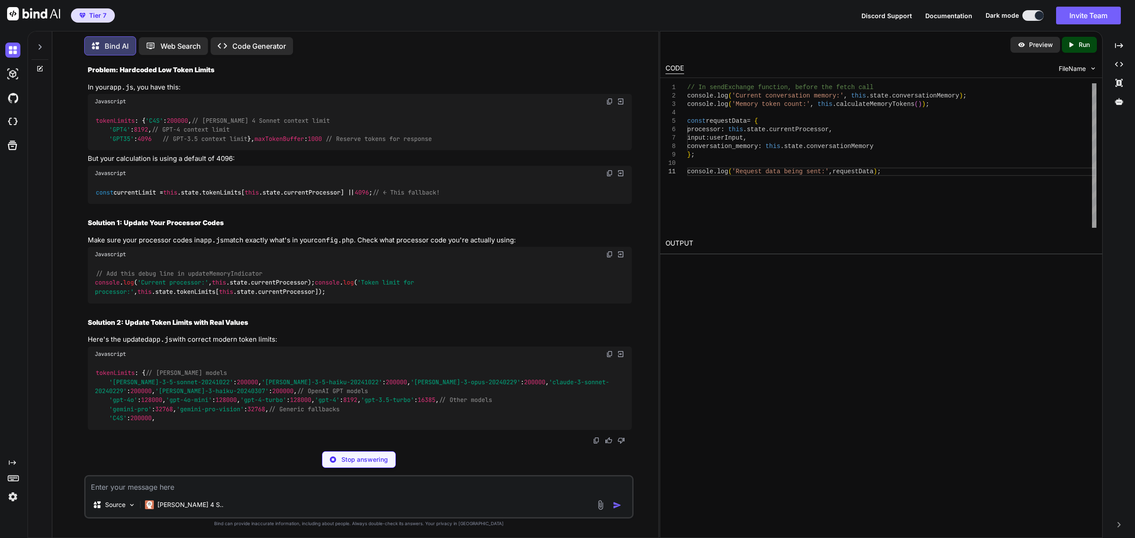
copy code "'C4S' : 200000 , // Claude 4 Sonnet context limit 'GPT4' : 8192 , // GPT-4 cont…"
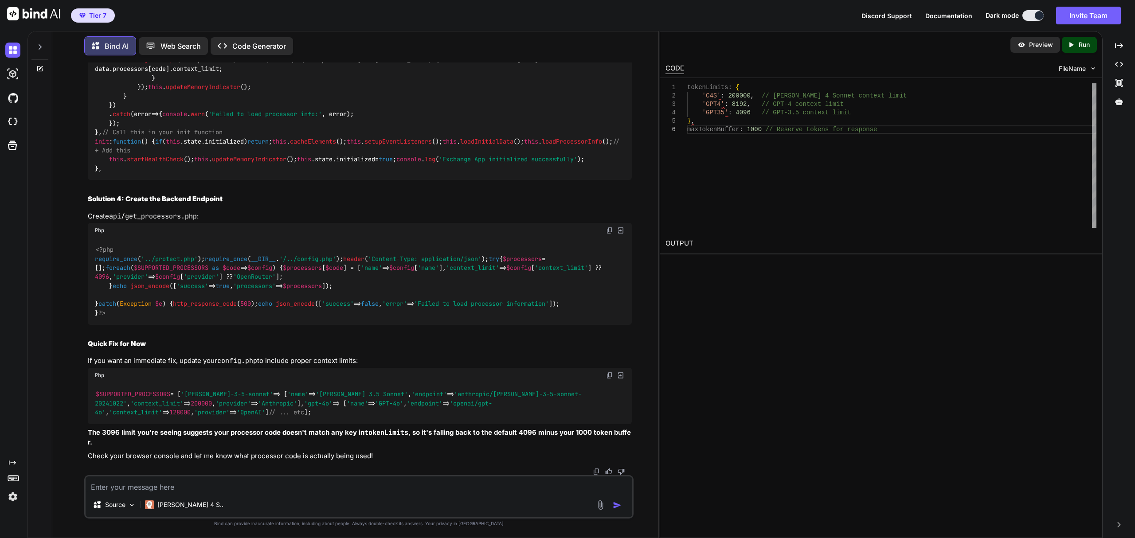
scroll to position [50174, 0]
drag, startPoint x: 116, startPoint y: 456, endPoint x: 85, endPoint y: 225, distance: 233.0
click at [85, 225] on div "You Bind AI Here's the complete revised code with memory management and copy al…" at bounding box center [358, 300] width 549 height 475
copy div "Javascript tokenLimits : { // Claude models 'claude-3-5-sonnet-20241022' : 2000…"
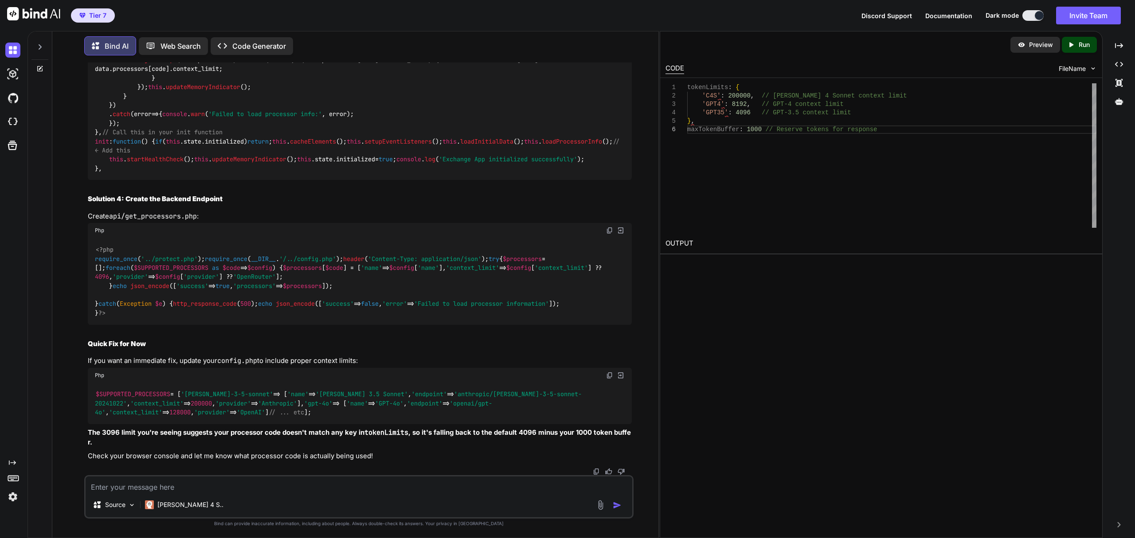
drag, startPoint x: 723, startPoint y: 20, endPoint x: 748, endPoint y: 4, distance: 29.3
click at [723, 20] on div "Tier 7 Discord Support Documentation Dark mode Invite Team Created with Pixso." at bounding box center [567, 15] width 1135 height 31
click at [395, 245] on div "The issue is that your token limits in the JavaScript are hardcoded and much lo…" at bounding box center [360, 13] width 544 height 896
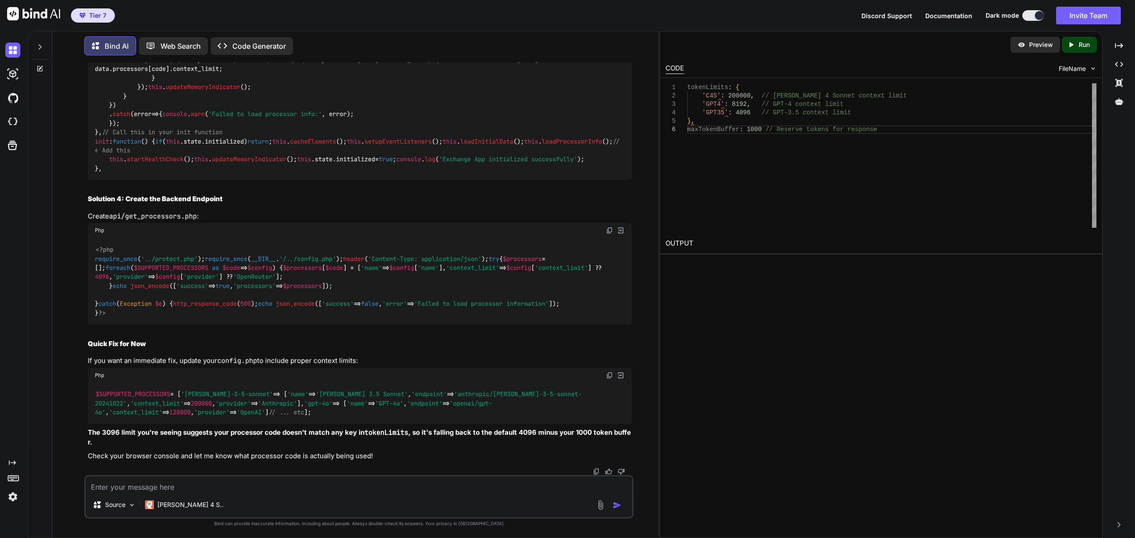
drag, startPoint x: 329, startPoint y: 147, endPoint x: 84, endPoint y: 126, distance: 245.6
click at [85, 126] on div "You Bind AI Here's the complete revised code with memory management and copy al…" at bounding box center [358, 300] width 549 height 475
copy div "Solution 3: Dynamic Token Limits from Backend Better yet, get the limits from y…"
click at [222, 488] on textarea at bounding box center [359, 485] width 547 height 16
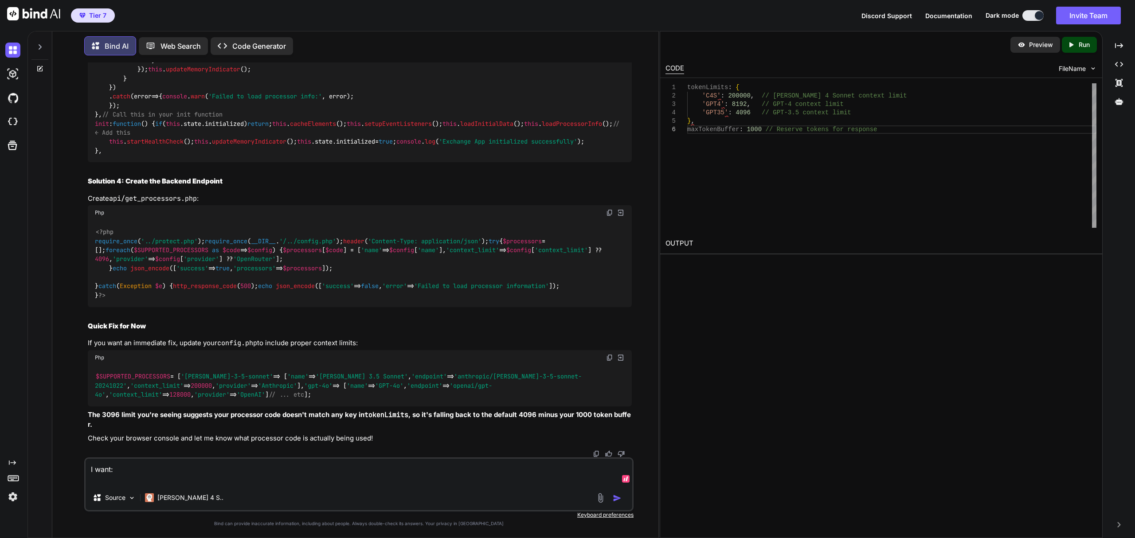
paste textarea "Solution 3: Dynamic Token Limits from Backend Better yet, get the limits from y…"
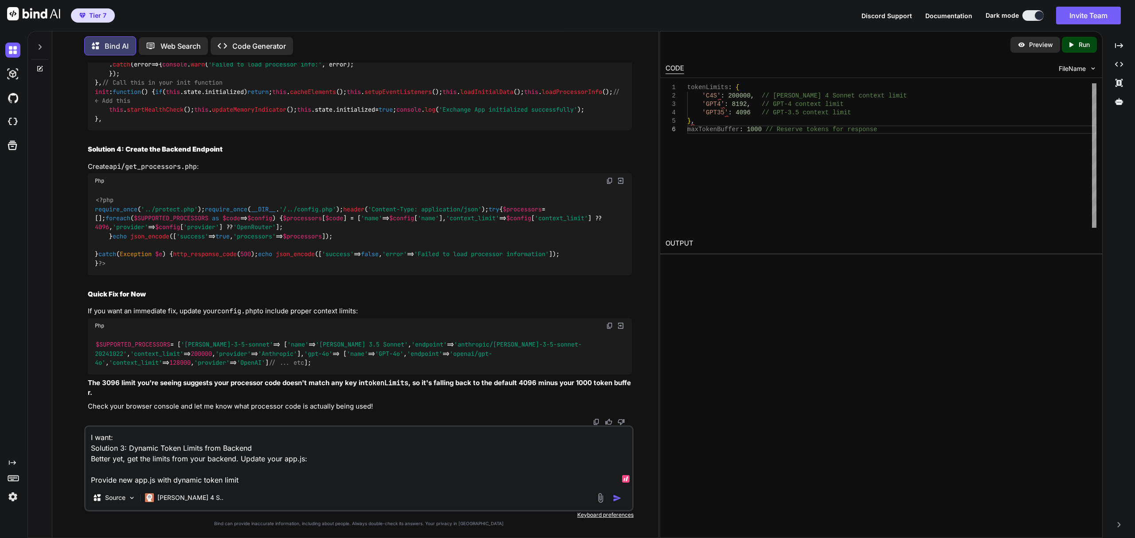
type textarea "I want: Solution 3: Dynamic Token Limits from Backend Better yet, get the limit…"
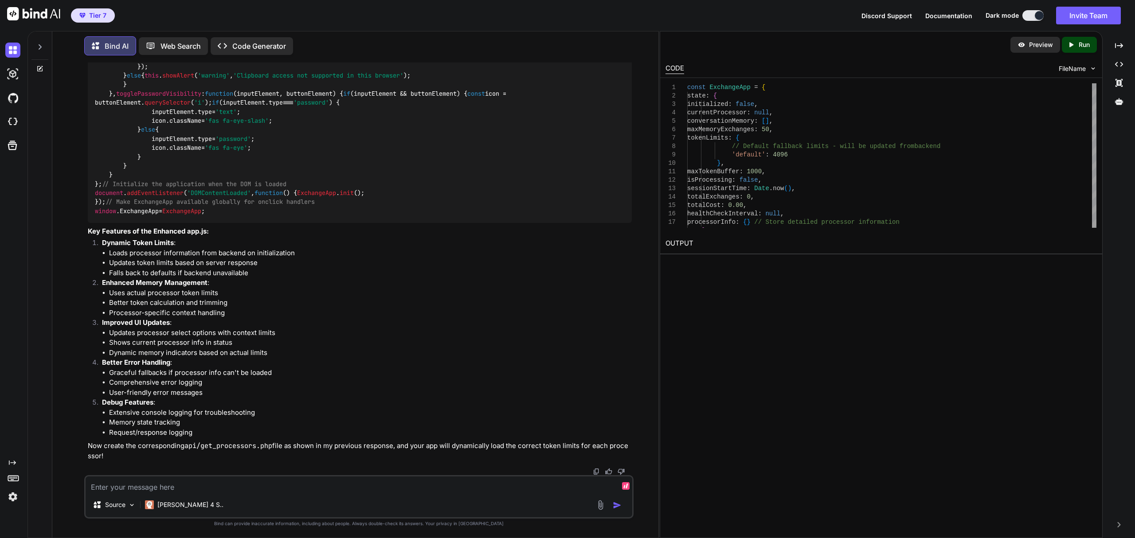
scroll to position [51538, 0]
click at [444, 490] on textarea at bounding box center [359, 485] width 547 height 16
paste textarea "Using default token limits - unable to connect to server"
type textarea "for dynamic token limits, I get this: Using default token limits - unable to co…"
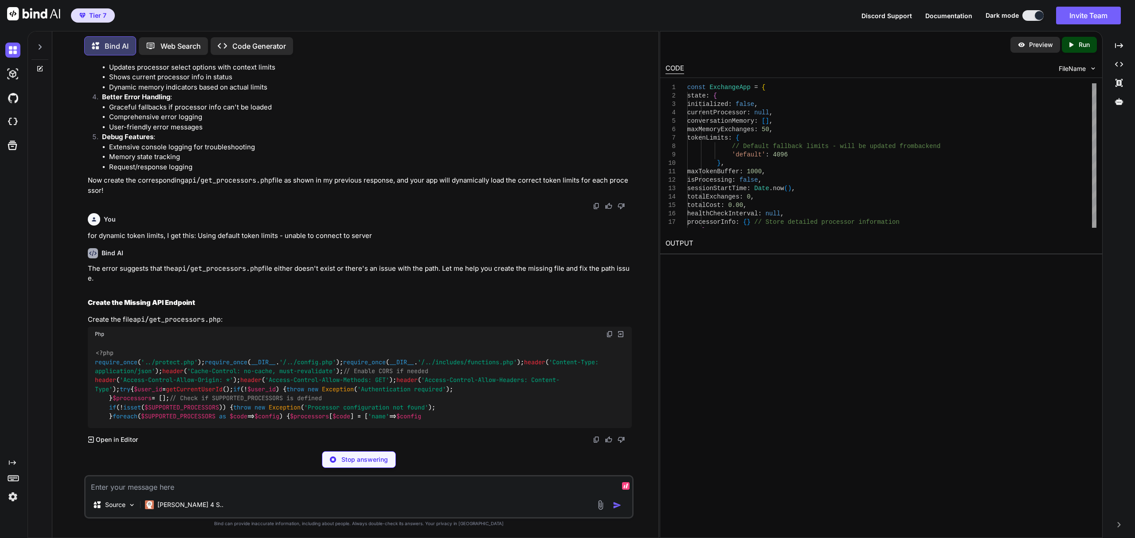
scroll to position [60353, 0]
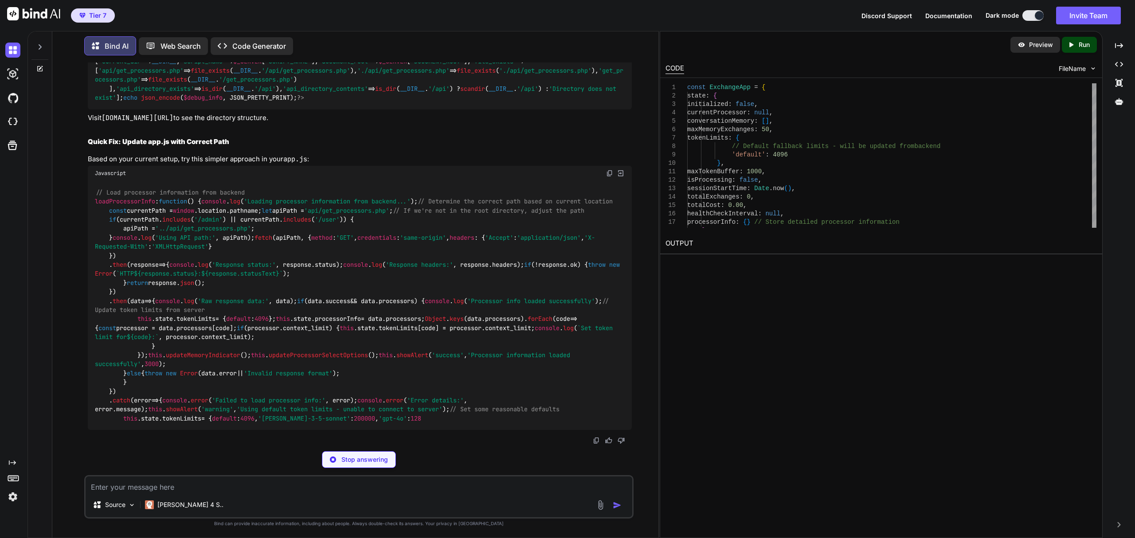
scroll to position [60412, 0]
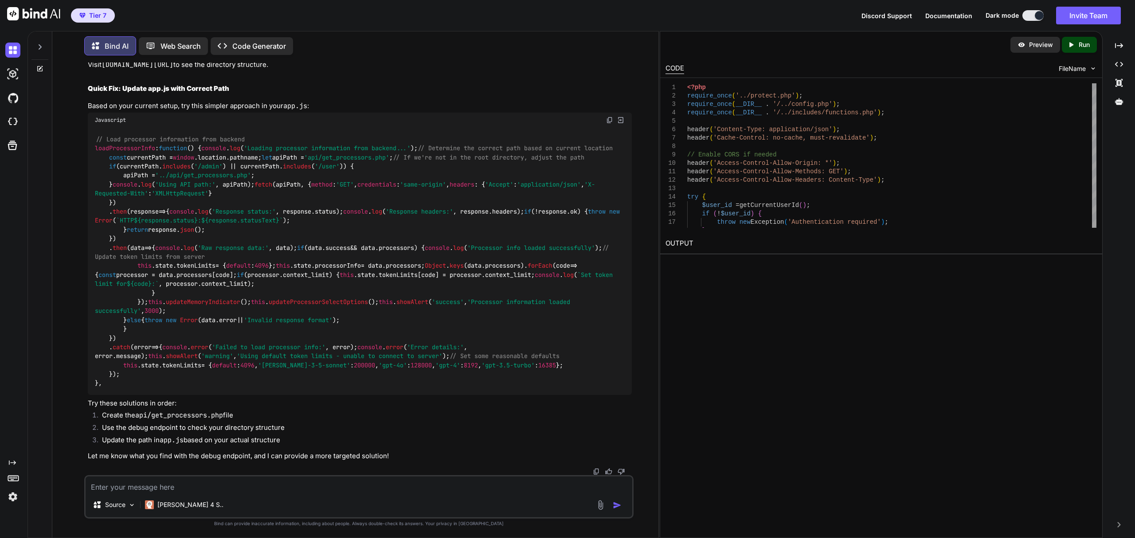
click at [336, 20] on div "Tier 7 Discord Support Documentation Dark mode Invite Team Created with Pixso." at bounding box center [567, 15] width 1135 height 31
drag, startPoint x: 486, startPoint y: 10, endPoint x: 543, endPoint y: 2, distance: 56.8
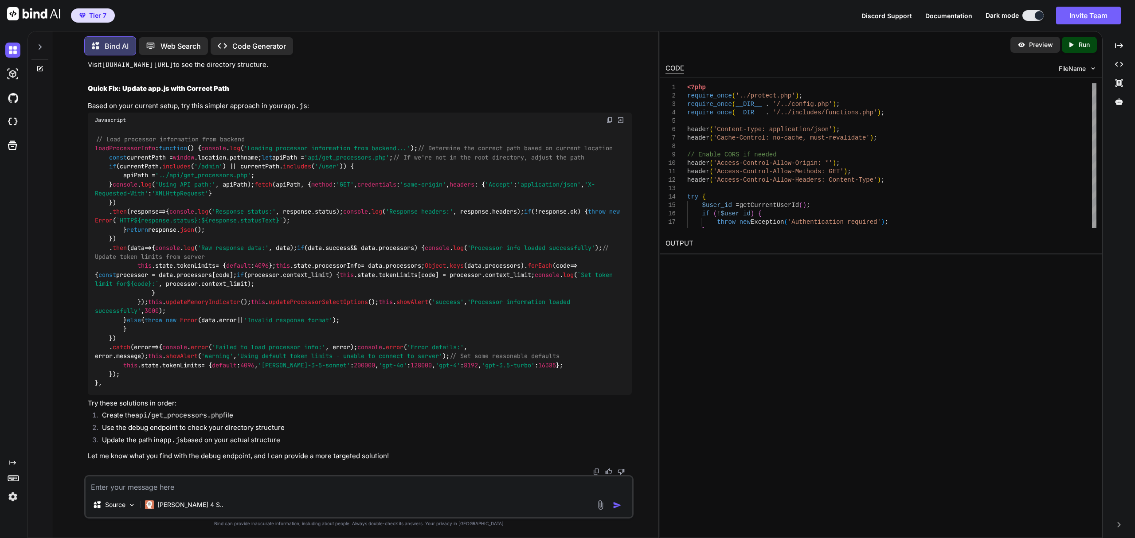
click at [486, 10] on div "Tier 7 Discord Support Documentation Dark mode Invite Team Created with Pixso." at bounding box center [567, 15] width 1135 height 31
click at [449, 502] on div "Source Claude 4 S.." at bounding box center [359, 506] width 547 height 21
click at [429, 488] on textarea at bounding box center [359, 485] width 547 height 16
type textarea "It shows all have the same token limit of 4096 which is wrong"
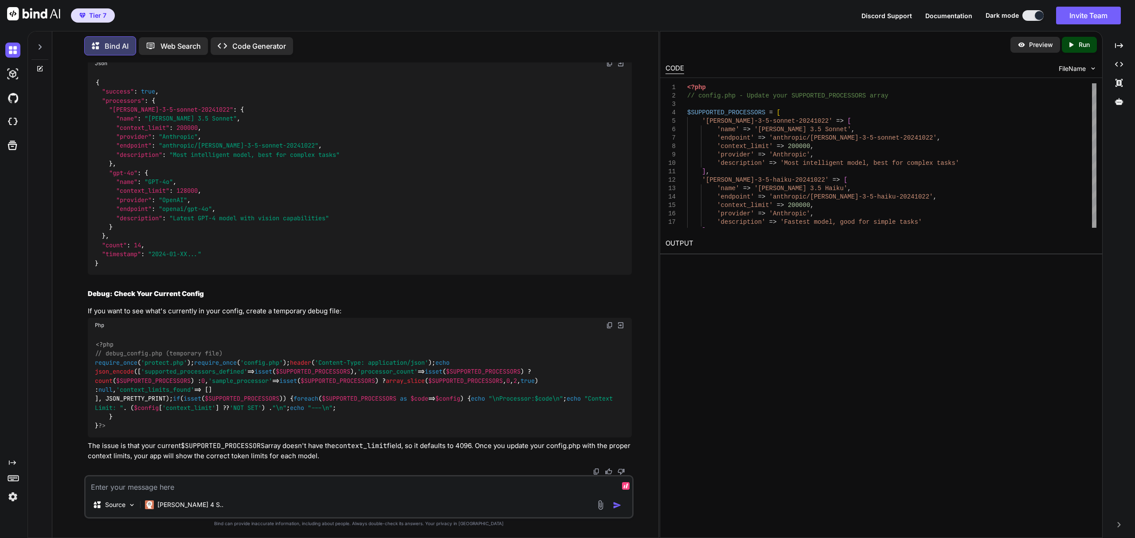
scroll to position [62797, 0]
drag, startPoint x: 389, startPoint y: 54, endPoint x: 349, endPoint y: 0, distance: 66.9
click at [389, 54] on div "Bind AI Web Search Created with Pixso. Code Generator" at bounding box center [358, 46] width 549 height 26
click at [206, 490] on textarea at bounding box center [359, 485] width 547 height 16
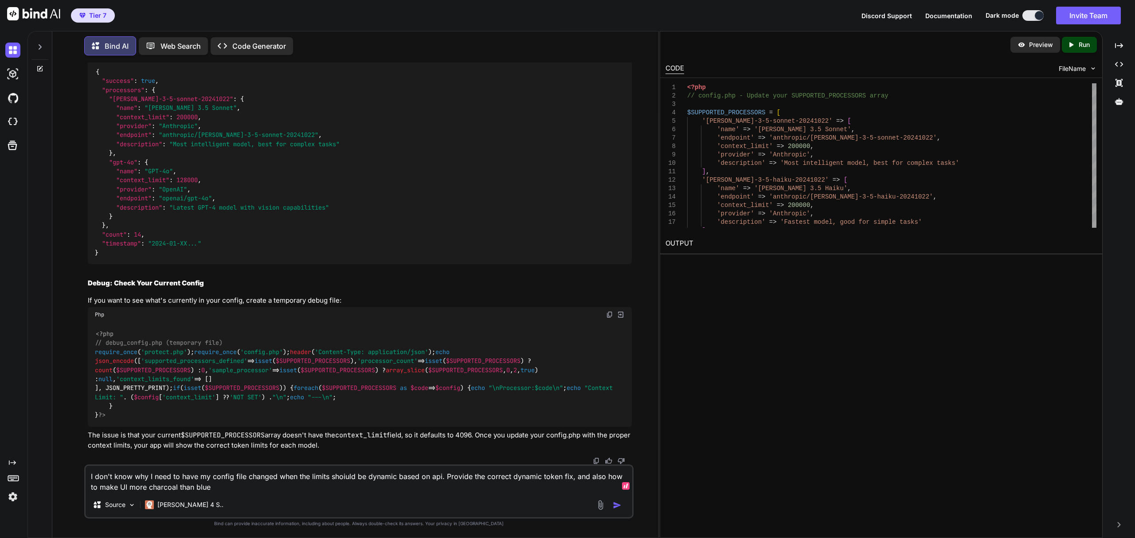
type textarea "I don't know why I need to have my config file changed when the limits shoiuld …"
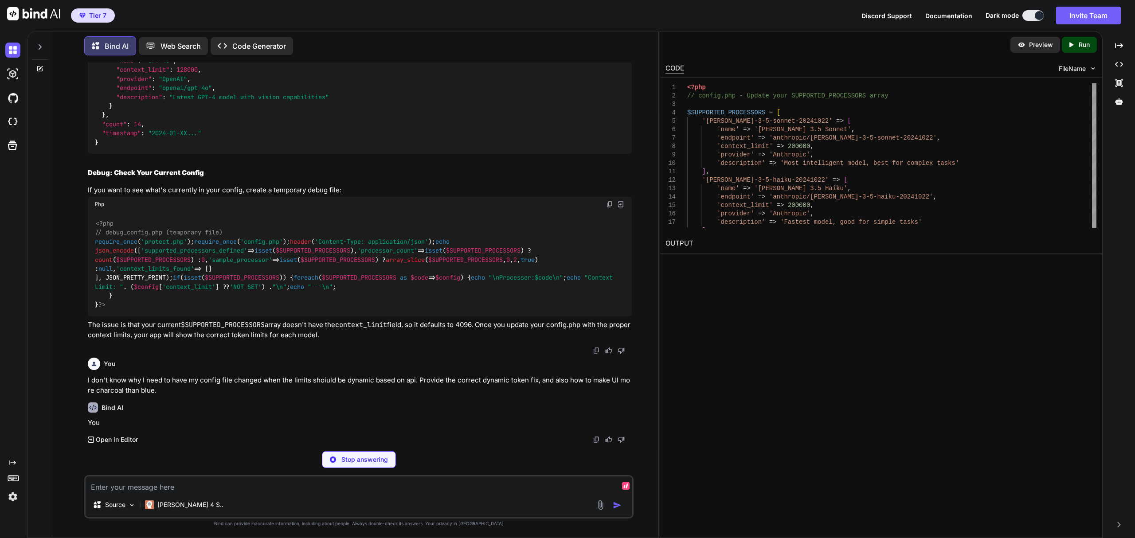
scroll to position [64639, 0]
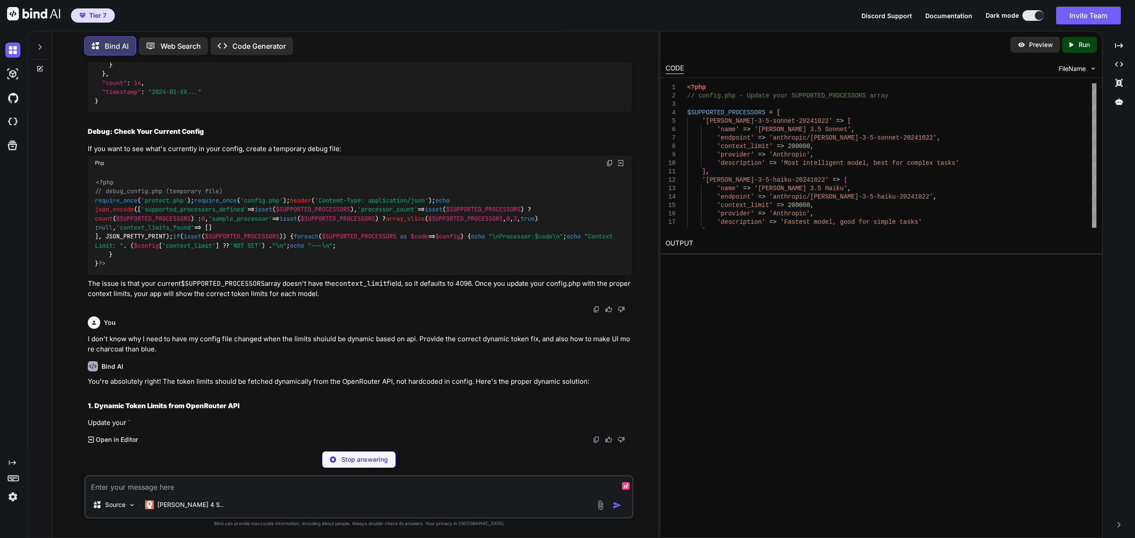
drag, startPoint x: 479, startPoint y: 47, endPoint x: 454, endPoint y: 179, distance: 135.0
click at [479, 47] on div "Bind AI Web Search Created with Pixso. Code Generator" at bounding box center [339, 45] width 511 height 19
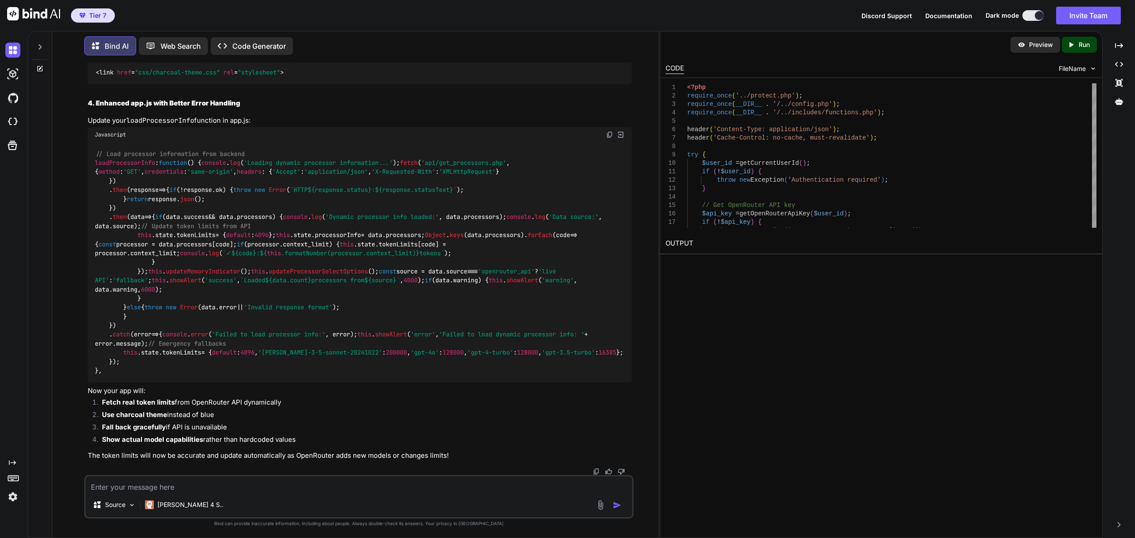
scroll to position [64893, 0]
click at [745, 27] on div "Tier 7 Discord Support Documentation Dark mode Invite Team Created with Pixso." at bounding box center [567, 15] width 1135 height 31
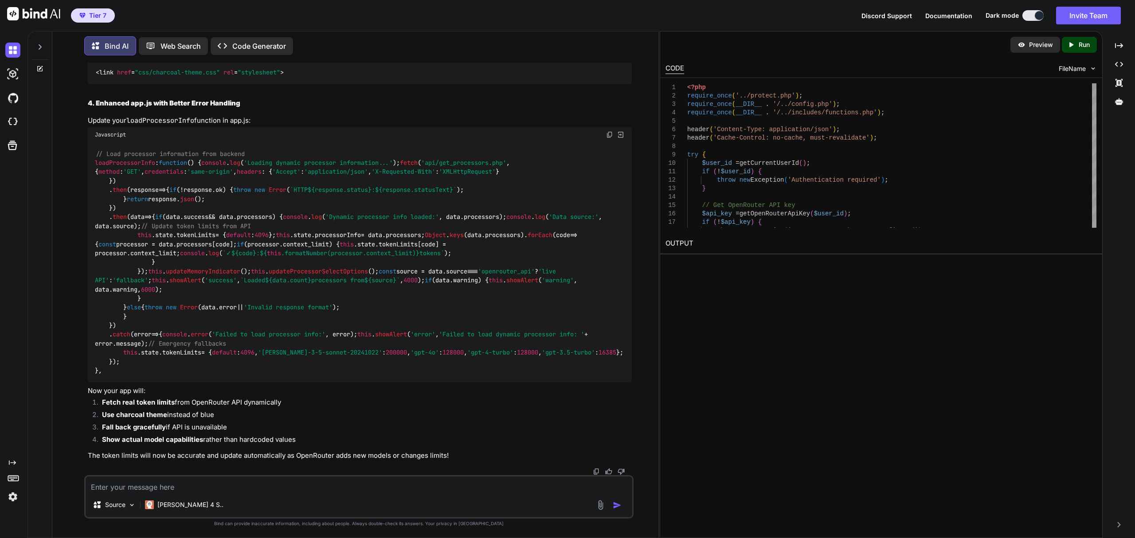
drag, startPoint x: 334, startPoint y: 16, endPoint x: 295, endPoint y: 193, distance: 181.2
click at [334, 16] on div "Tier 7 Discord Support Documentation Dark mode Invite Team Created with Pixso." at bounding box center [567, 15] width 1135 height 31
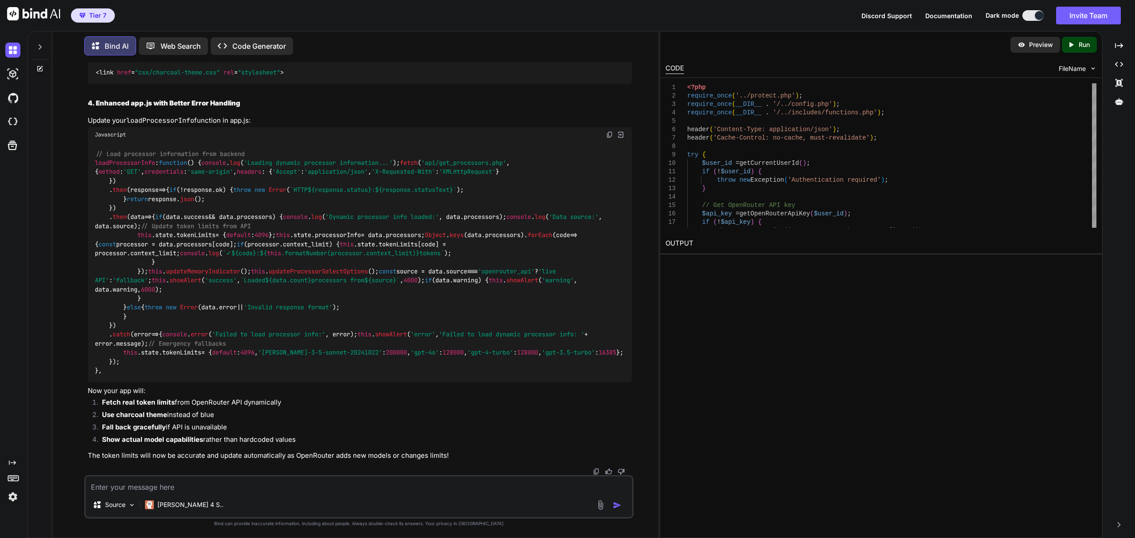
drag, startPoint x: 362, startPoint y: 61, endPoint x: 317, endPoint y: 175, distance: 122.4
click at [362, 61] on div "Bind AI Web Search Created with Pixso. Code Generator You Bind AI Here's the co…" at bounding box center [355, 285] width 606 height 505
click at [612, 57] on img at bounding box center [609, 53] width 7 height 7
click at [610, 45] on div "Bind AI Web Search Created with Pixso. Code Generator" at bounding box center [358, 46] width 549 height 26
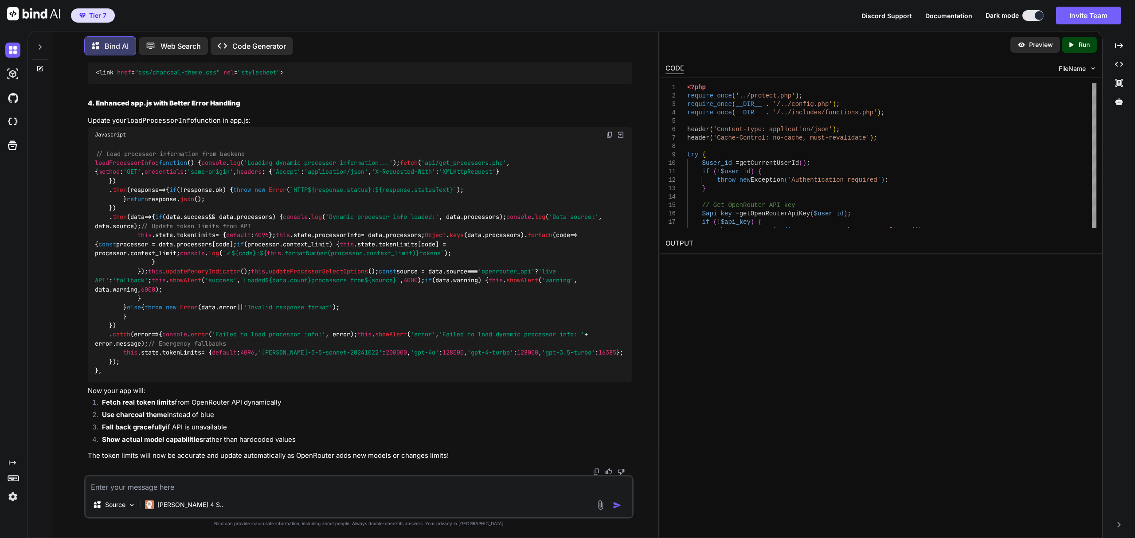
click at [610, 138] on img at bounding box center [609, 134] width 7 height 7
drag, startPoint x: 330, startPoint y: 16, endPoint x: 310, endPoint y: 41, distance: 31.6
click at [330, 16] on div "Tier 7 Discord Support Documentation Dark mode Invite Team Created with Pixso." at bounding box center [567, 15] width 1135 height 31
click at [610, 142] on div "Javascript" at bounding box center [360, 134] width 544 height 15
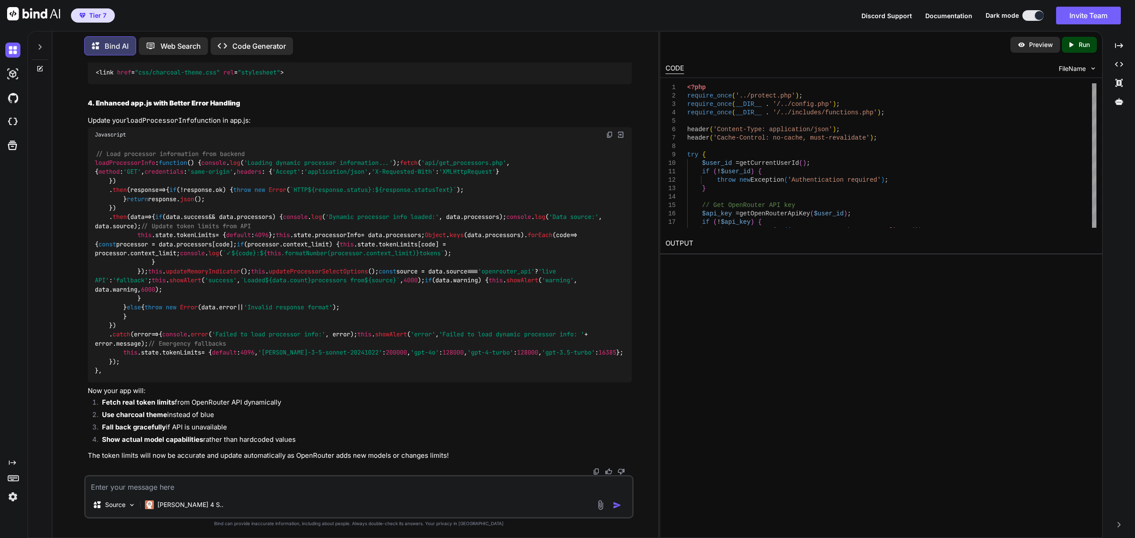
click at [609, 138] on img at bounding box center [609, 134] width 7 height 7
drag, startPoint x: 411, startPoint y: 66, endPoint x: 453, endPoint y: 122, distance: 70.6
click at [345, 483] on textarea at bounding box center [359, 485] width 547 height 16
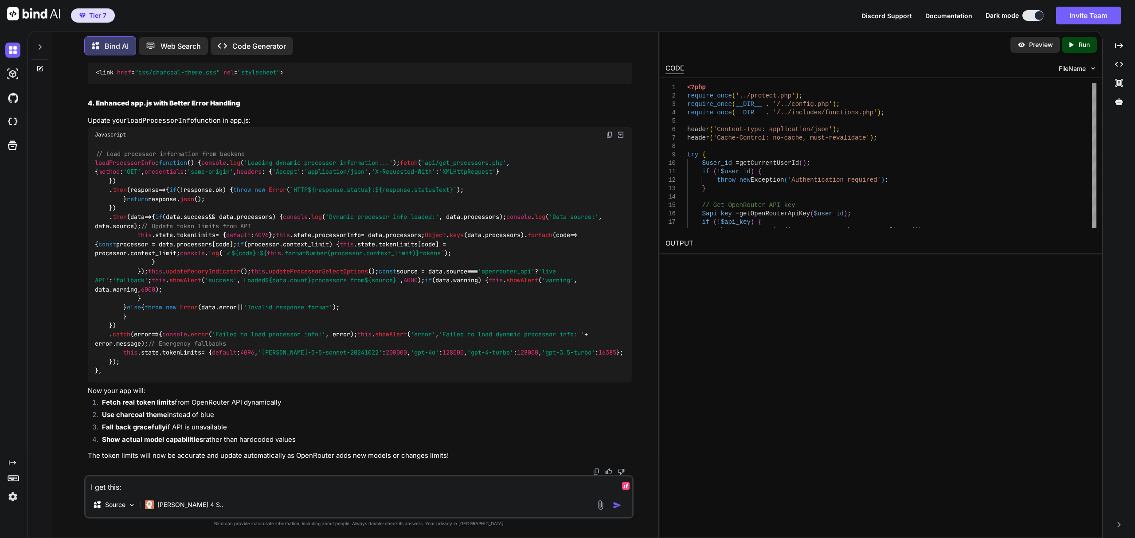
paste textarea "// Load processor information from backend loadProcessorInfo: function() { cons…"
paste textarea "Failed to load dynamic processor info: HTTP 500: Internal Server Error"
type textarea "I get this: Failed to load dynamic processor info: HTTP 500: Internal Server Er…"
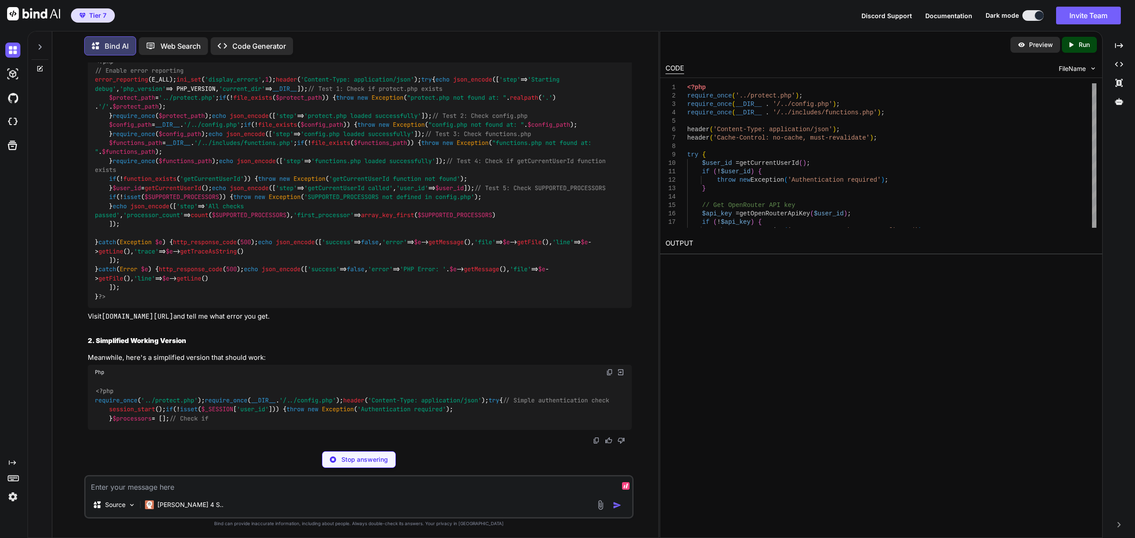
scroll to position [70691, 0]
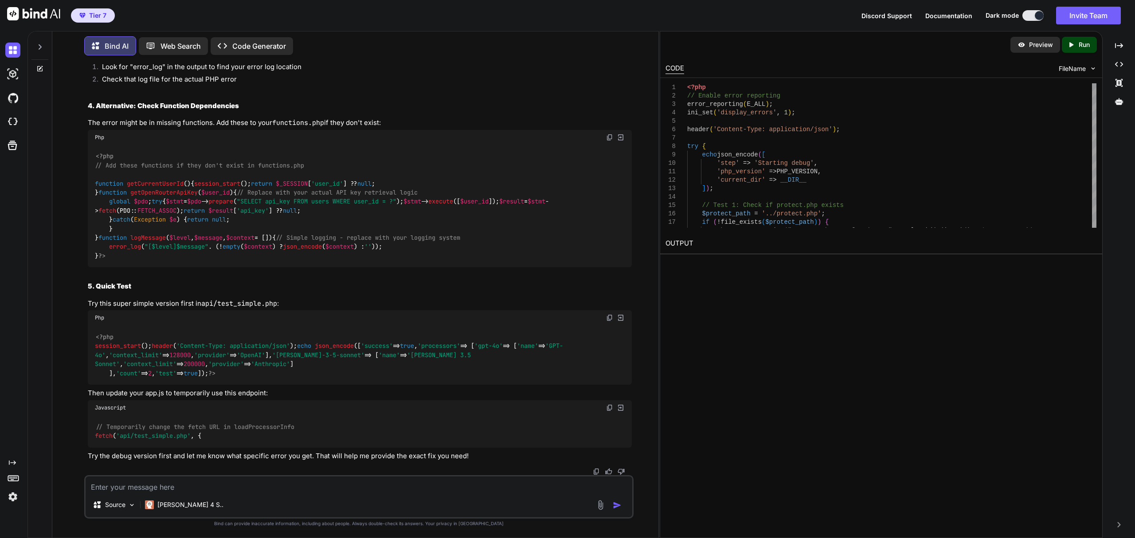
click at [355, 489] on textarea at bounding box center [359, 485] width 547 height 16
paste textarea "{"step":"Starting debug","php_version":"8.3.1","current_dir":"C:\\MAMP\\htdocs\…"
type textarea "I get this: {"step":"Starting debug","php_version":"8.3.1","current_dir":"C:\\M…"
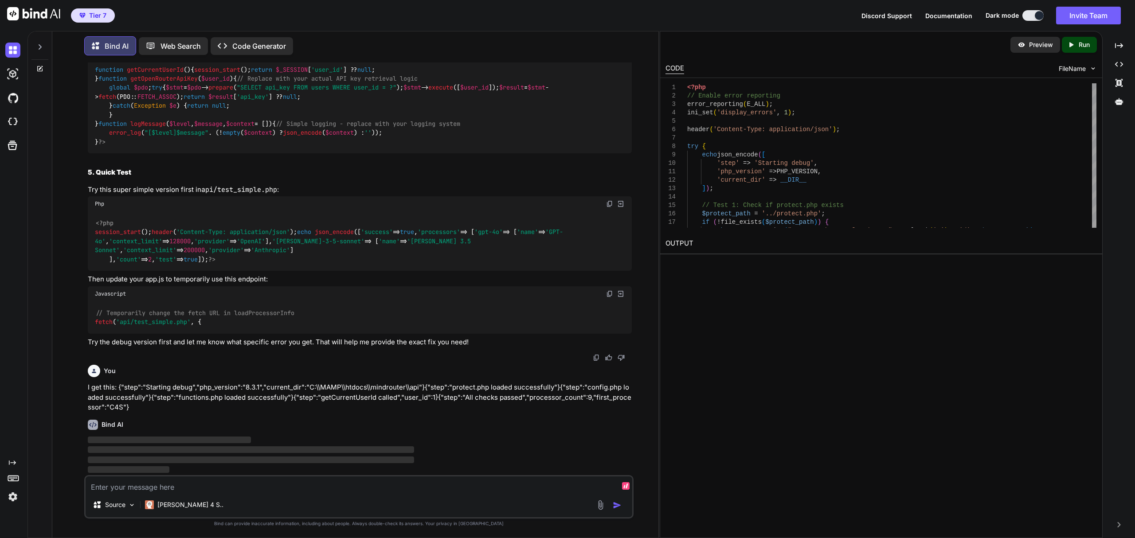
scroll to position [72833, 0]
